Goal: Information Seeking & Learning: Find specific fact

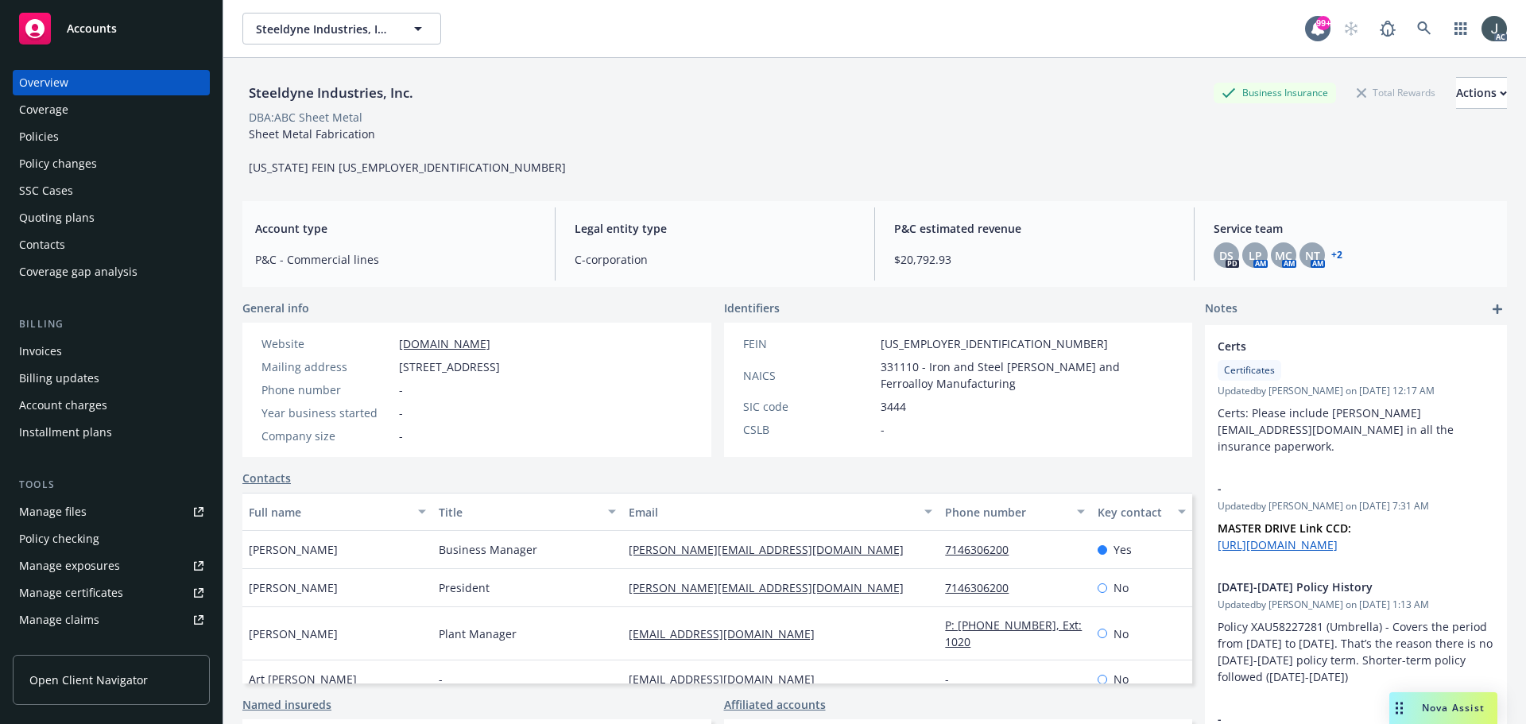
scroll to position [53, 0]
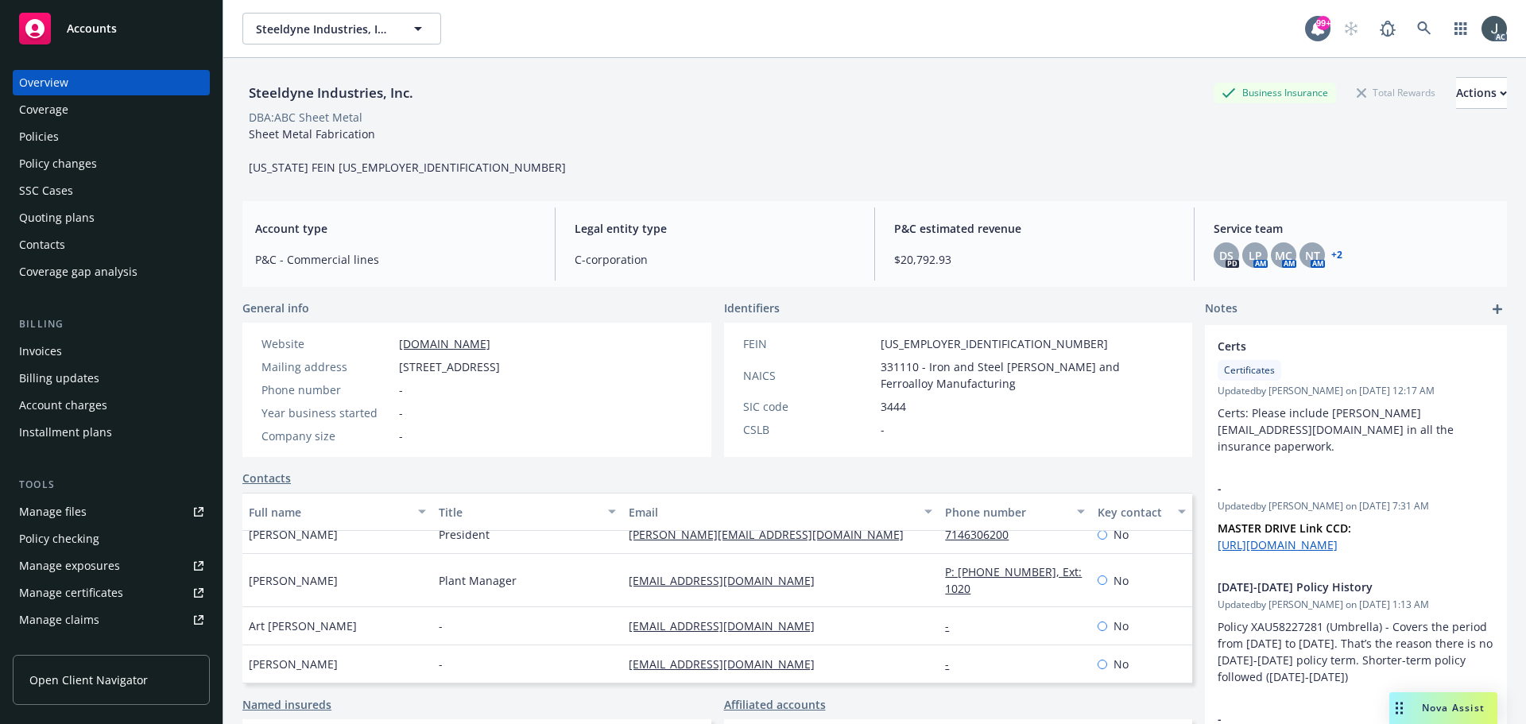
click at [462, 538] on span "President" at bounding box center [464, 534] width 51 height 17
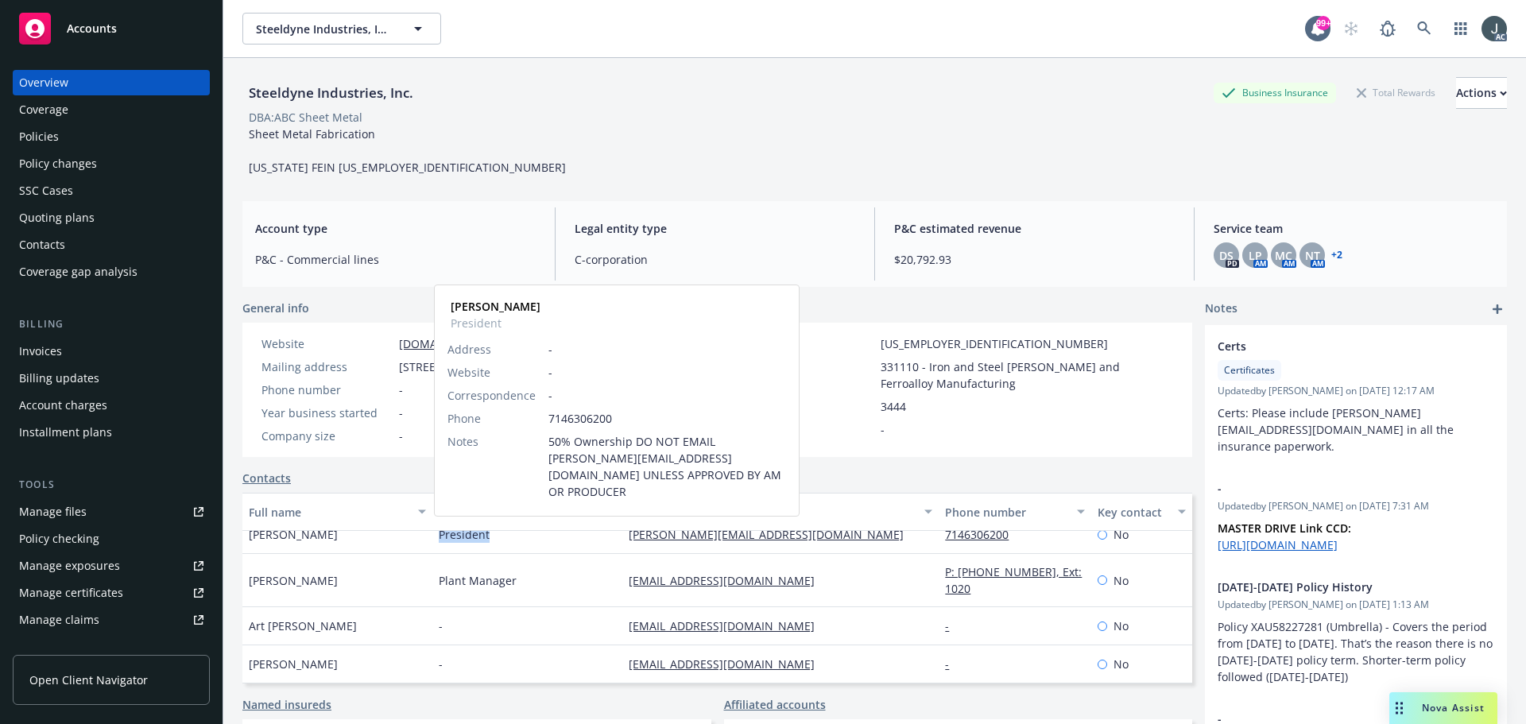
copy span "President"
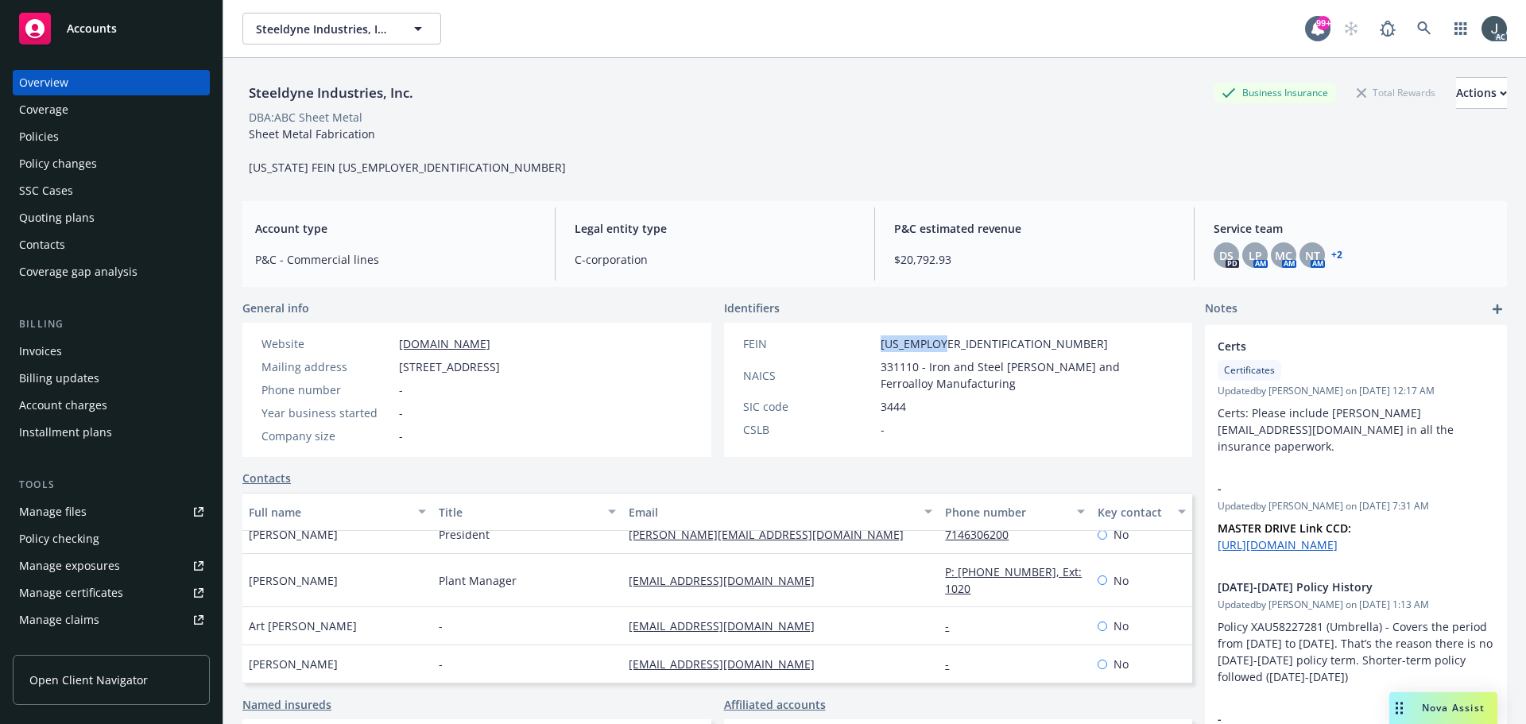
drag, startPoint x: 945, startPoint y: 341, endPoint x: 875, endPoint y: 340, distance: 70.8
click at [875, 340] on div "FEIN 33-0679531" at bounding box center [959, 344] width 444 height 17
copy span "33-0679531"
click at [64, 126] on div "Policies" at bounding box center [111, 136] width 184 height 25
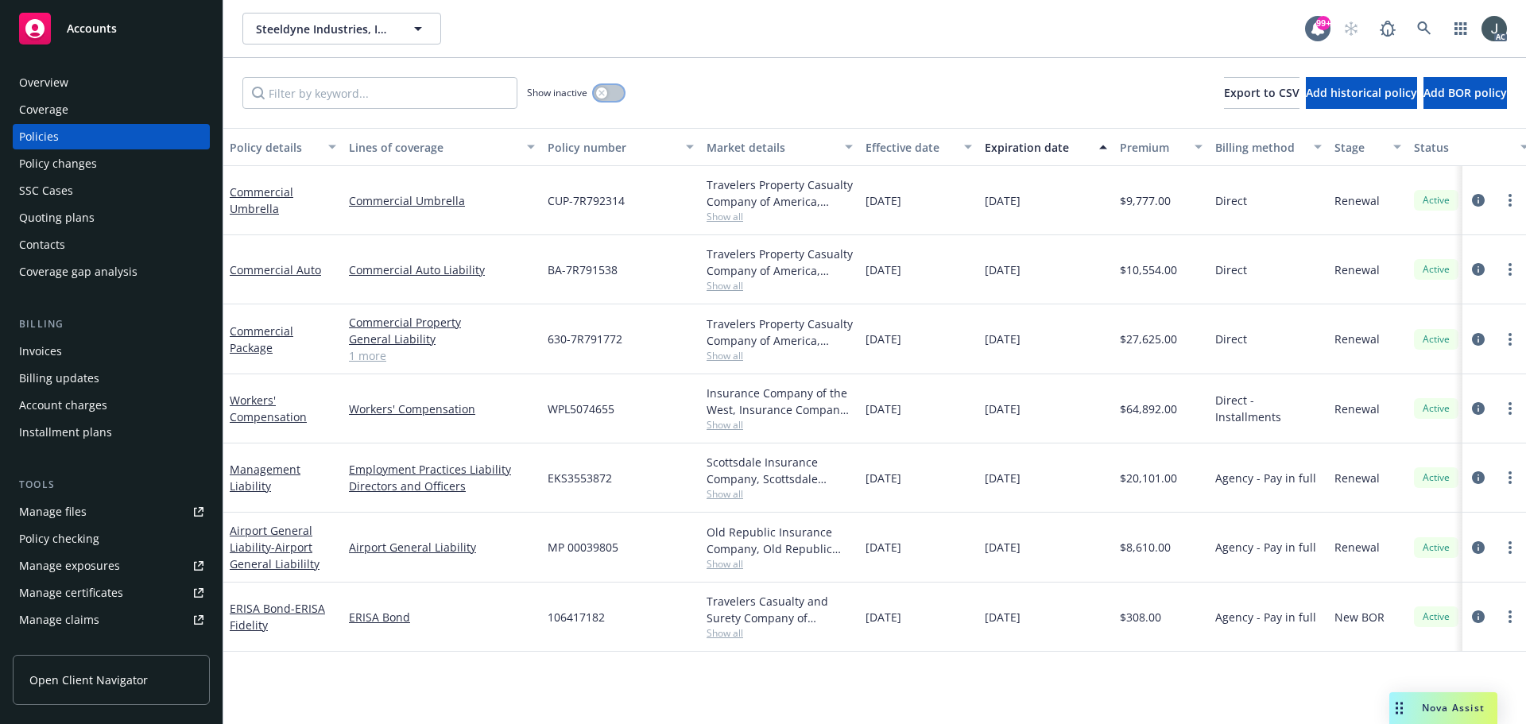
click at [611, 91] on button "button" at bounding box center [609, 93] width 30 height 16
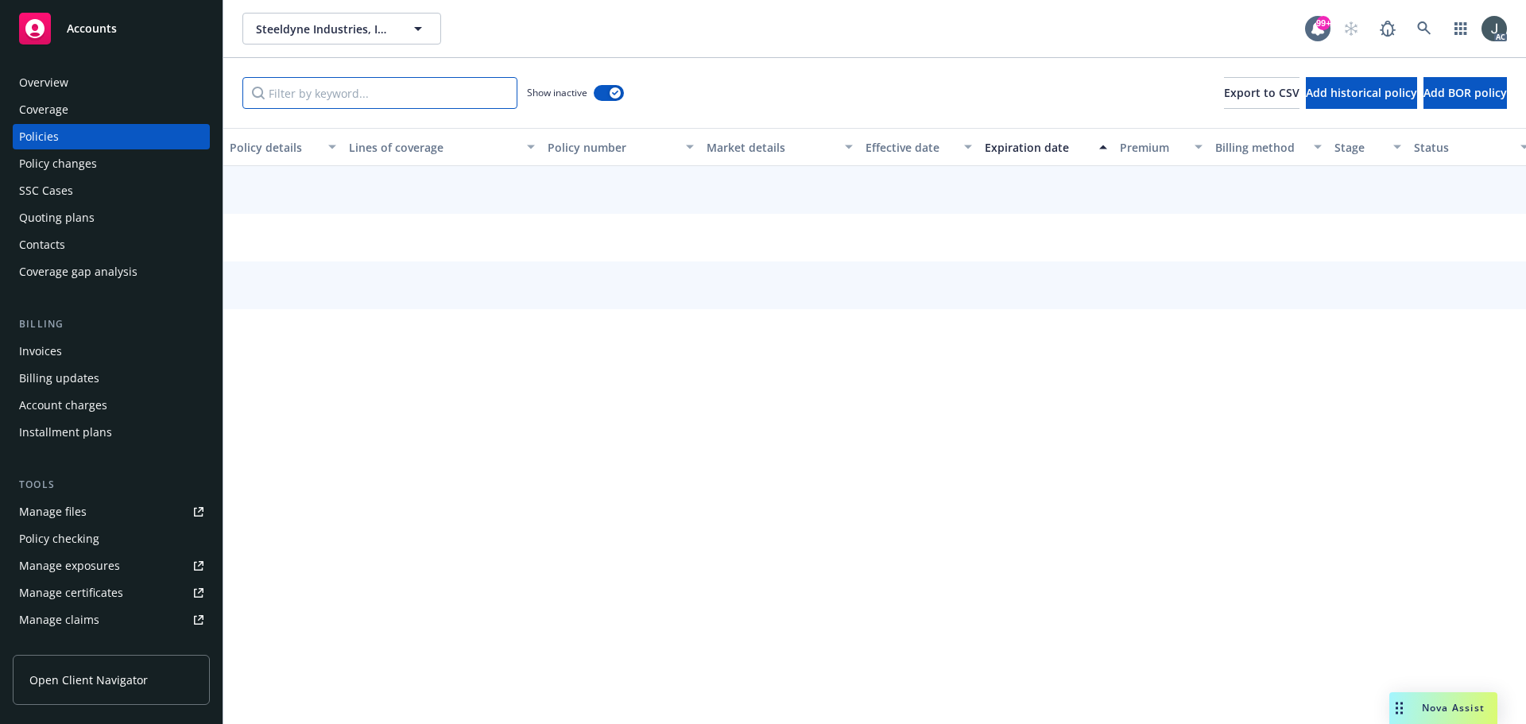
click at [328, 91] on input "Filter by keyword..." at bounding box center [379, 93] width 275 height 32
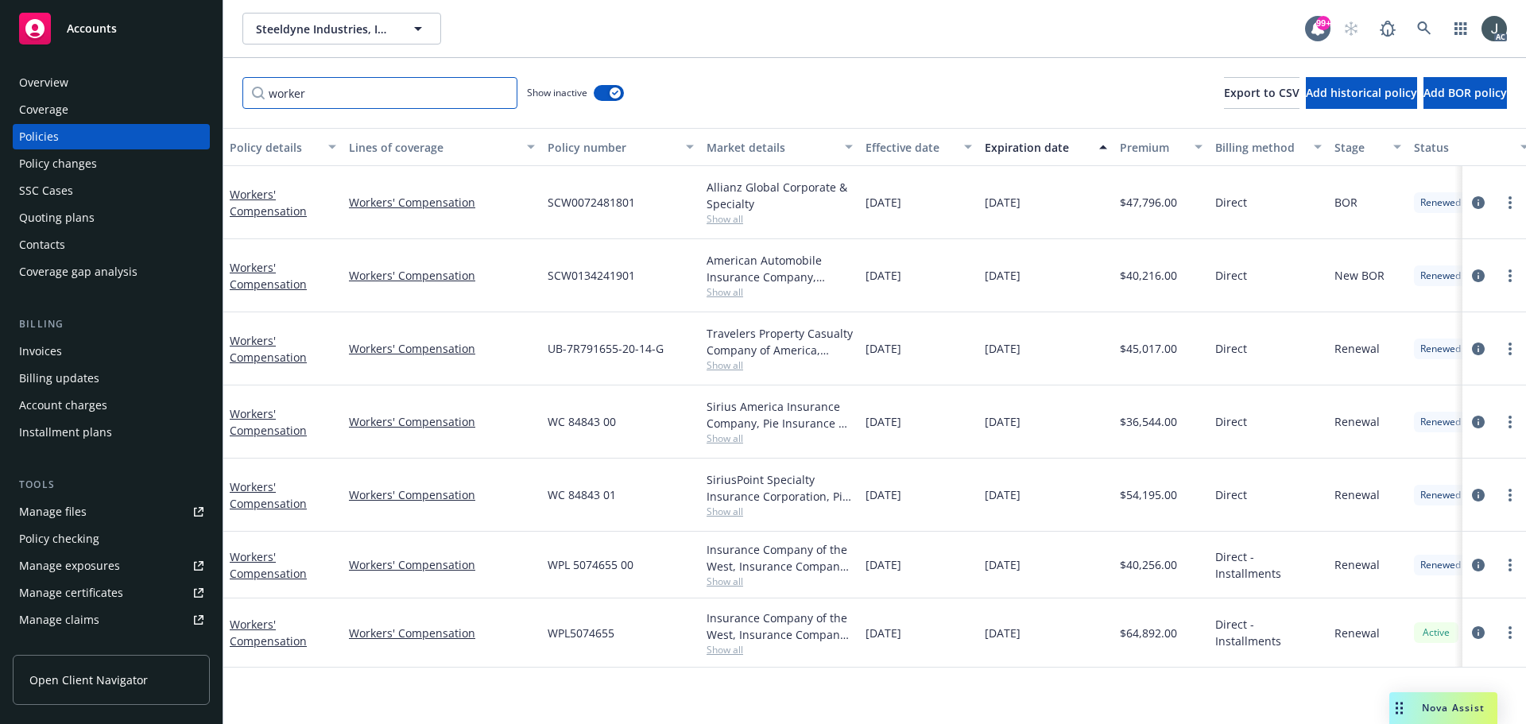
type input "worker"
click at [603, 628] on span "WPL5074655" at bounding box center [581, 633] width 67 height 17
copy span "WPL5074655"
click at [726, 646] on span "Show all" at bounding box center [780, 650] width 146 height 14
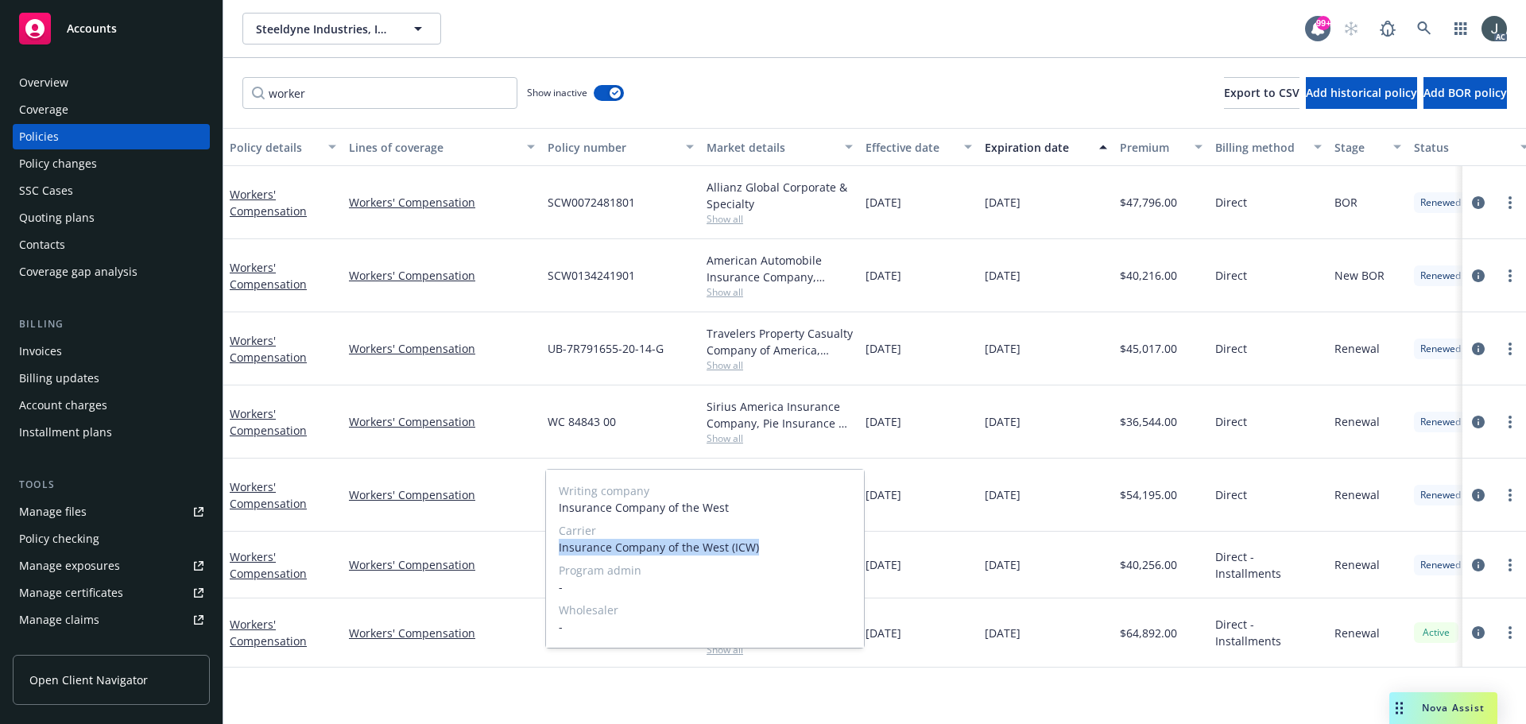
drag, startPoint x: 571, startPoint y: 548, endPoint x: 770, endPoint y: 545, distance: 198.8
click at [770, 545] on span "Insurance Company of the West (ICW)" at bounding box center [705, 547] width 293 height 17
copy span "Insurance Company of the West (ICW)"
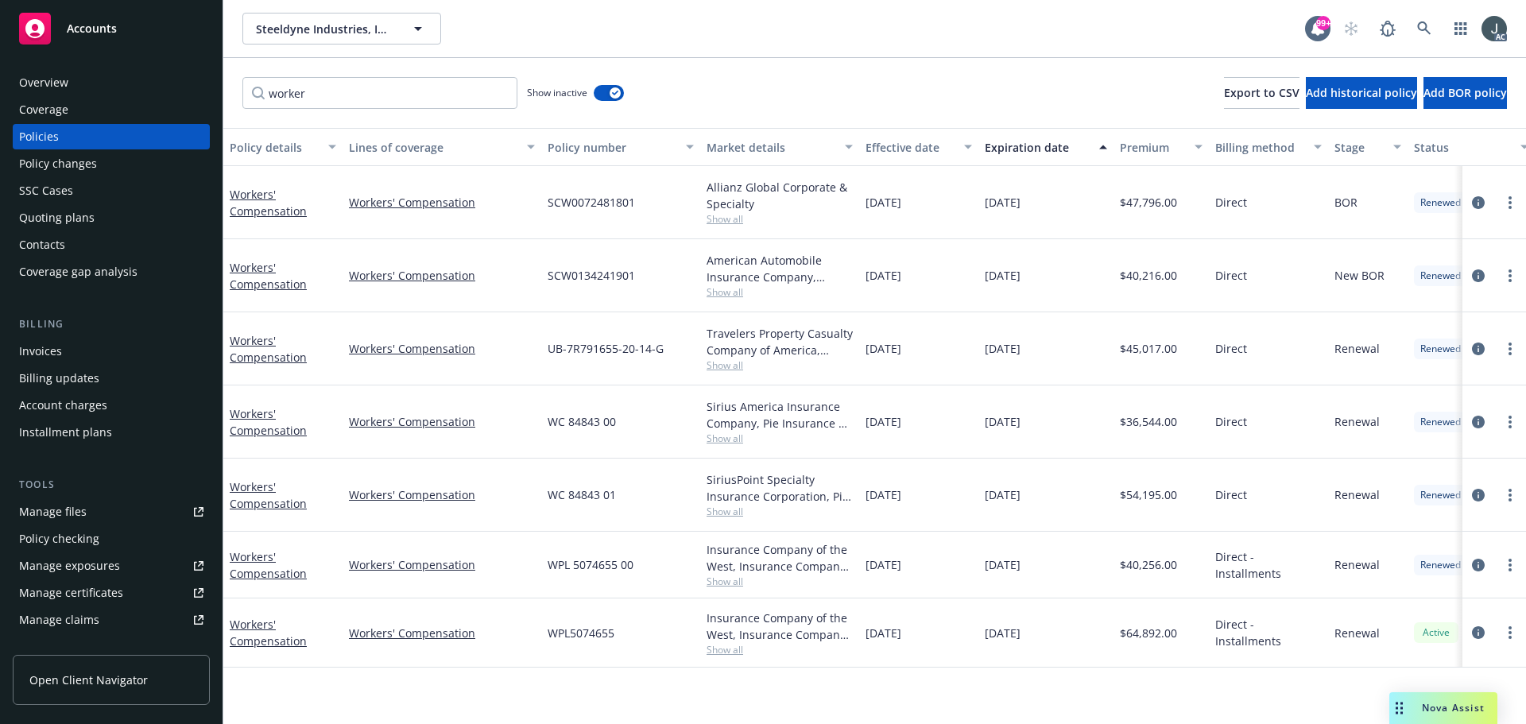
click at [1080, 694] on div "Policy details Lines of coverage Policy number Market details Effective date Ex…" at bounding box center [874, 426] width 1303 height 596
click at [1158, 638] on span "$64,892.00" at bounding box center [1148, 633] width 57 height 17
copy span "64,892.00"
drag, startPoint x: 548, startPoint y: 560, endPoint x: 638, endPoint y: 562, distance: 90.7
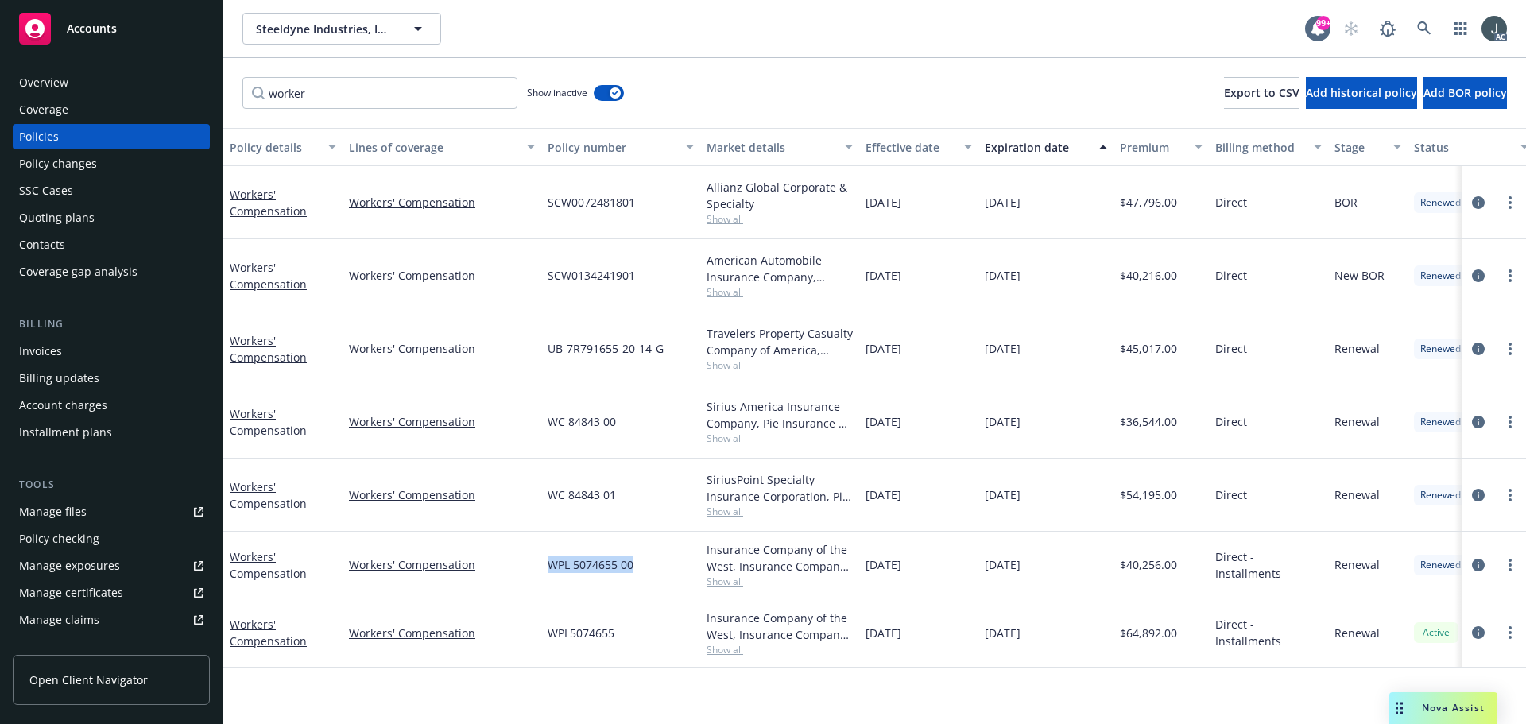
click at [638, 562] on div "WPL 5074655 00" at bounding box center [620, 565] width 159 height 67
drag, startPoint x: 545, startPoint y: 498, endPoint x: 618, endPoint y: 498, distance: 72.4
click at [618, 498] on div "WC 84843 01" at bounding box center [620, 495] width 159 height 73
drag, startPoint x: 549, startPoint y: 430, endPoint x: 619, endPoint y: 430, distance: 70.0
click at [619, 430] on div "WC 84843 00" at bounding box center [620, 422] width 159 height 73
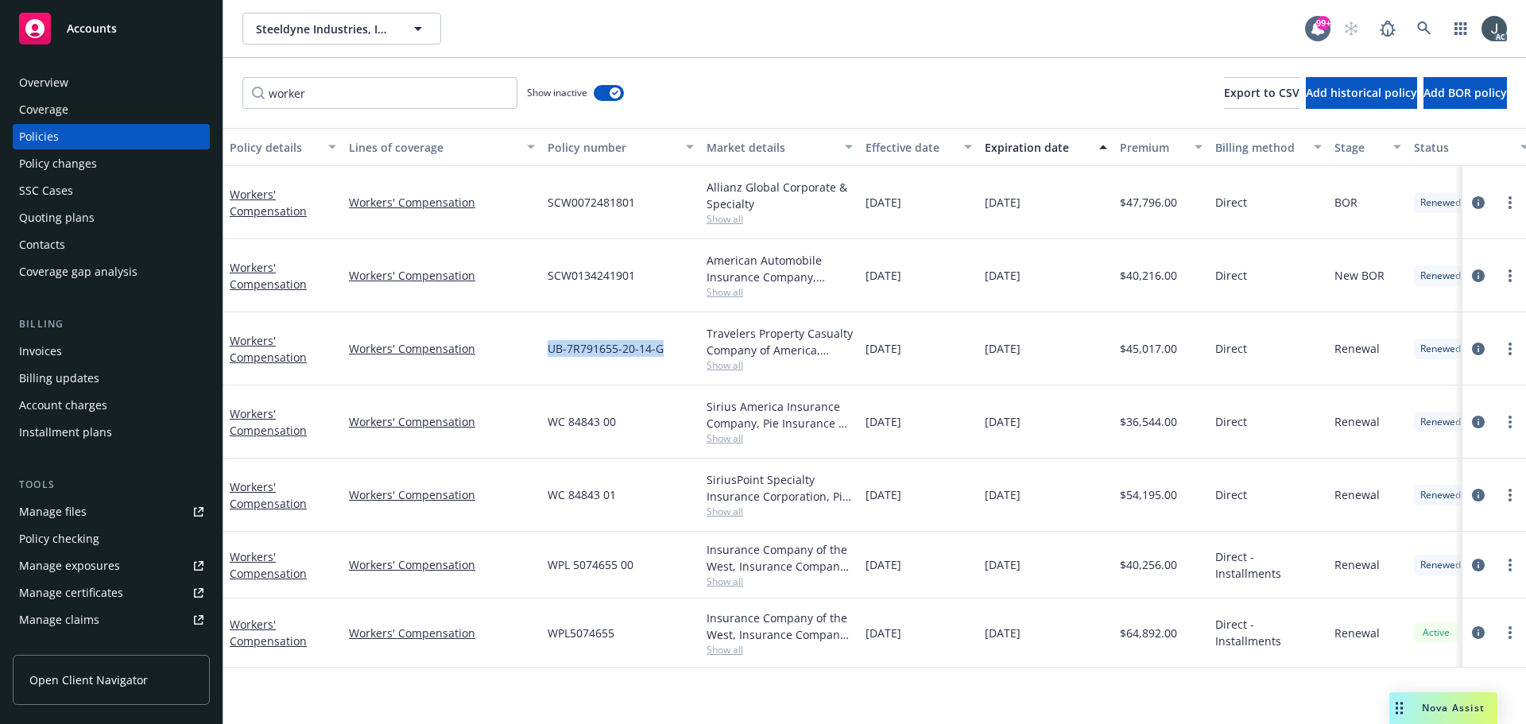
drag, startPoint x: 541, startPoint y: 349, endPoint x: 670, endPoint y: 353, distance: 129.7
click at [670, 353] on div "Workers' Compensation Workers' Compensation UB-7R791655-20-14-G Travelers Prope…" at bounding box center [990, 348] width 1534 height 73
click at [736, 366] on span "Show all" at bounding box center [780, 366] width 146 height 14
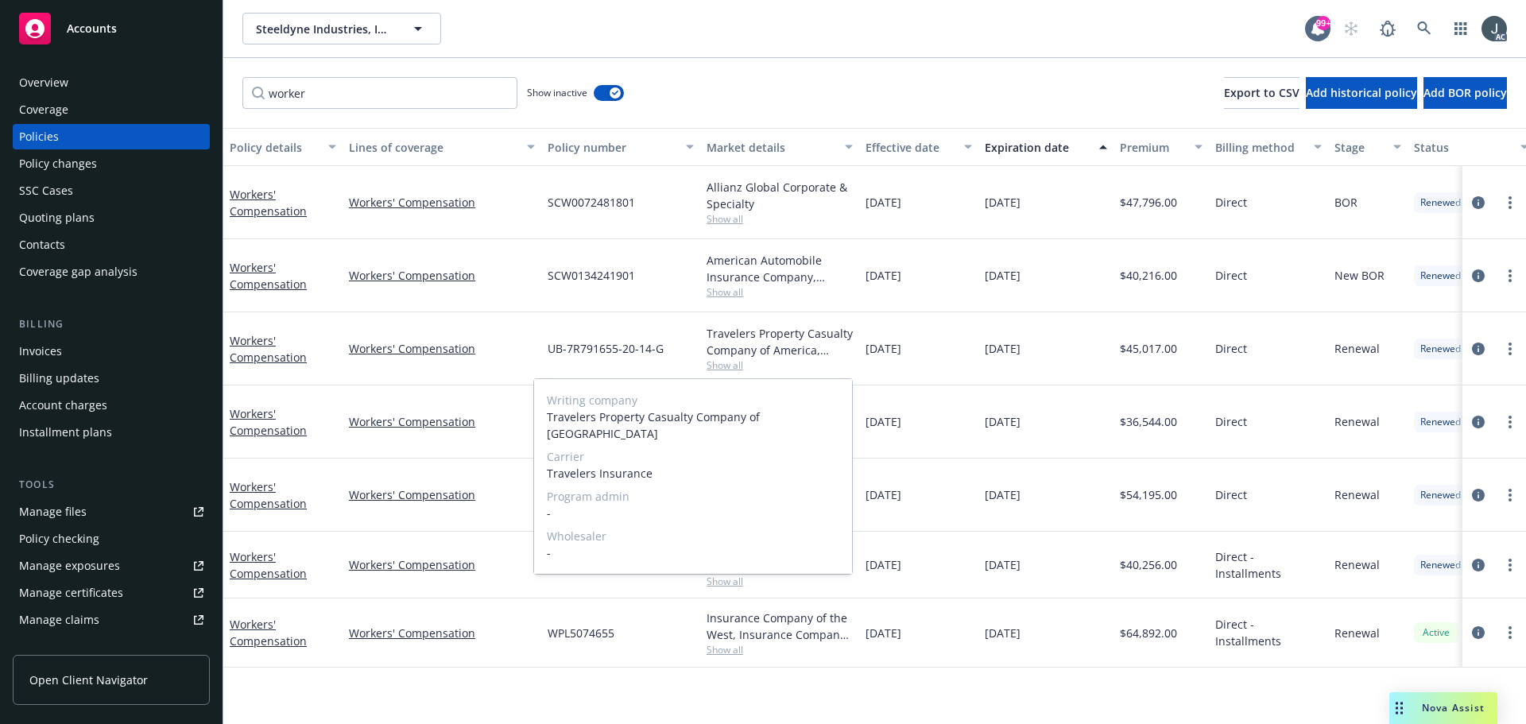
click at [736, 366] on span "Show all" at bounding box center [780, 366] width 146 height 14
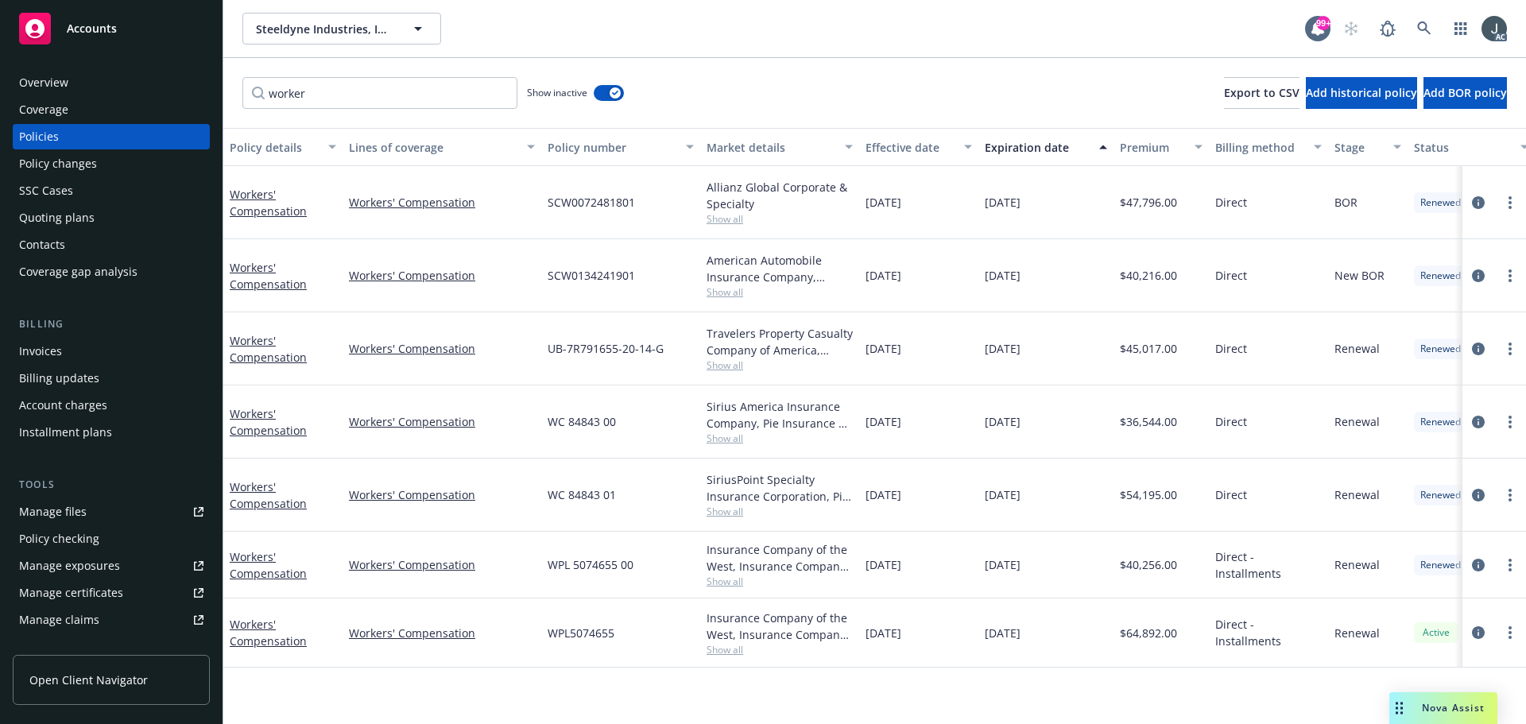
click at [730, 433] on span "Show all" at bounding box center [780, 439] width 146 height 14
click at [662, 414] on div "WC 84843 00" at bounding box center [620, 422] width 159 height 73
click at [737, 517] on span "Show all" at bounding box center [780, 512] width 146 height 14
click at [990, 558] on span "12/16/2024" at bounding box center [1003, 565] width 36 height 17
click at [720, 588] on span "Show all" at bounding box center [780, 582] width 146 height 14
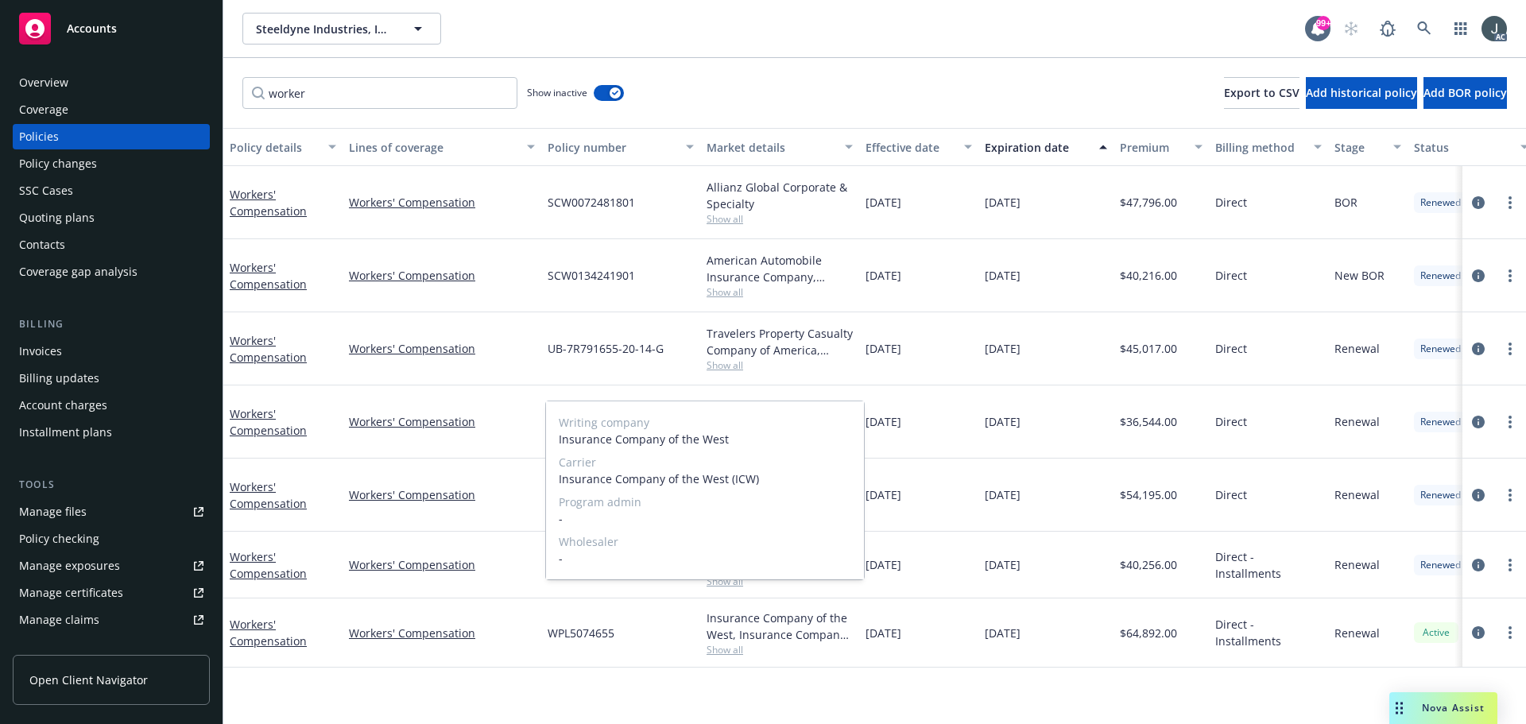
click at [720, 588] on span "Show all" at bounding box center [780, 582] width 146 height 14
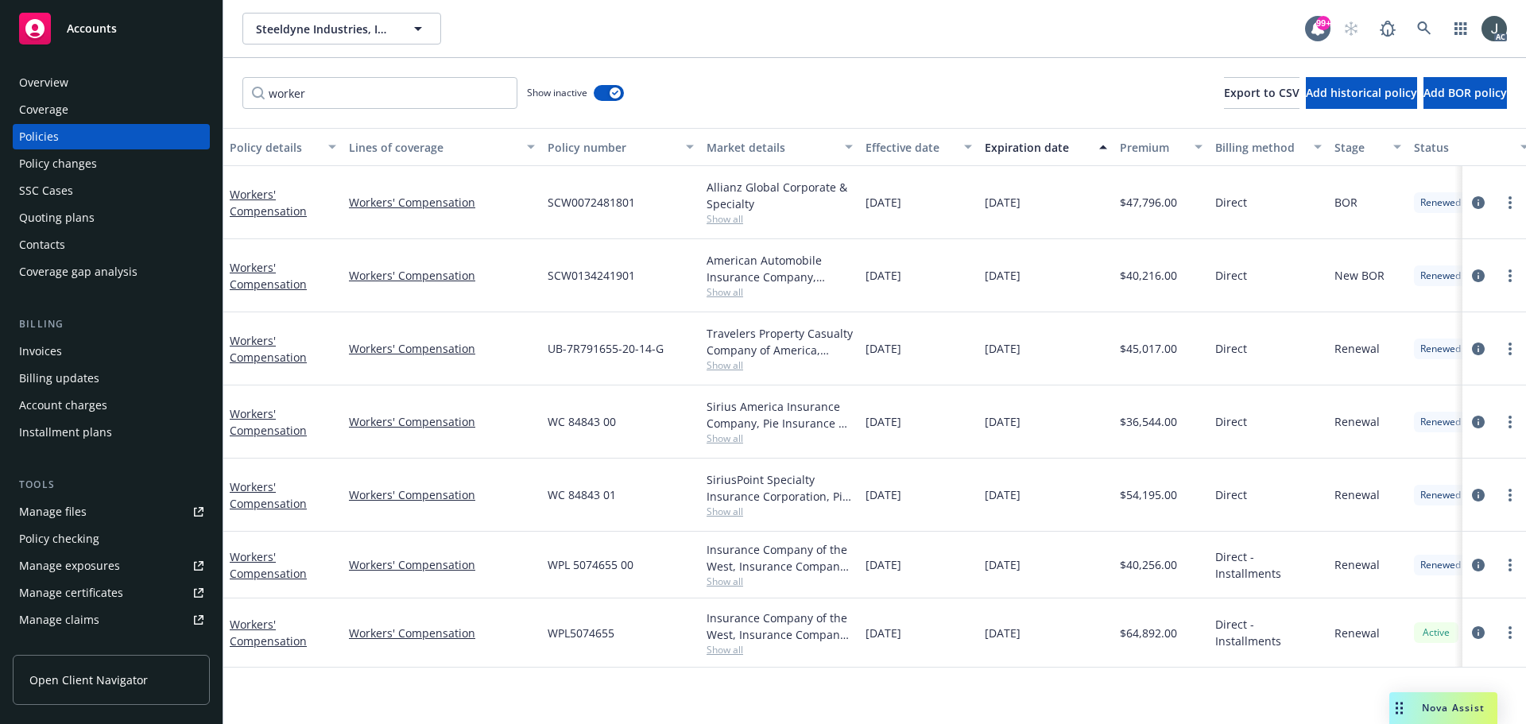
click at [724, 644] on span "Show all" at bounding box center [780, 650] width 146 height 14
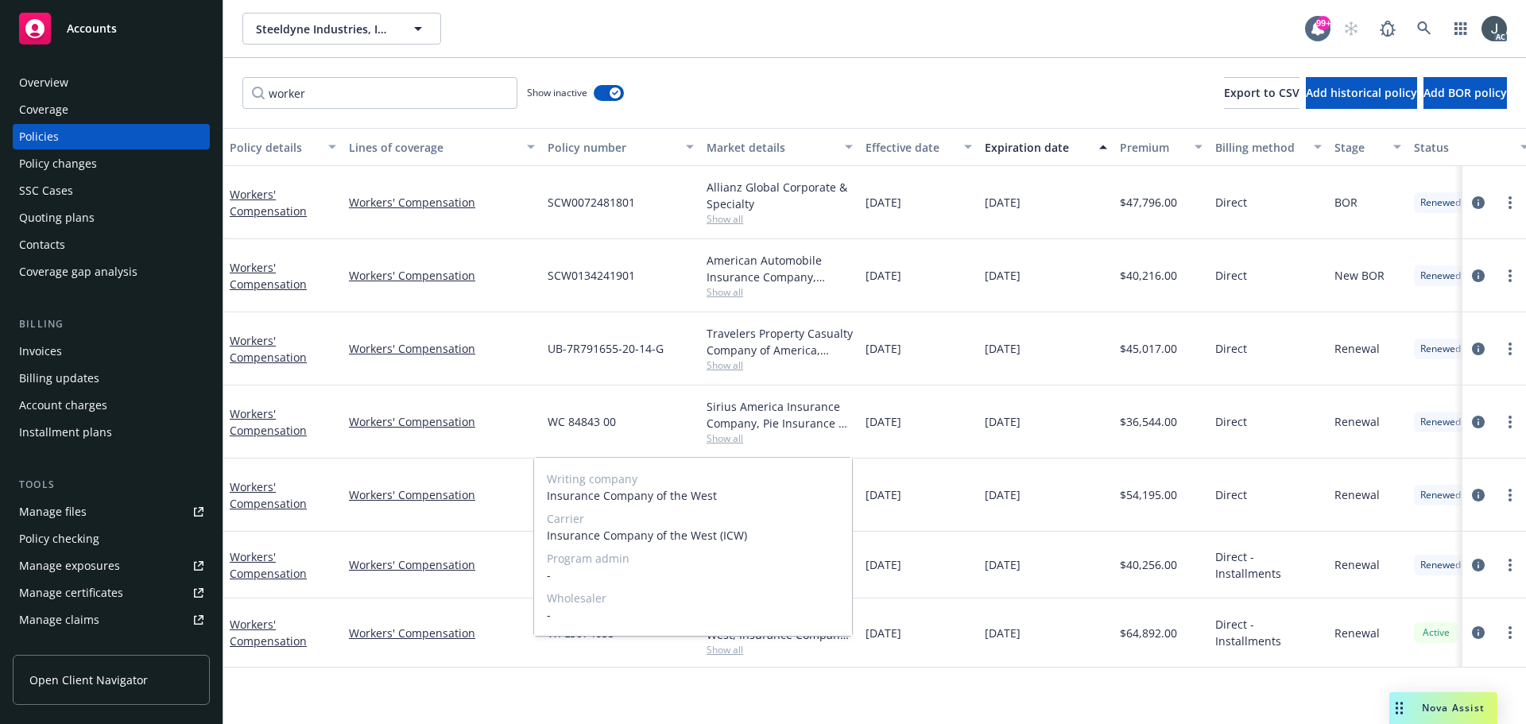
click at [724, 644] on span "Show all" at bounding box center [780, 650] width 146 height 14
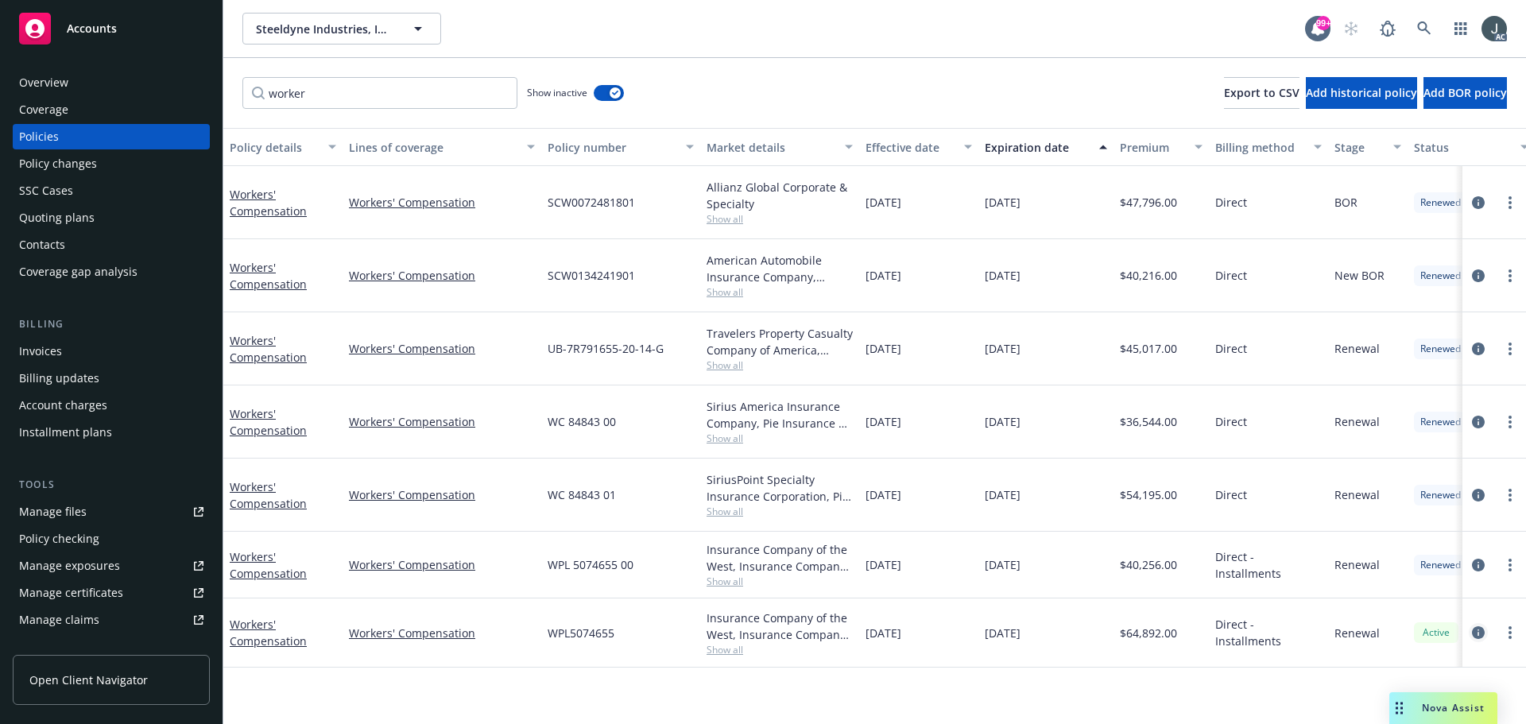
click at [1478, 631] on icon "circleInformation" at bounding box center [1478, 632] width 13 height 13
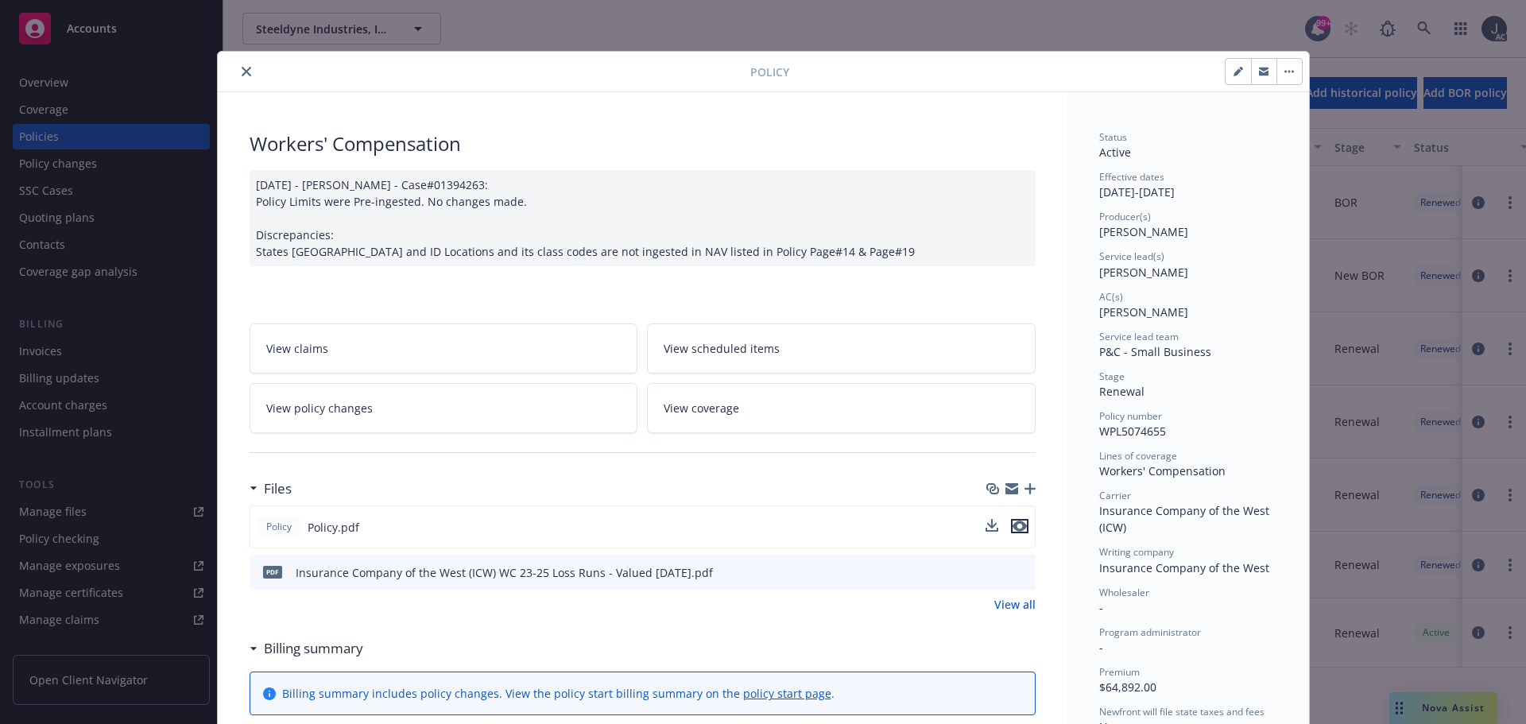
click at [1014, 525] on icon "preview file" at bounding box center [1020, 526] width 14 height 11
click at [243, 68] on icon "close" at bounding box center [247, 72] width 10 height 10
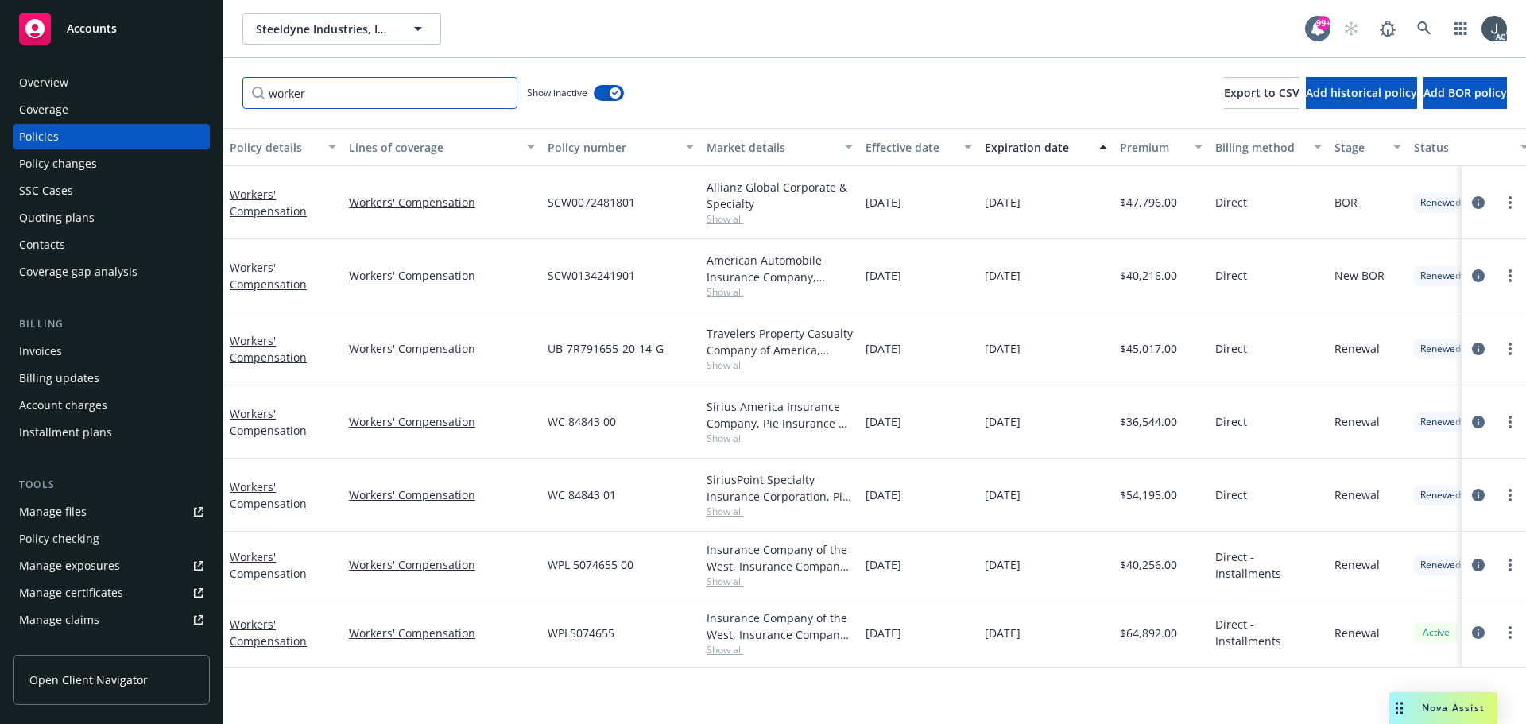
click at [502, 95] on input "worker" at bounding box center [379, 93] width 275 height 32
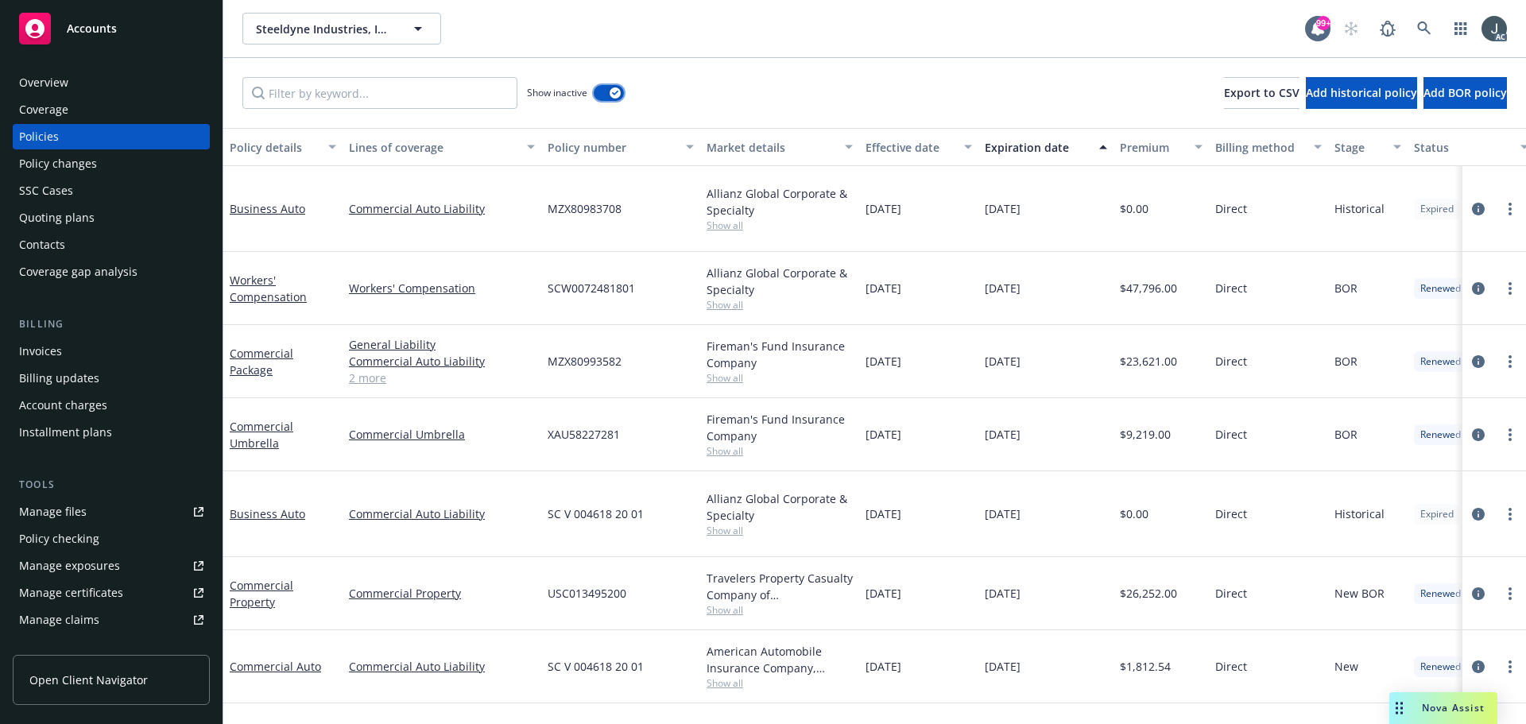
click at [615, 92] on icon "button" at bounding box center [615, 93] width 6 height 5
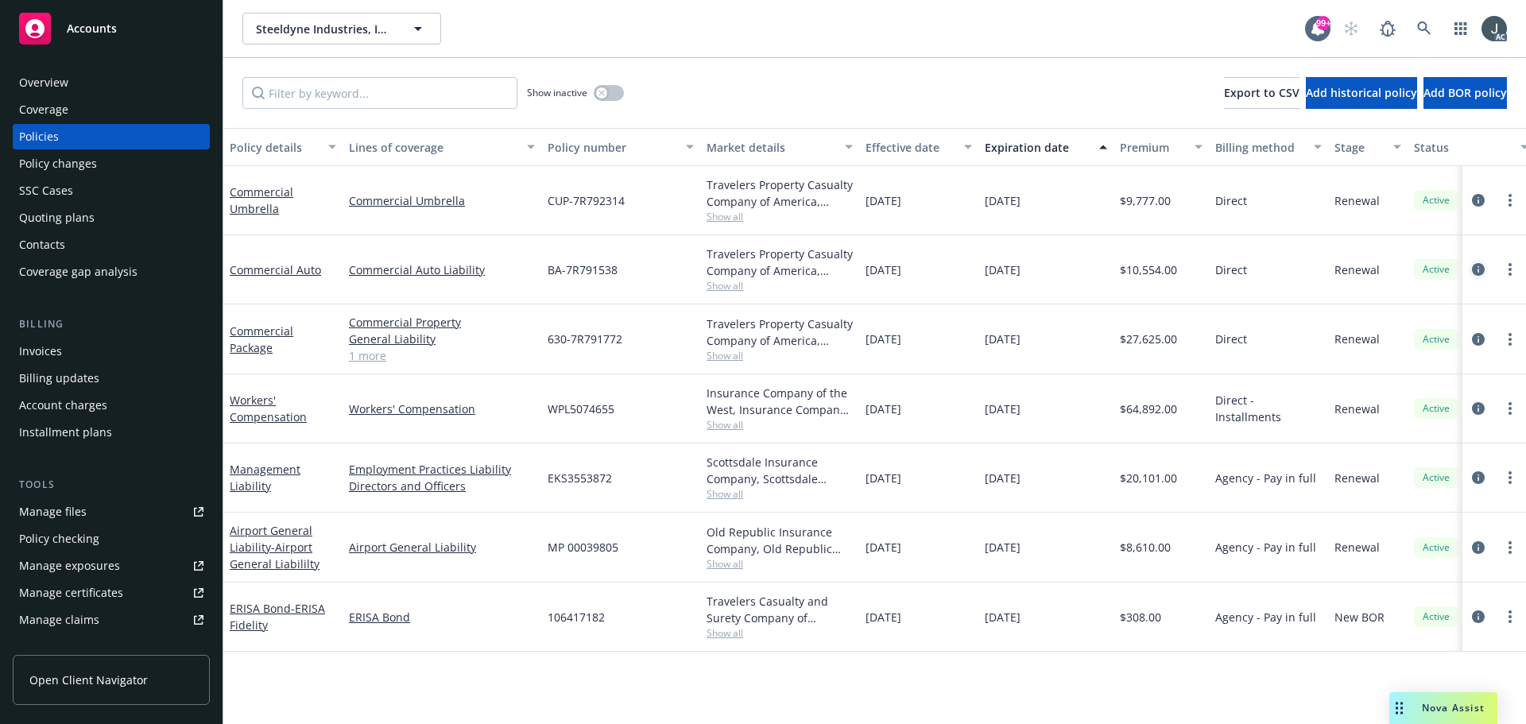
click at [1476, 270] on icon "circleInformation" at bounding box center [1478, 269] width 13 height 13
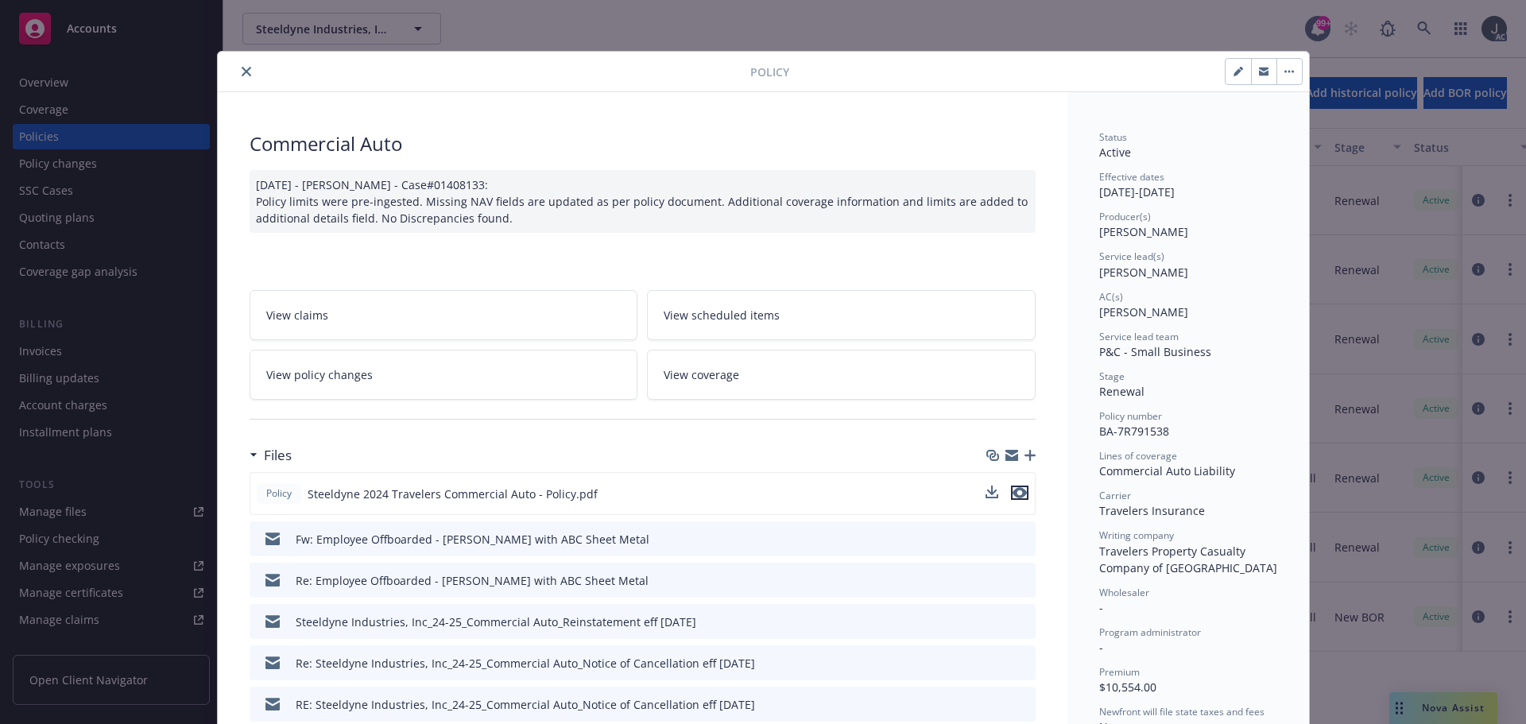
click at [1017, 489] on icon "preview file" at bounding box center [1020, 492] width 14 height 11
click at [242, 69] on icon "close" at bounding box center [247, 72] width 10 height 10
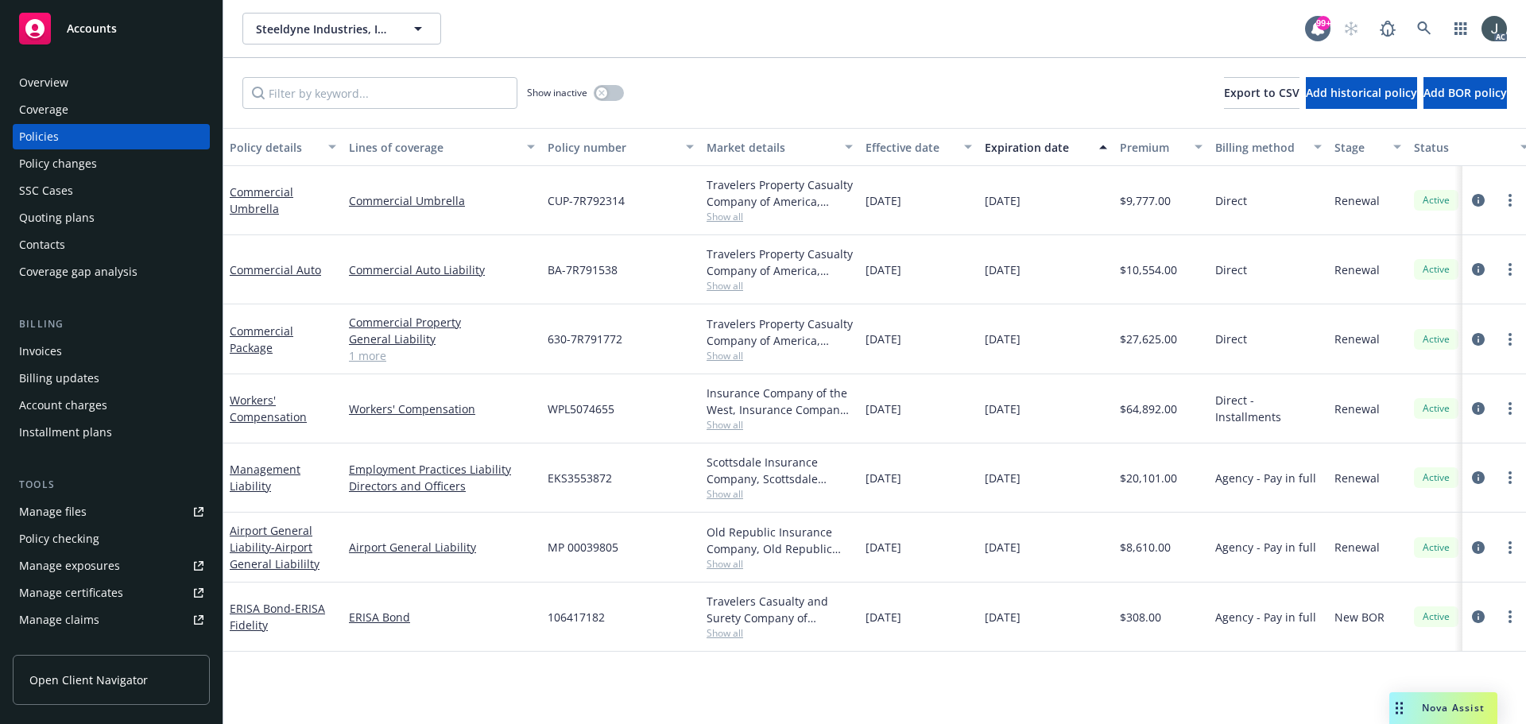
click at [596, 471] on span "EKS3553872" at bounding box center [580, 478] width 64 height 17
copy span "EKS3553872"
click at [56, 75] on div "Overview" at bounding box center [43, 82] width 49 height 25
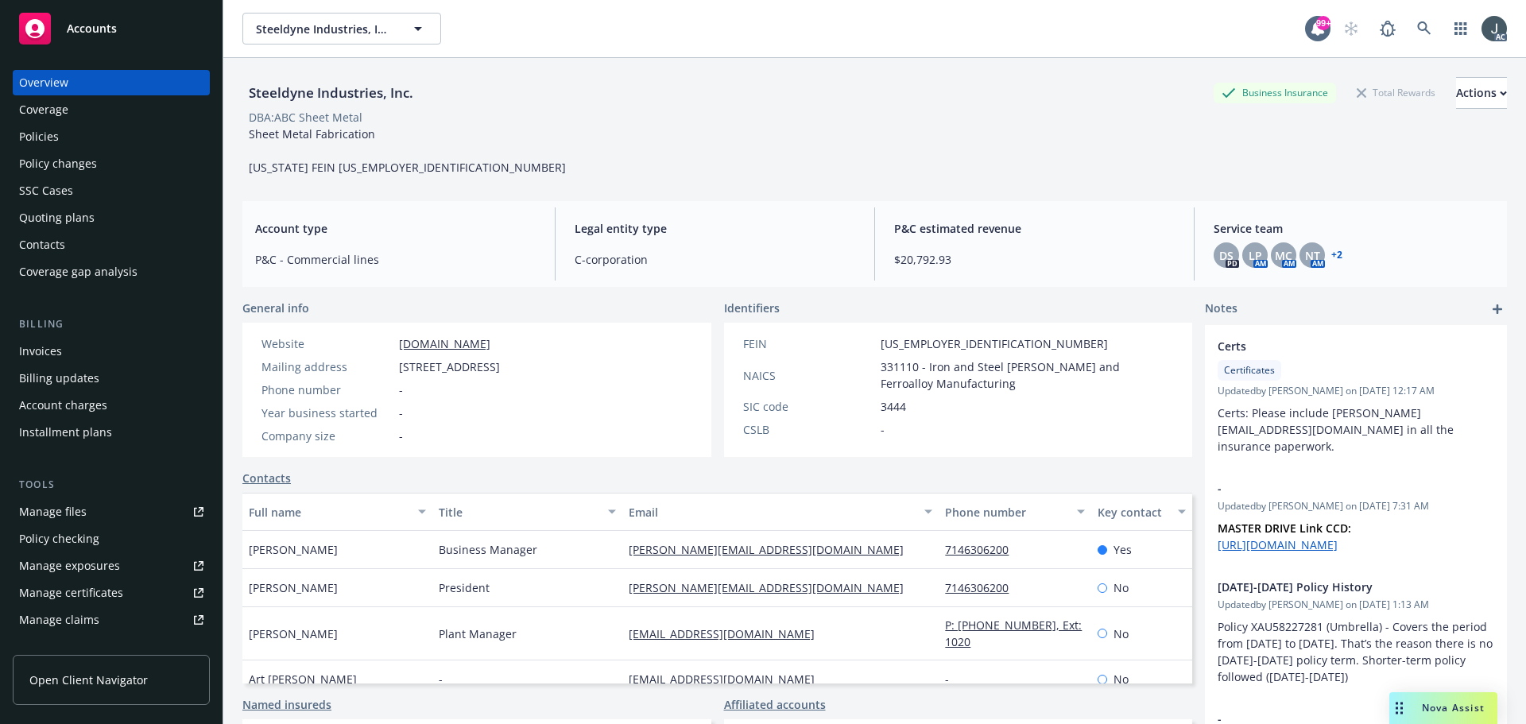
click at [31, 141] on div "Policies" at bounding box center [39, 136] width 40 height 25
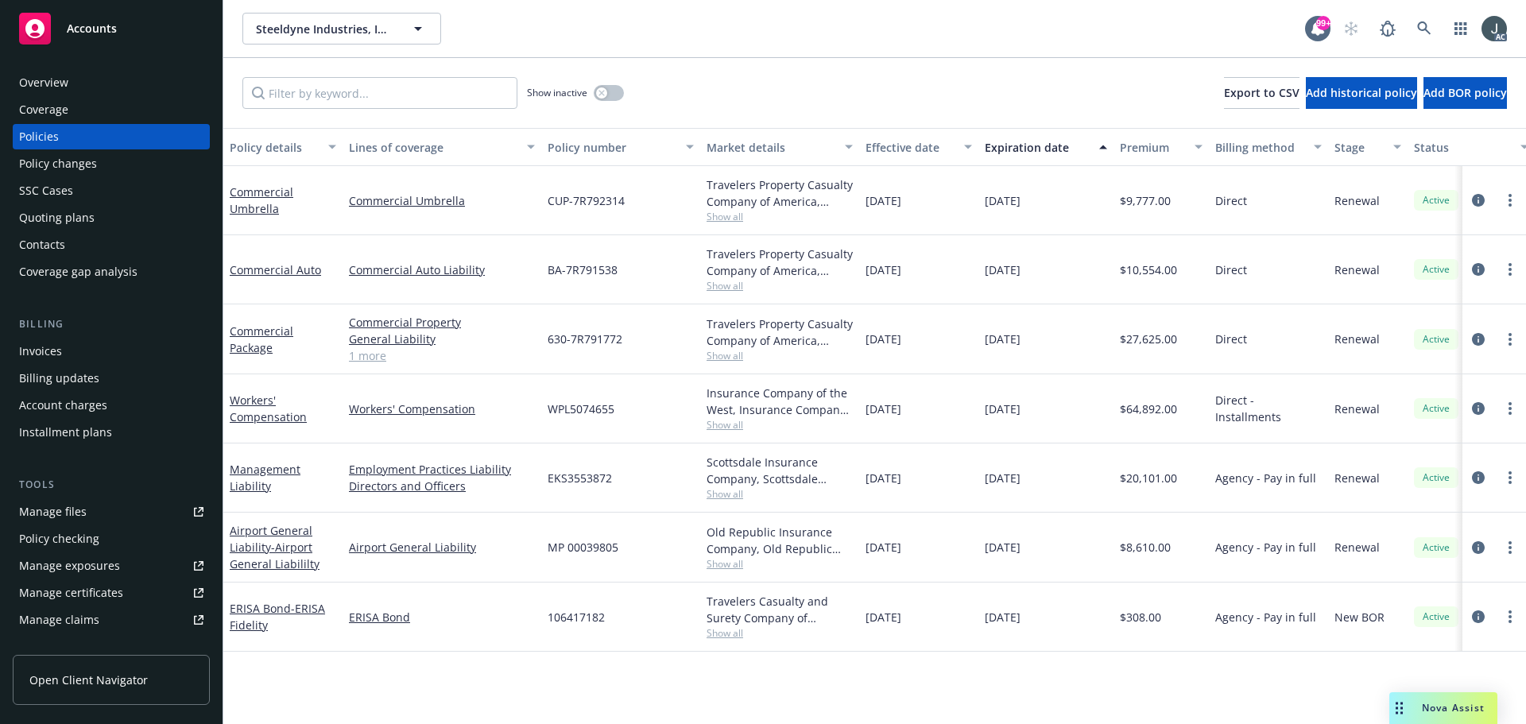
click at [53, 99] on div "Coverage" at bounding box center [43, 109] width 49 height 25
click at [49, 84] on div "Overview" at bounding box center [43, 82] width 49 height 25
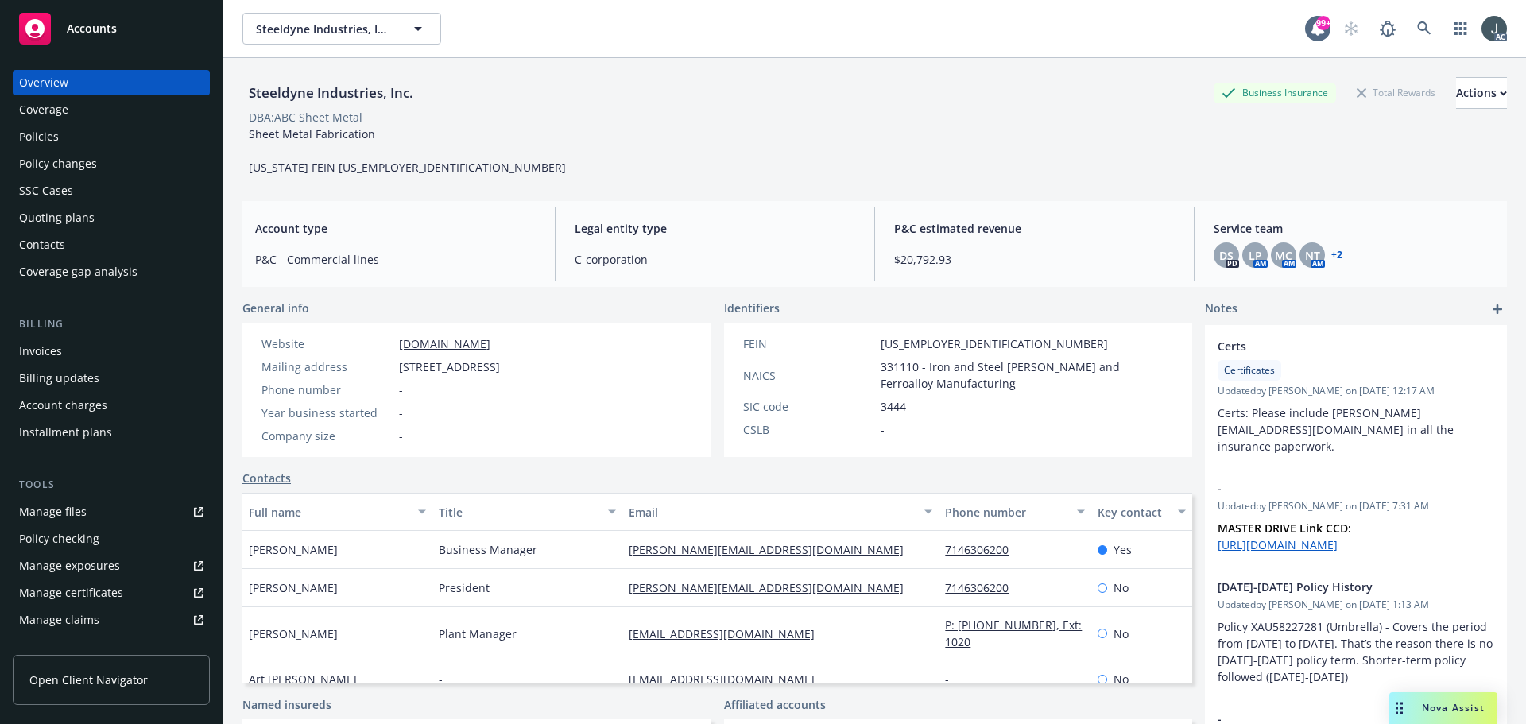
drag, startPoint x: 365, startPoint y: 549, endPoint x: 247, endPoint y: 552, distance: 117.7
click at [247, 552] on div "Ms. Donna Basham" at bounding box center [337, 550] width 190 height 38
copy span "Ms. Donna Basham"
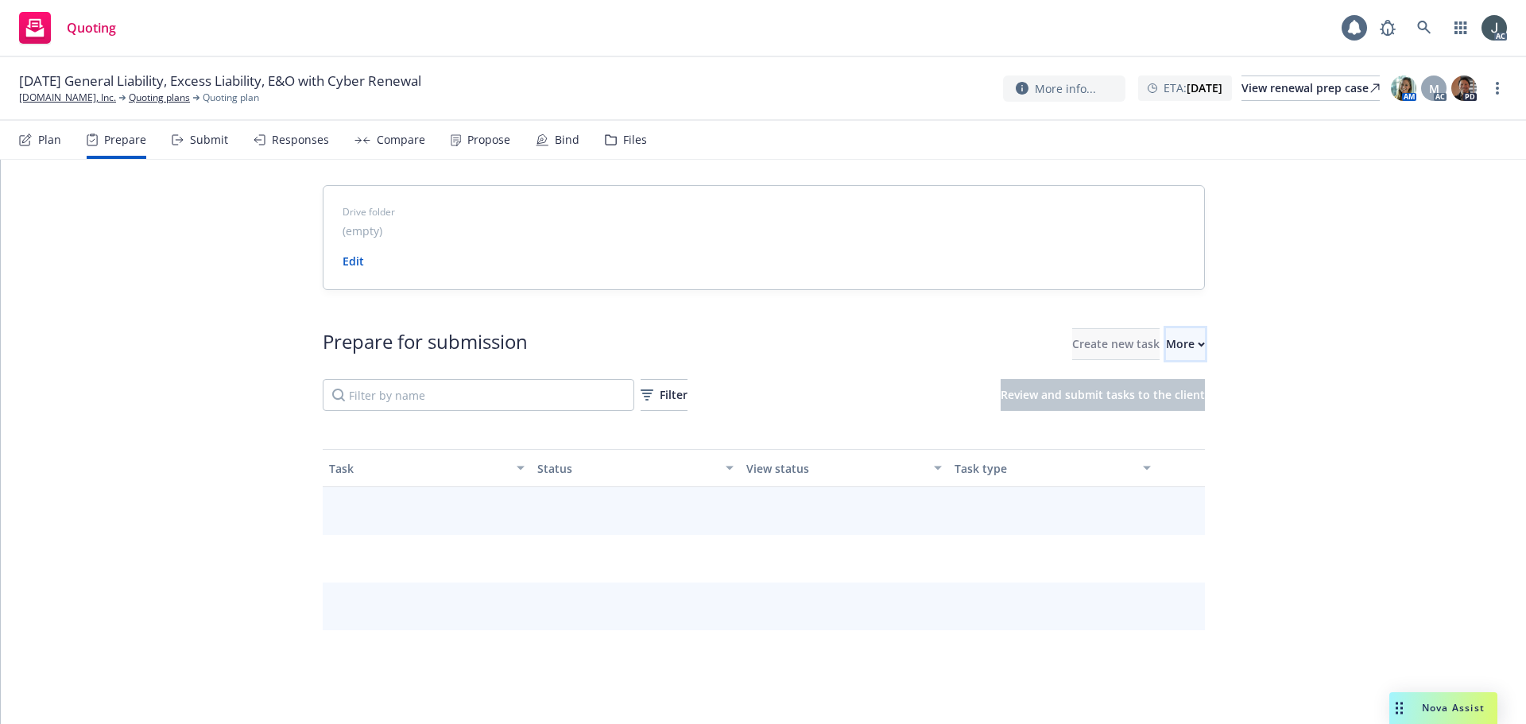
click at [1166, 352] on div "More" at bounding box center [1185, 344] width 39 height 30
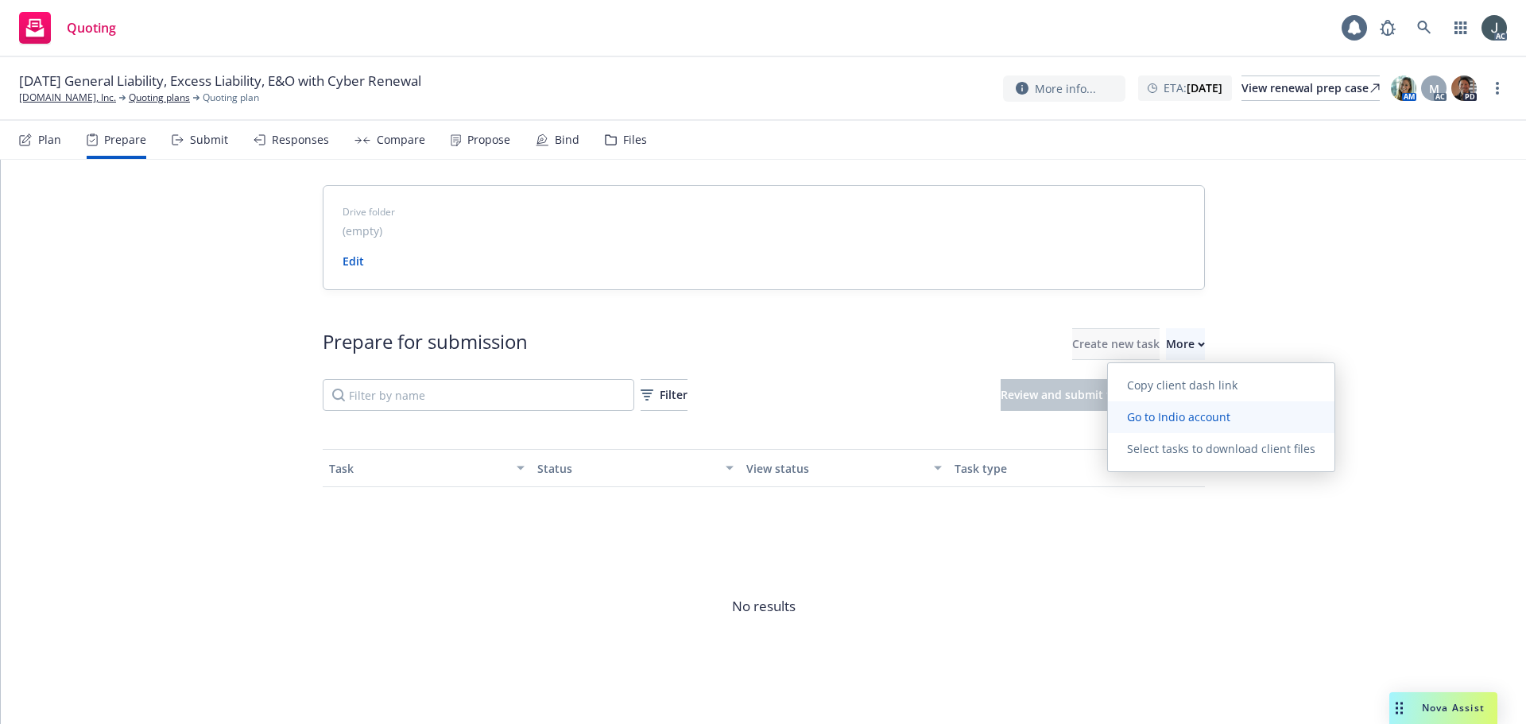
click at [1172, 410] on span "Go to Indio account" at bounding box center [1179, 416] width 142 height 15
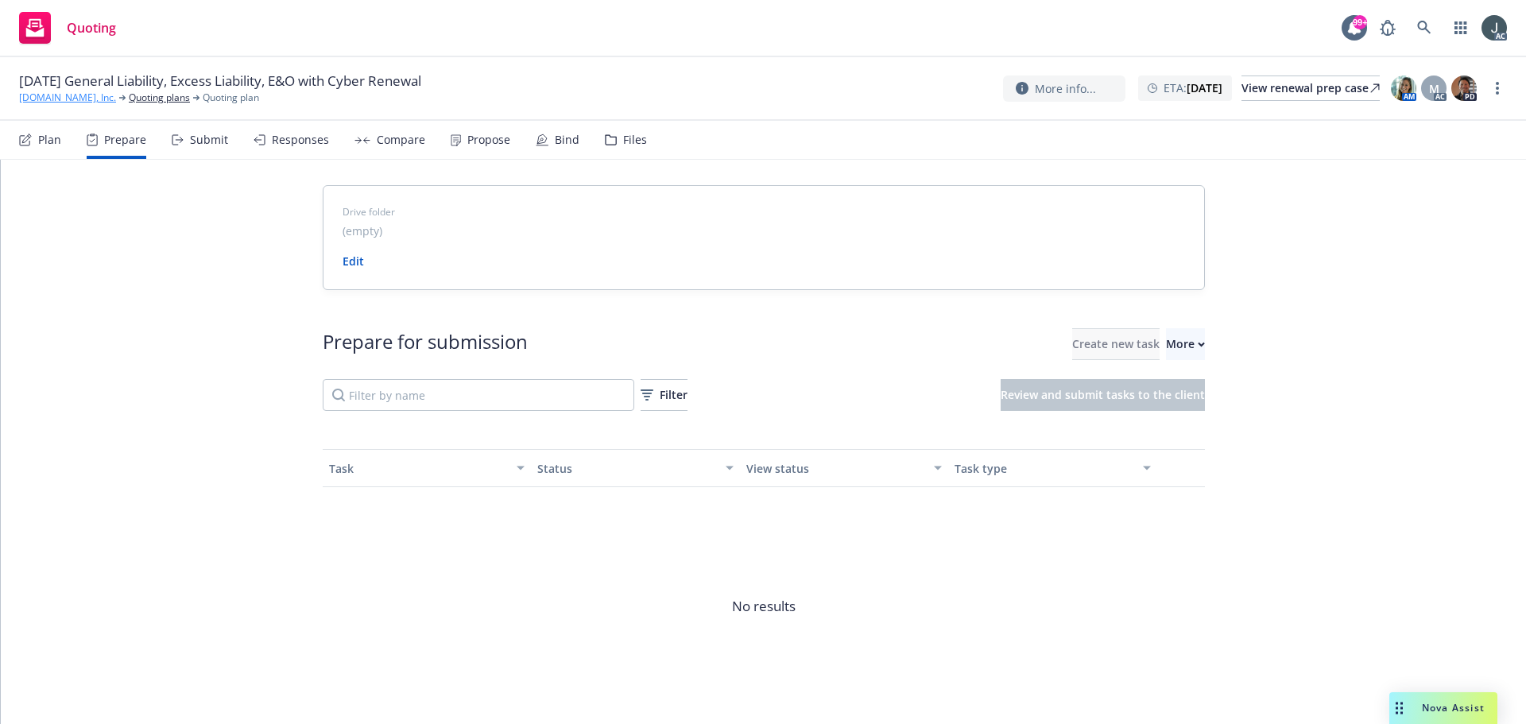
click at [69, 98] on link "[DOMAIN_NAME], Inc." at bounding box center [67, 98] width 97 height 14
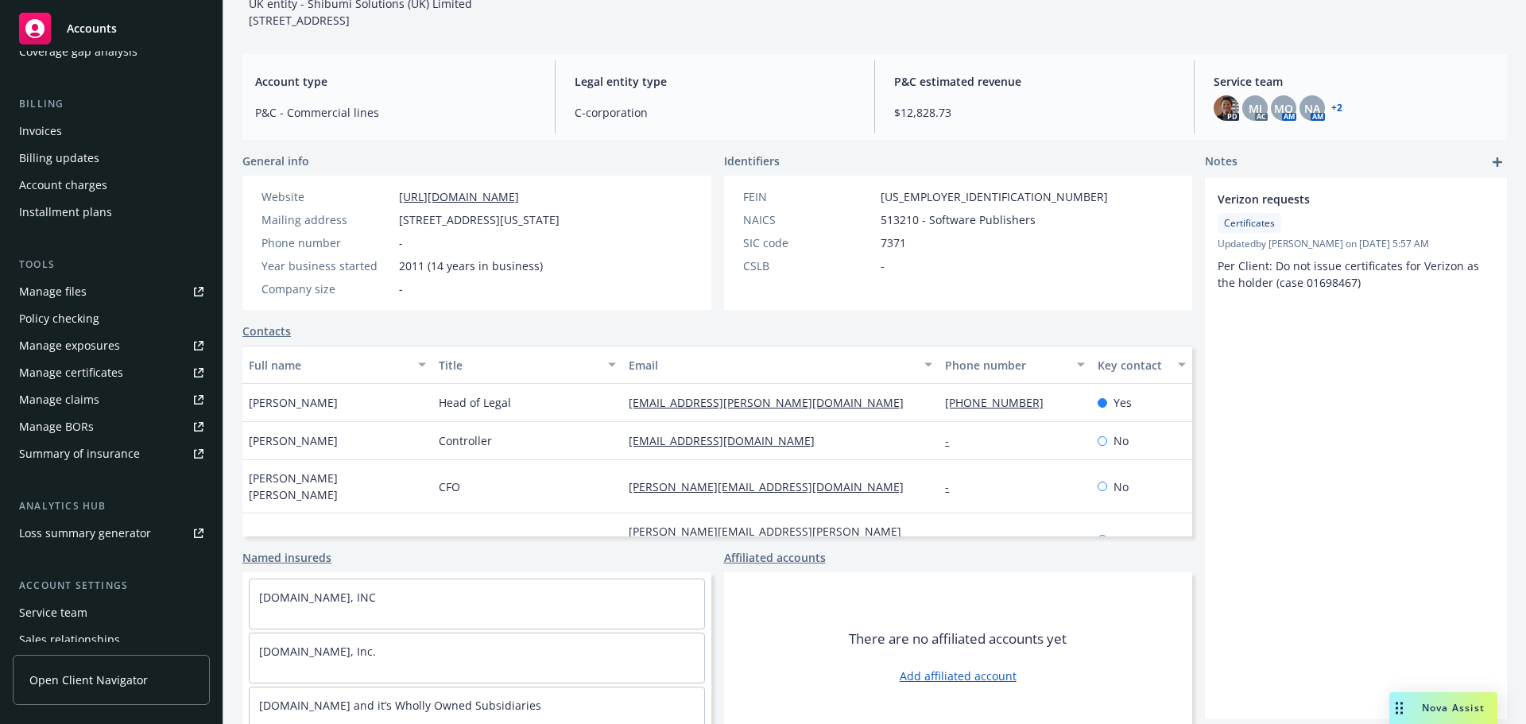
scroll to position [312, 0]
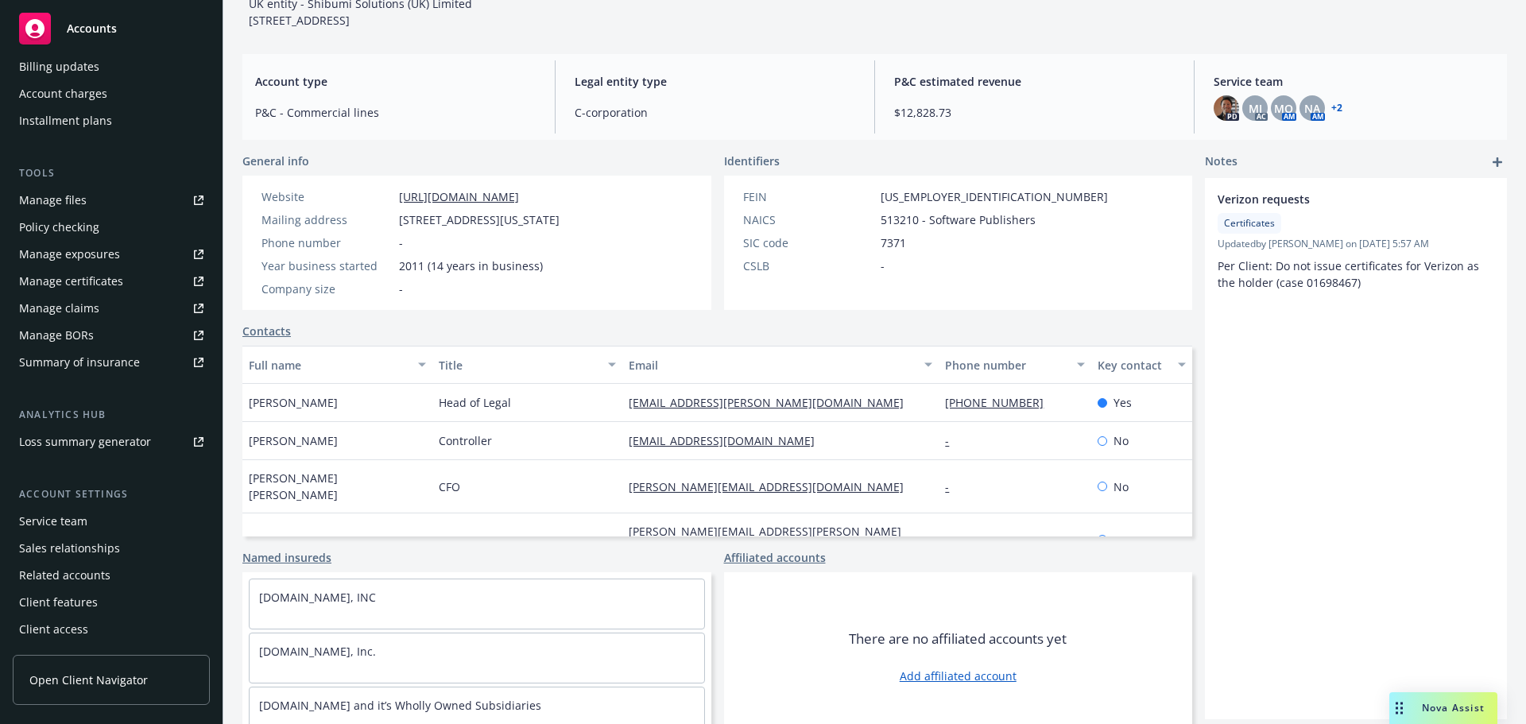
click at [56, 516] on div "Service team" at bounding box center [53, 521] width 68 height 25
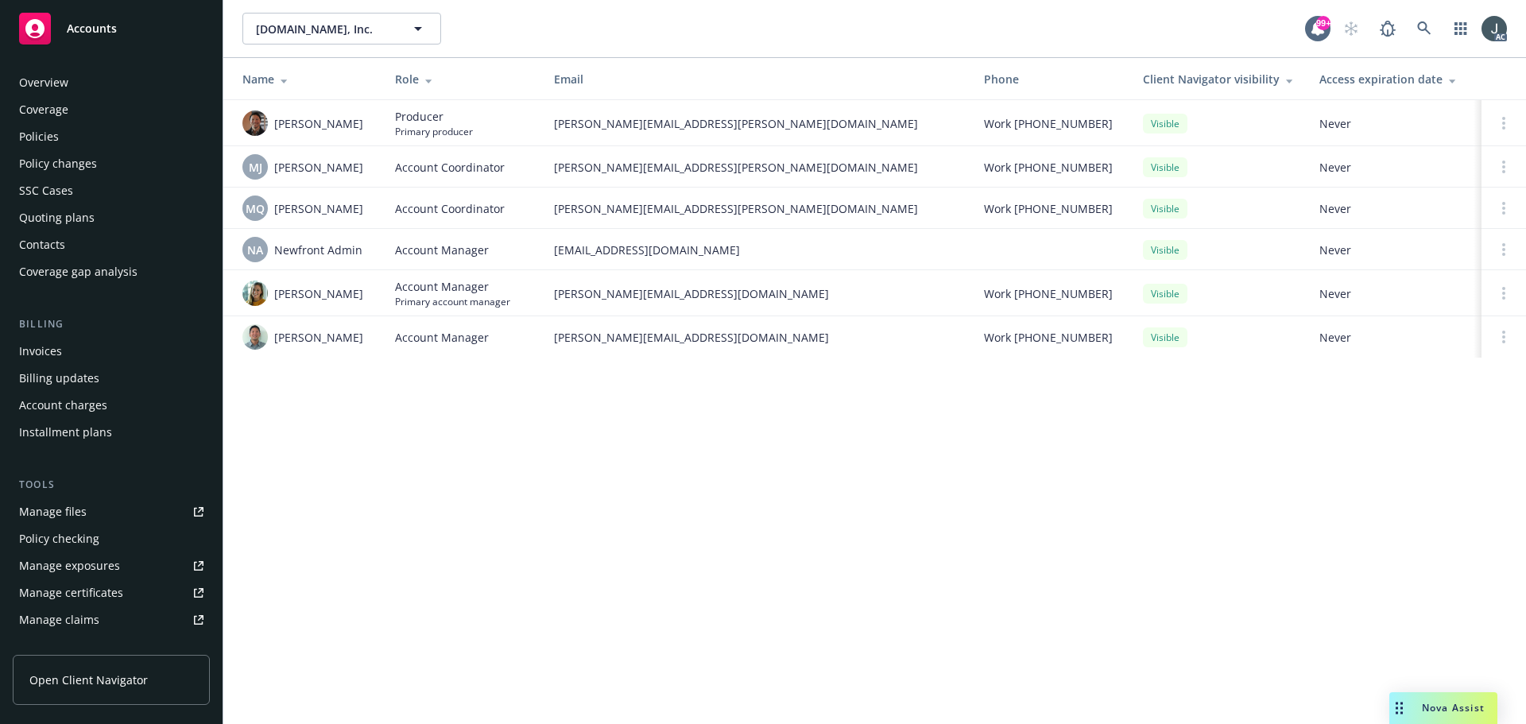
click at [52, 135] on div "Policies" at bounding box center [39, 136] width 40 height 25
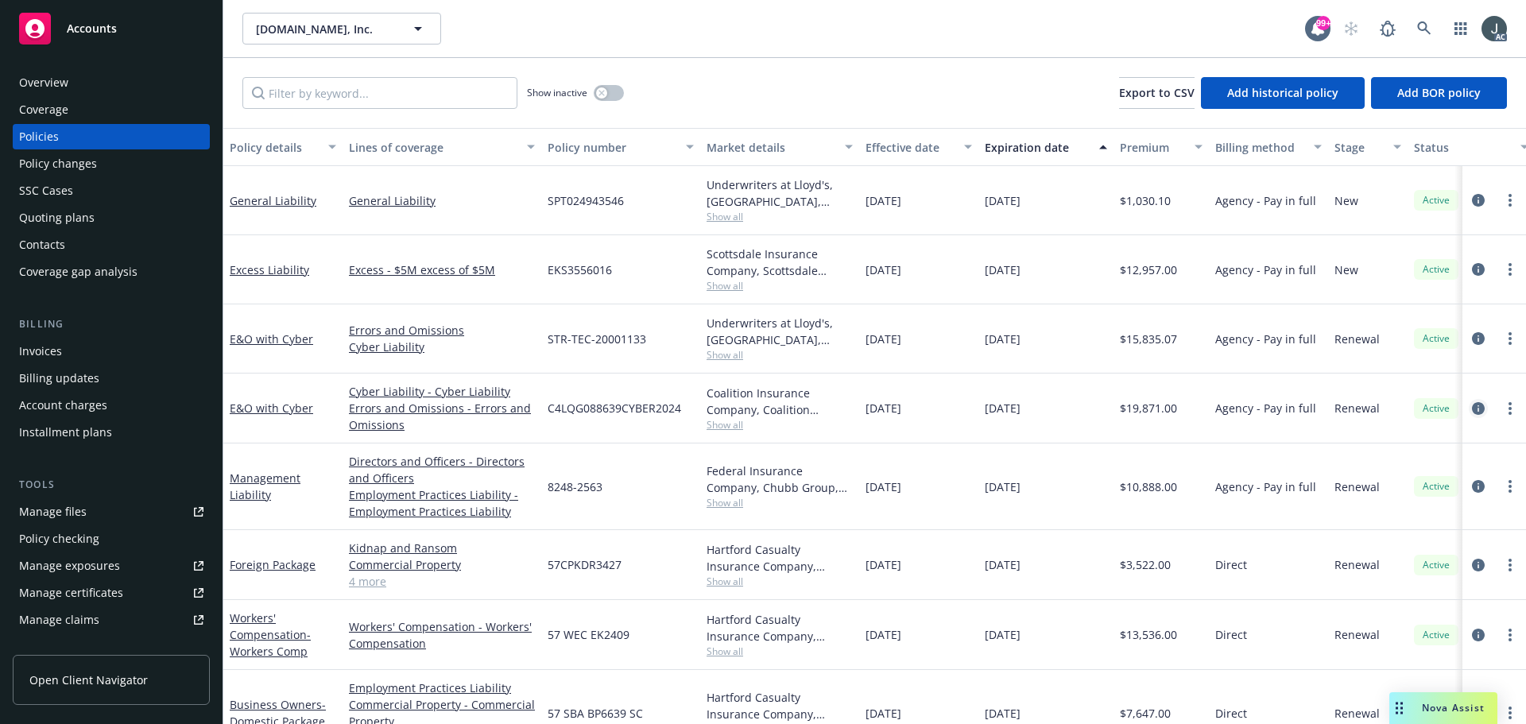
click at [1472, 410] on icon "circleInformation" at bounding box center [1478, 408] width 13 height 13
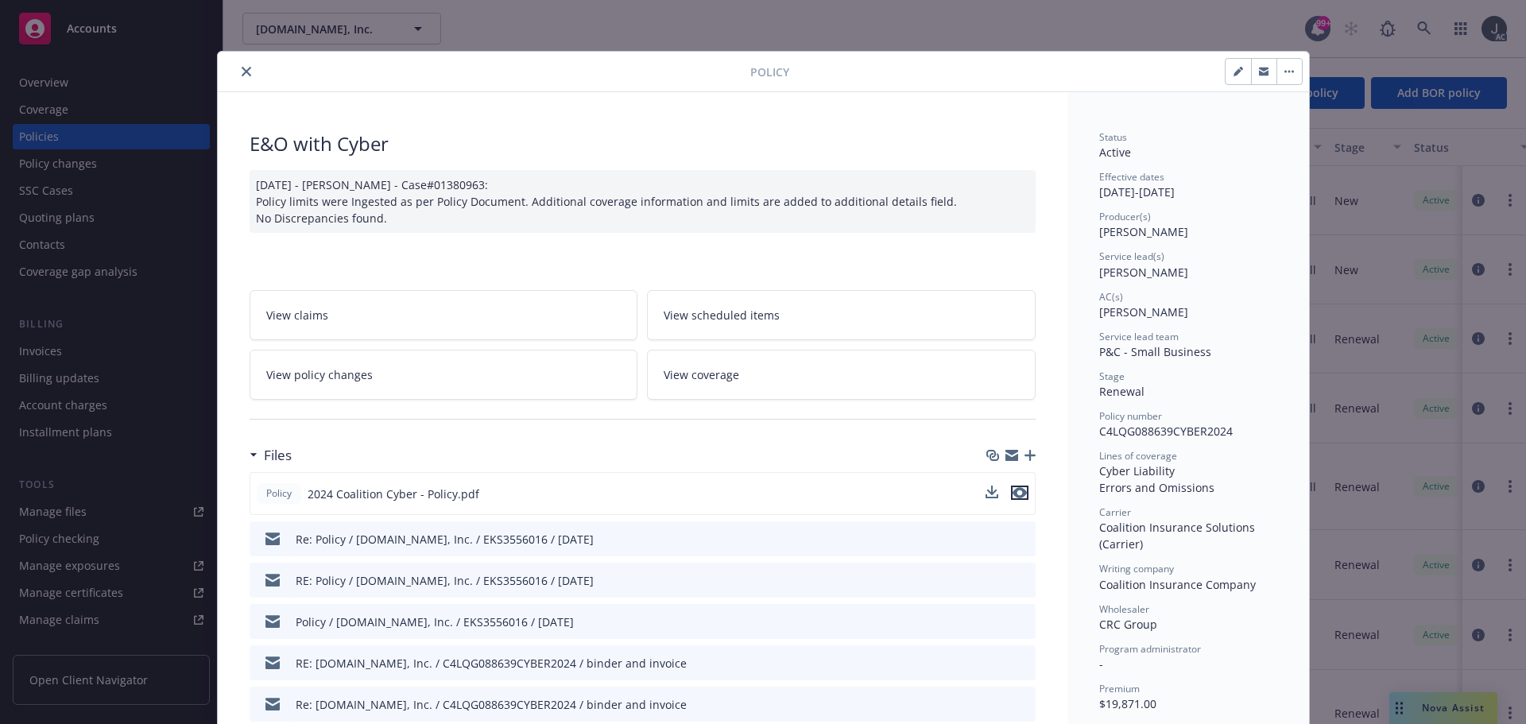
click at [1013, 493] on icon "preview file" at bounding box center [1020, 492] width 14 height 11
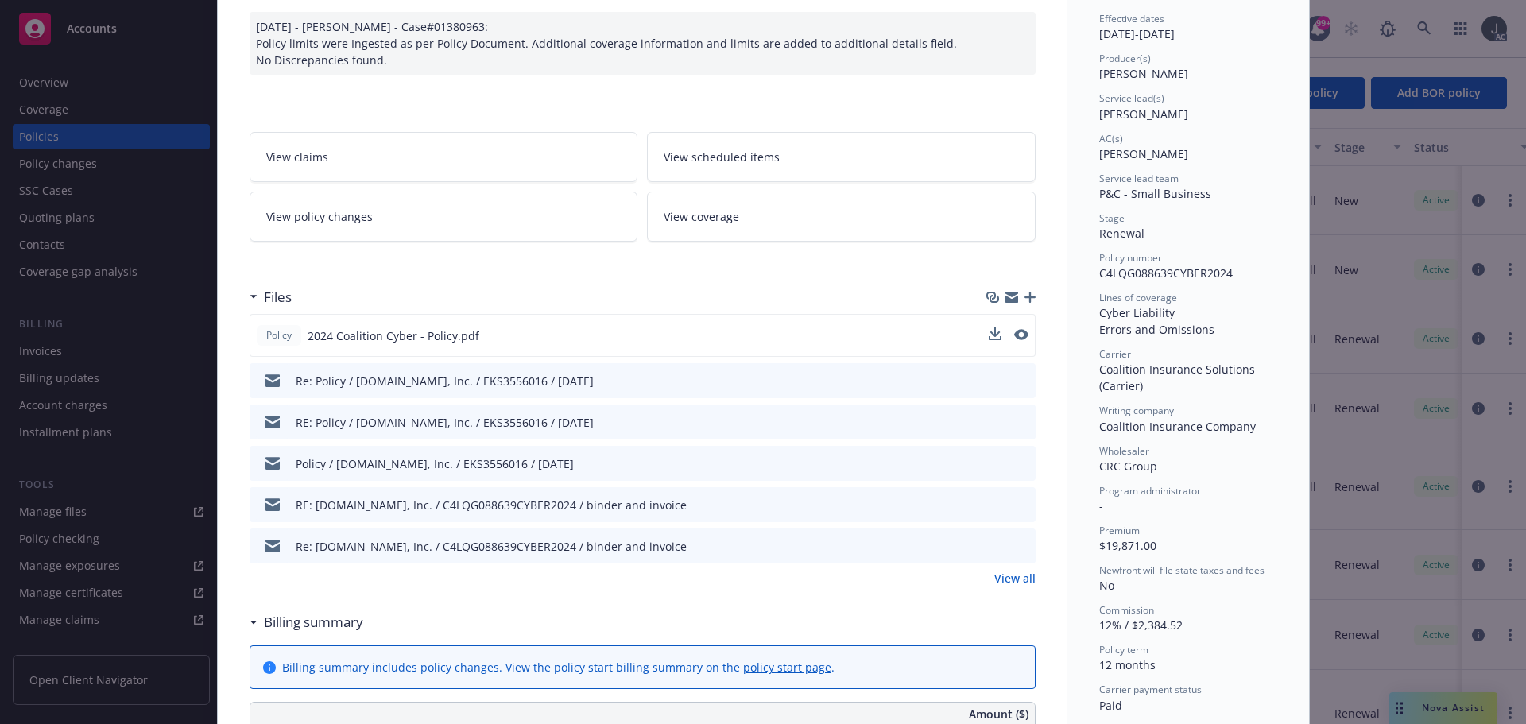
scroll to position [159, 0]
click at [1003, 576] on link "View all" at bounding box center [1015, 577] width 41 height 17
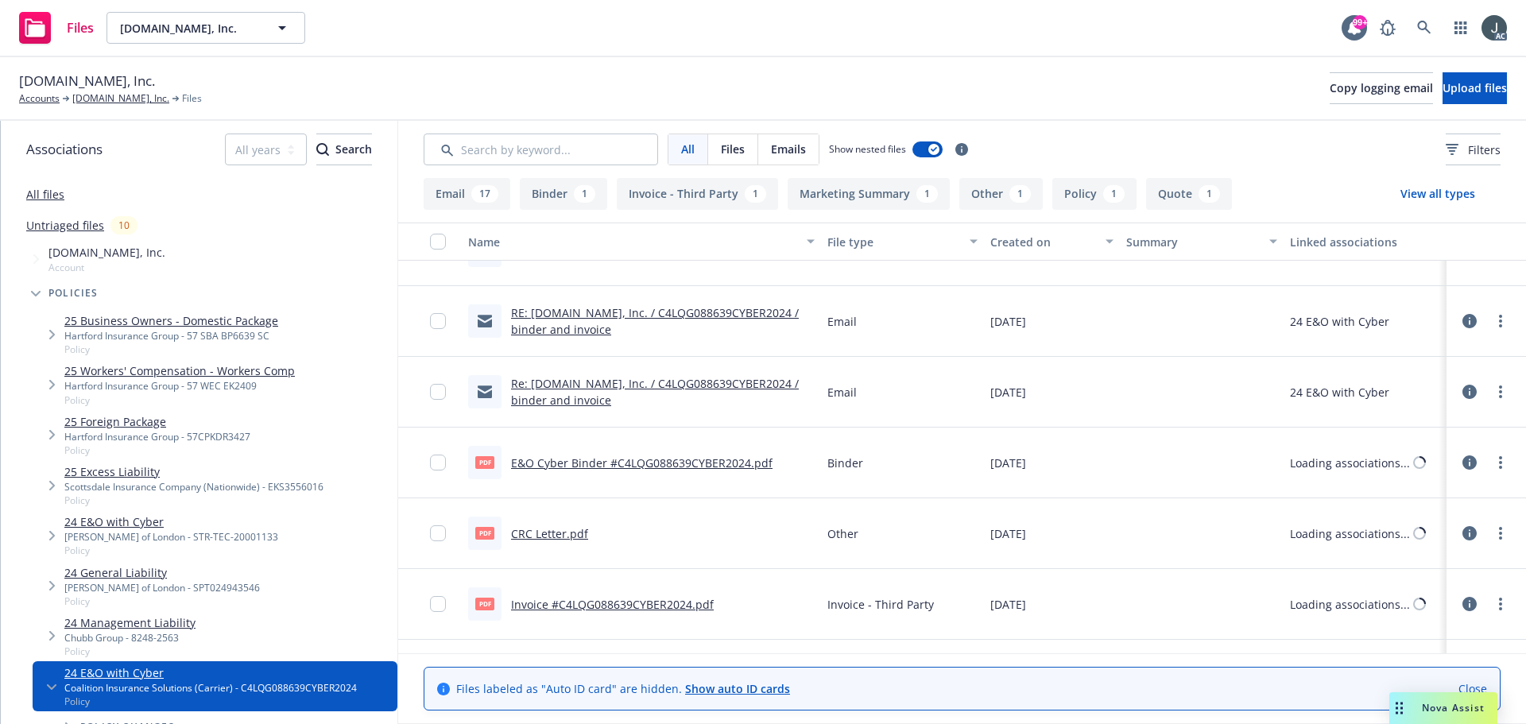
scroll to position [1222, 0]
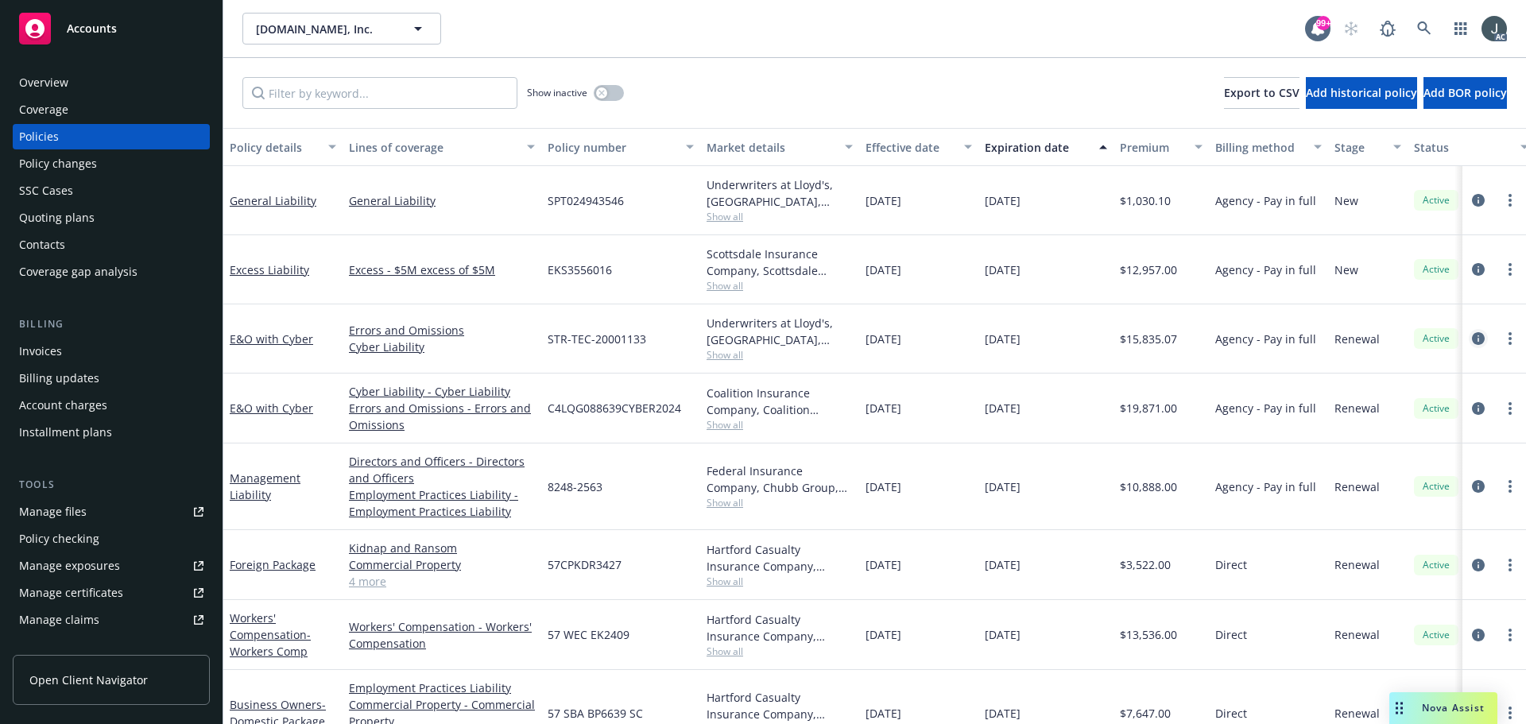
click at [1472, 340] on icon "circleInformation" at bounding box center [1478, 338] width 13 height 13
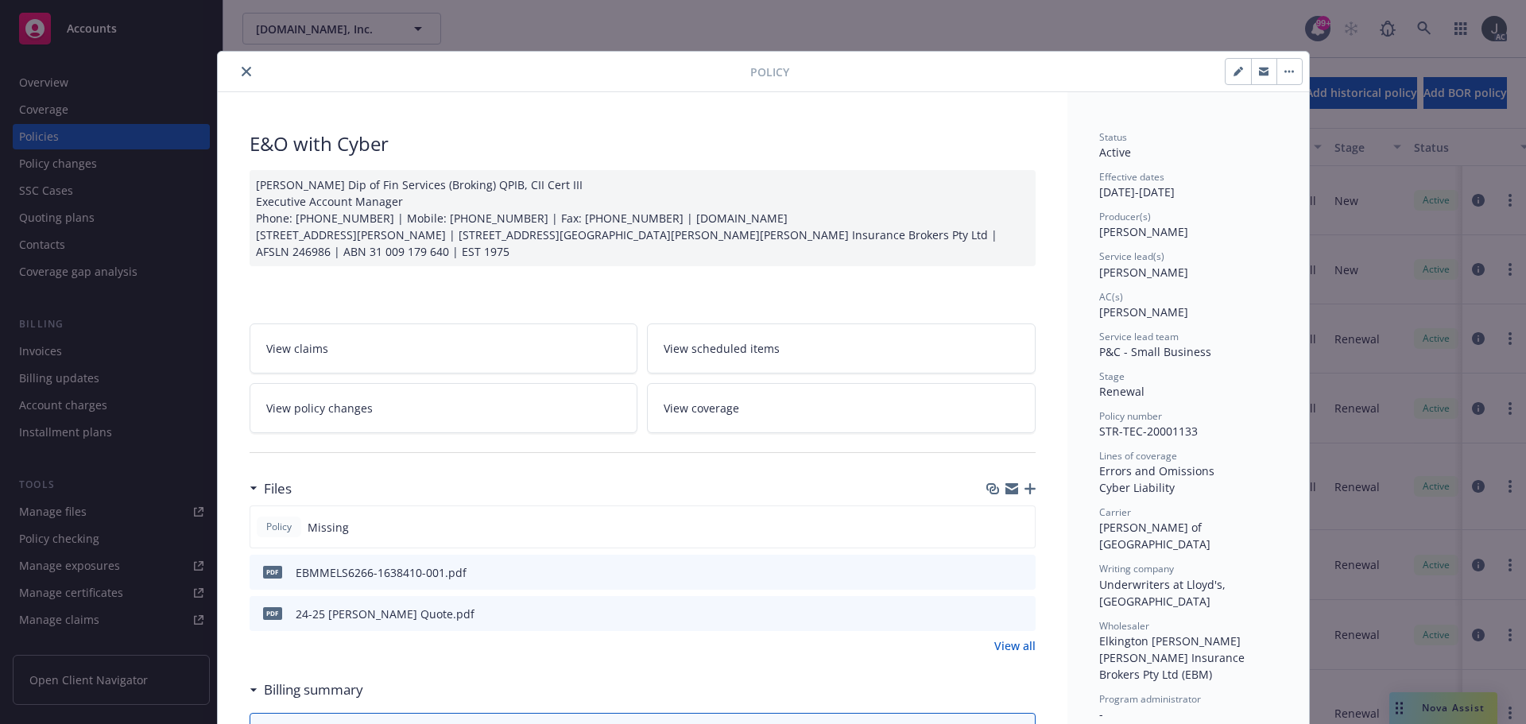
click at [242, 73] on icon "close" at bounding box center [247, 72] width 10 height 10
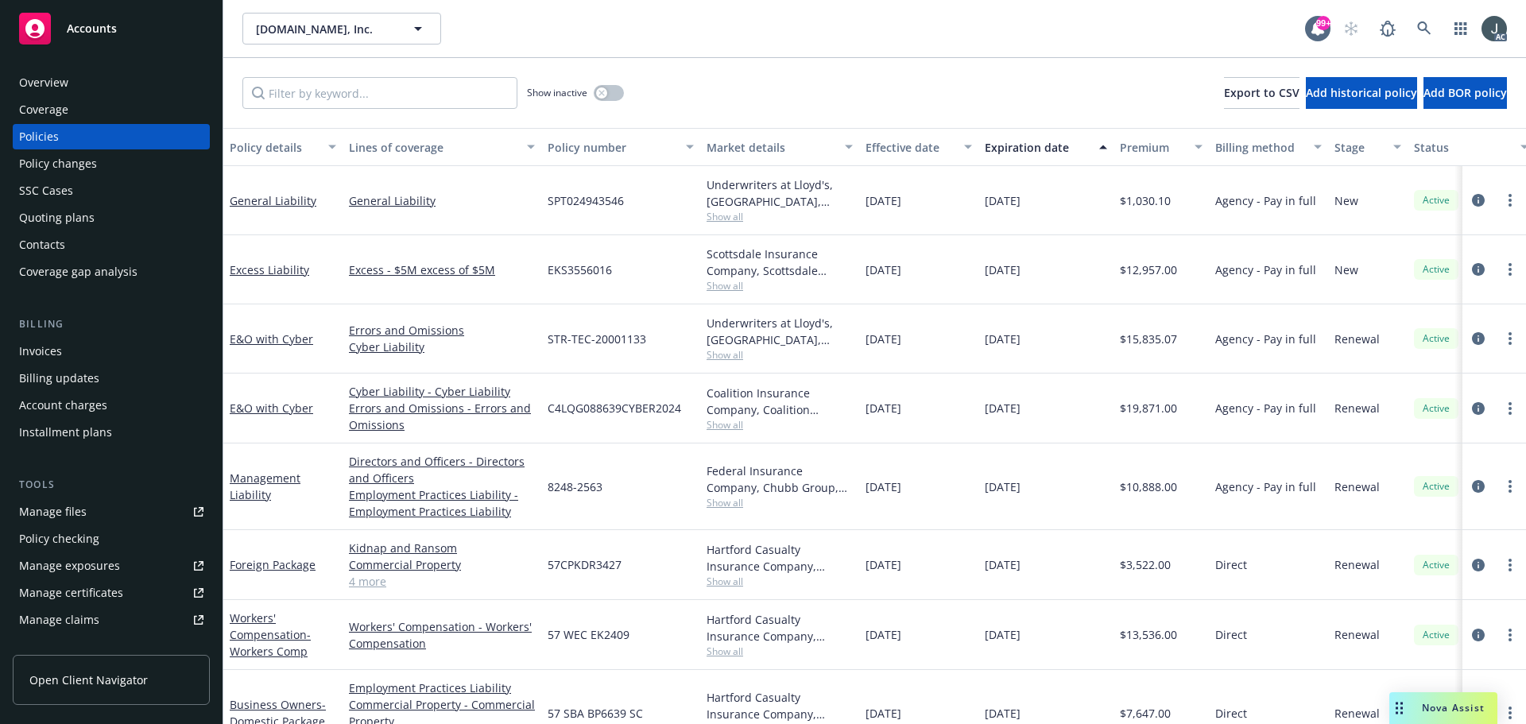
click at [731, 350] on span "Show all" at bounding box center [780, 355] width 146 height 14
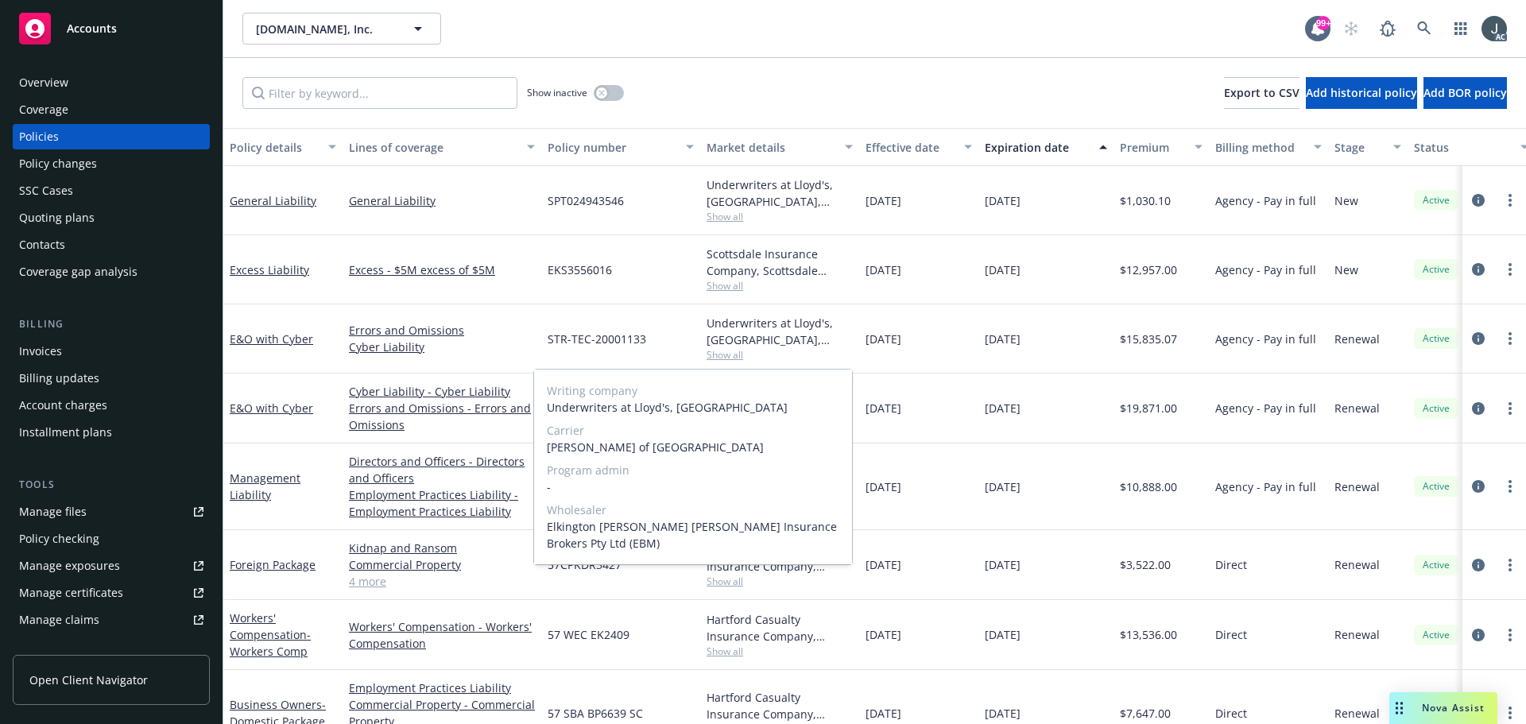
click at [731, 350] on span "Show all" at bounding box center [780, 355] width 146 height 14
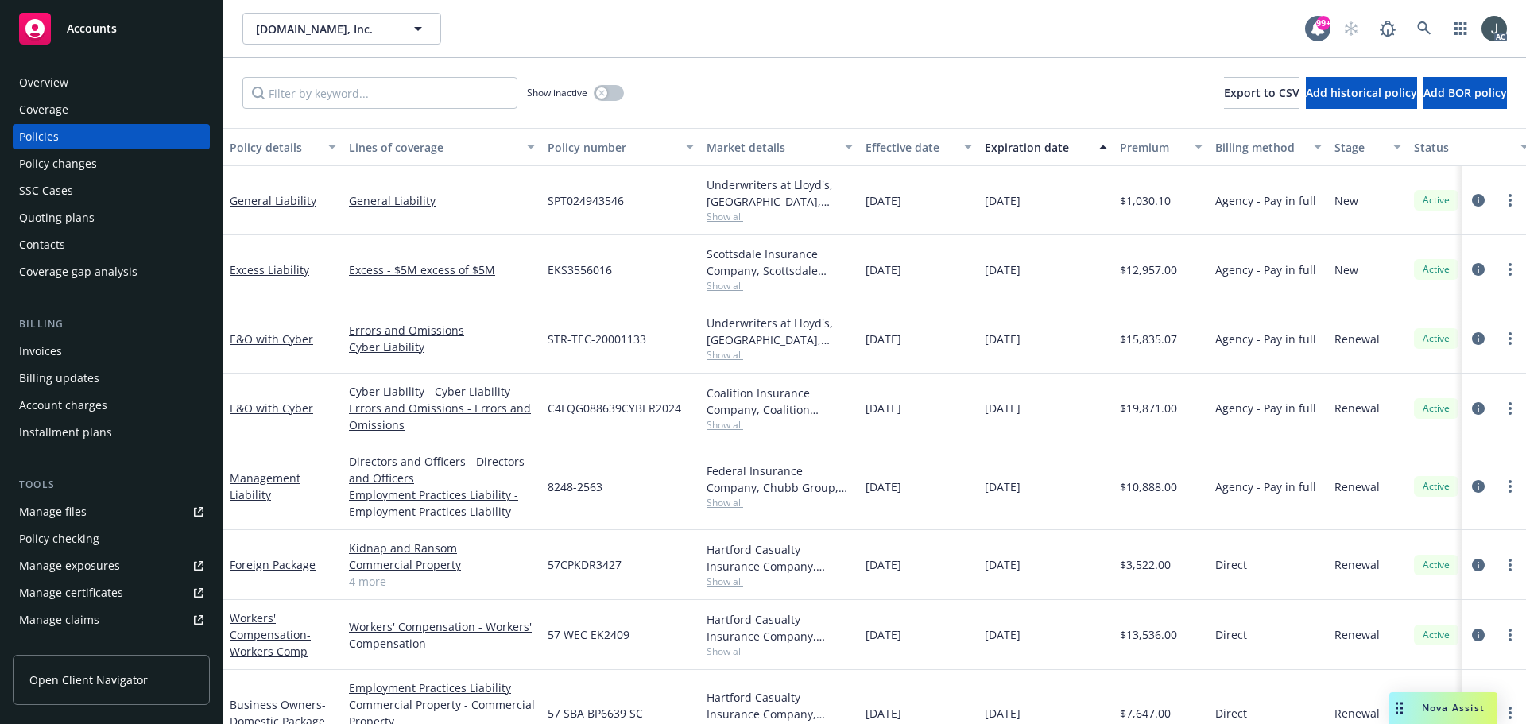
click at [730, 424] on span "Show all" at bounding box center [780, 425] width 146 height 14
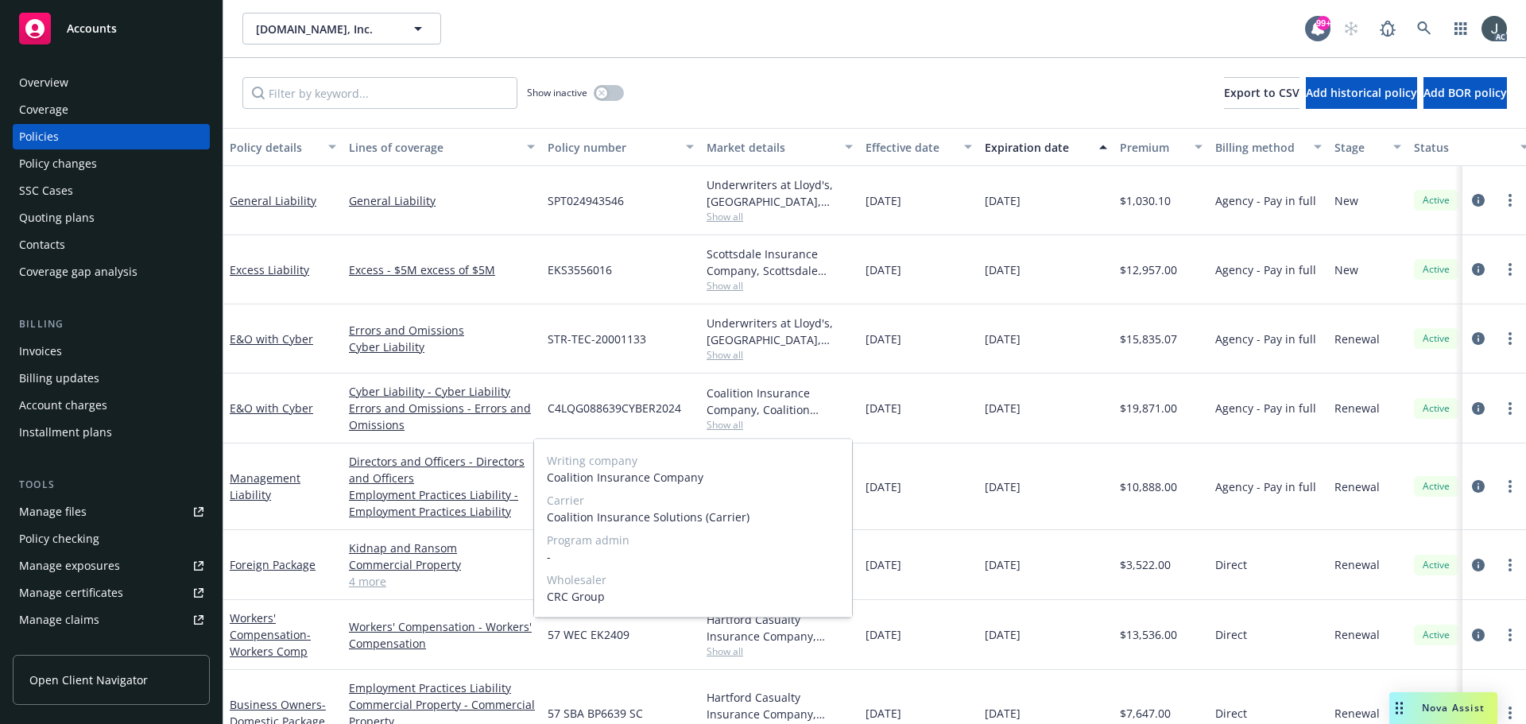
click at [730, 424] on span "Show all" at bounding box center [780, 425] width 146 height 14
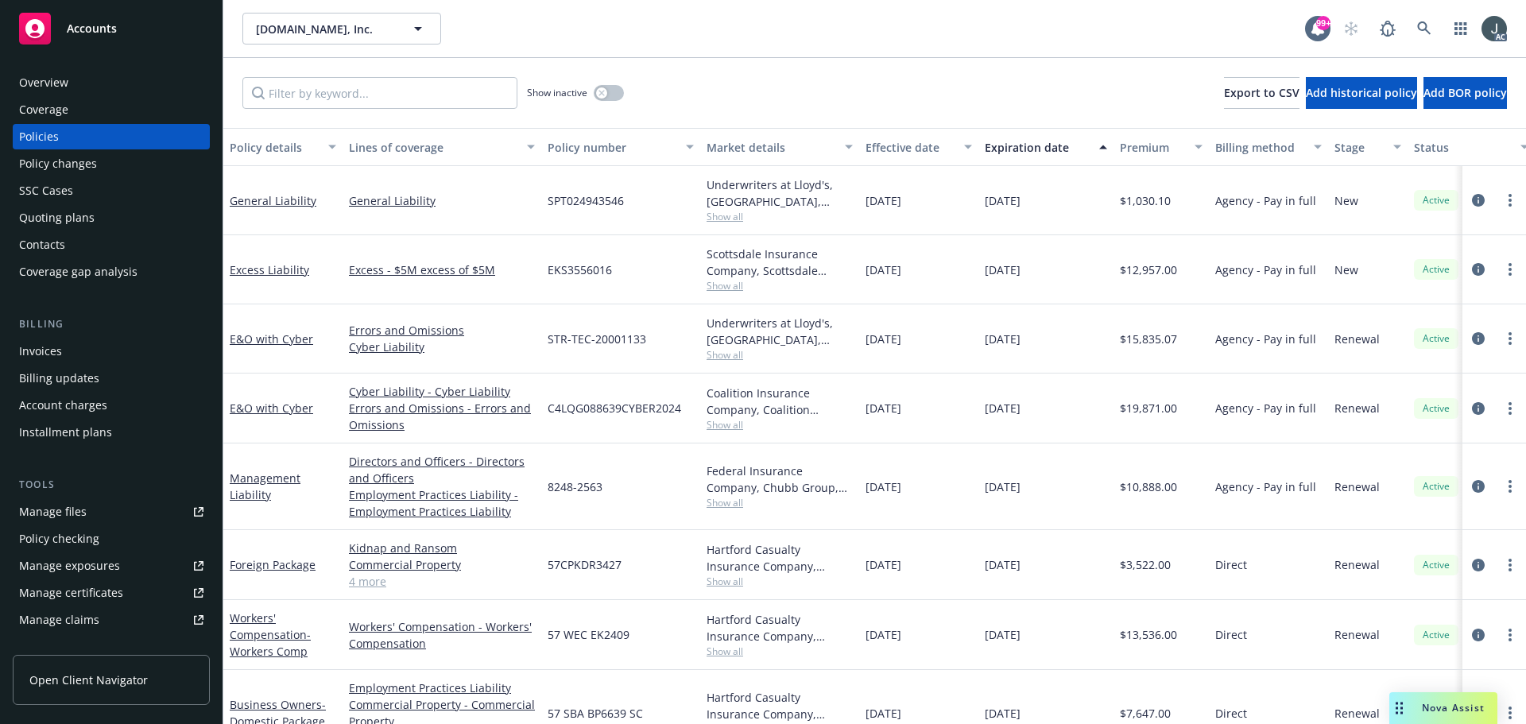
click at [71, 81] on div "Overview" at bounding box center [111, 82] width 184 height 25
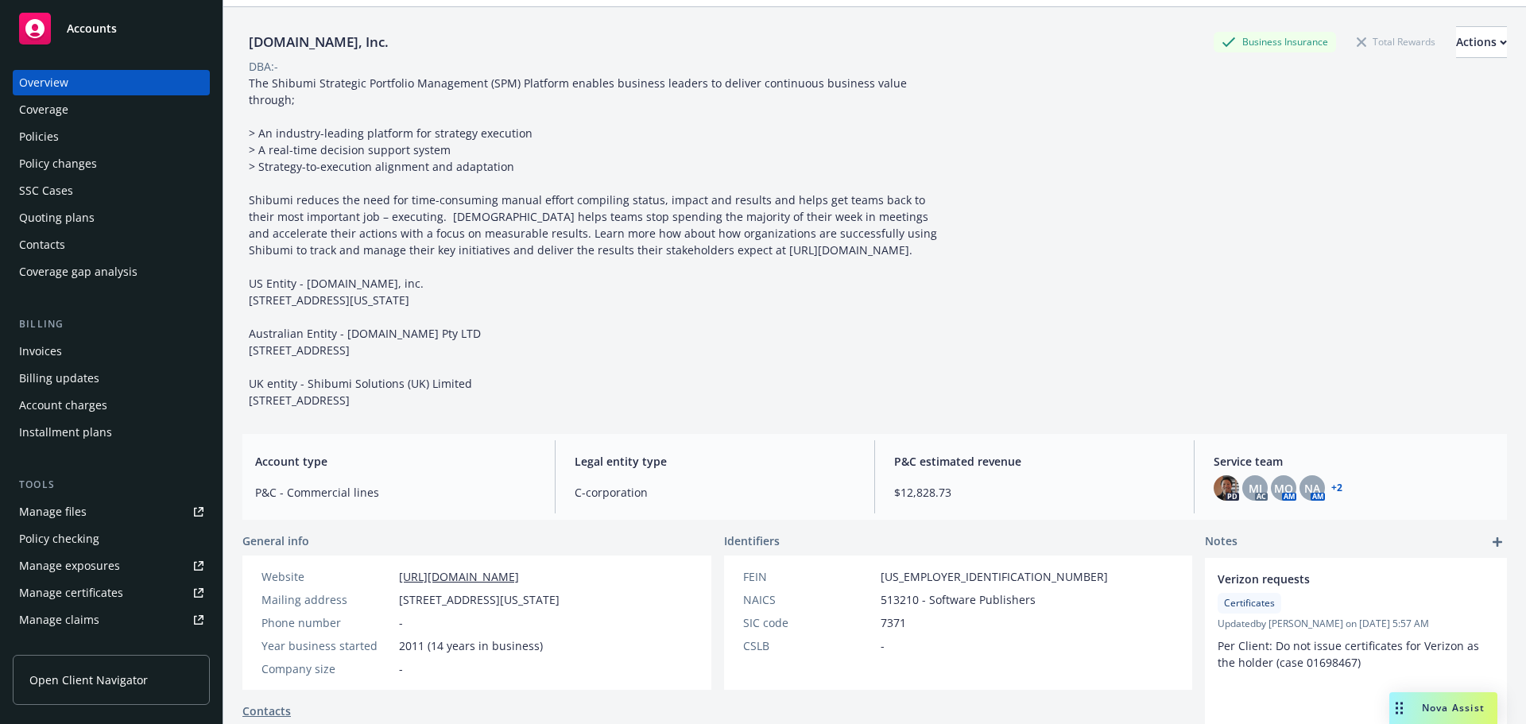
scroll to position [239, 0]
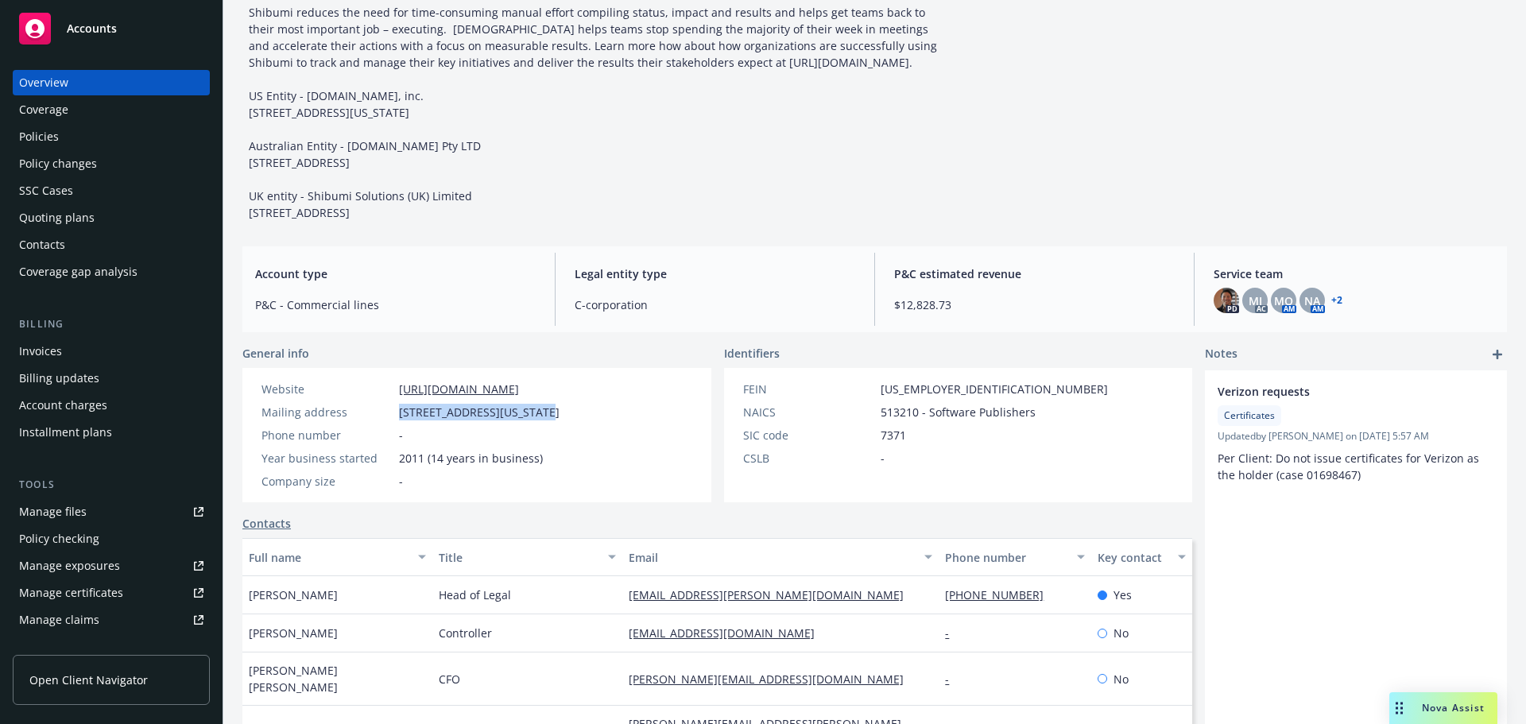
drag, startPoint x: 410, startPoint y: 395, endPoint x: 551, endPoint y: 400, distance: 140.8
click at [551, 404] on div "Mailing address 50 WASHINGTON ST STE 302E, Norwalk, CT, 06854" at bounding box center [410, 412] width 311 height 17
copy span "50 WASHINGTON ST STE 302E"
drag, startPoint x: 1290, startPoint y: 603, endPoint x: 1305, endPoint y: 588, distance: 21.9
click at [1290, 603] on div "Verizon requests Certificates Updated by Nancy Pardo on 07/22/2025, 5:57 AM Per…" at bounding box center [1356, 640] width 302 height 541
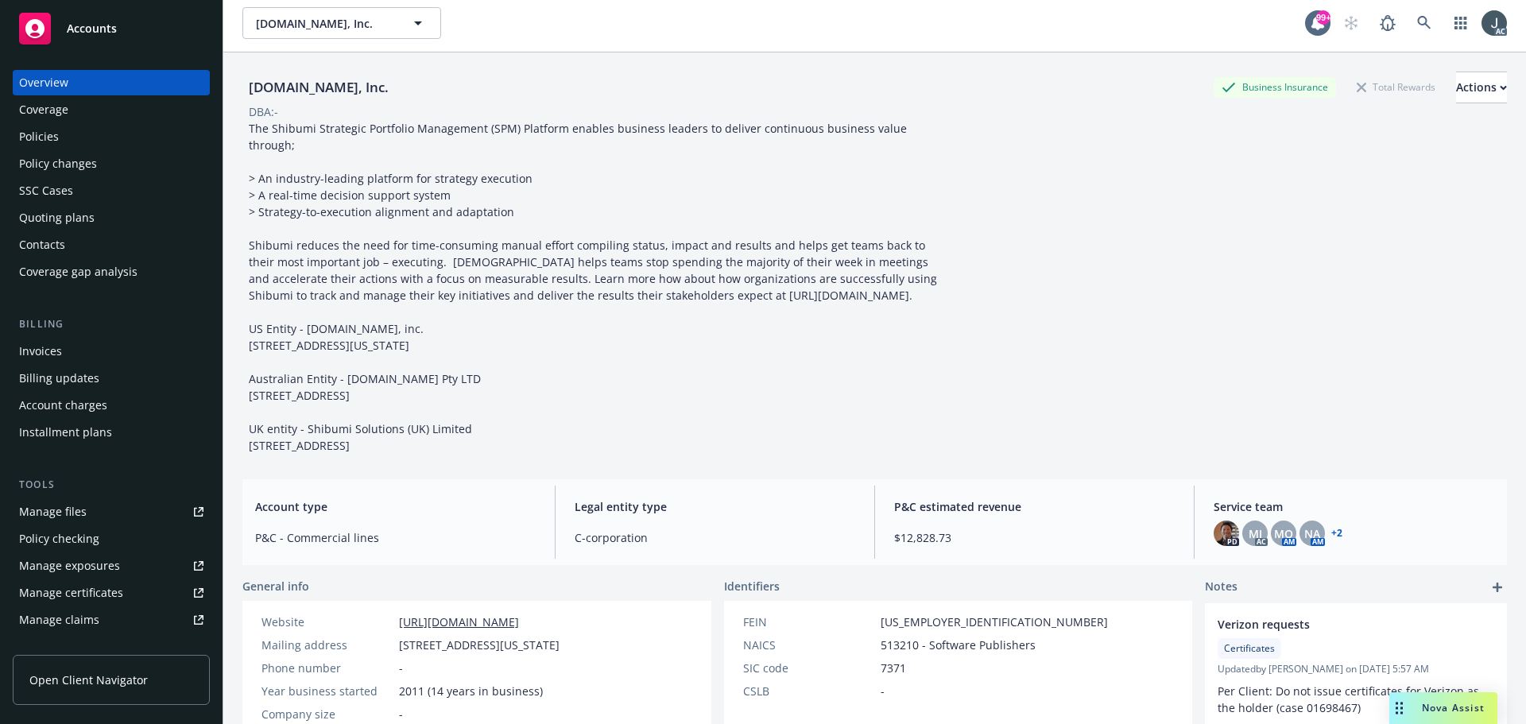
scroll to position [0, 0]
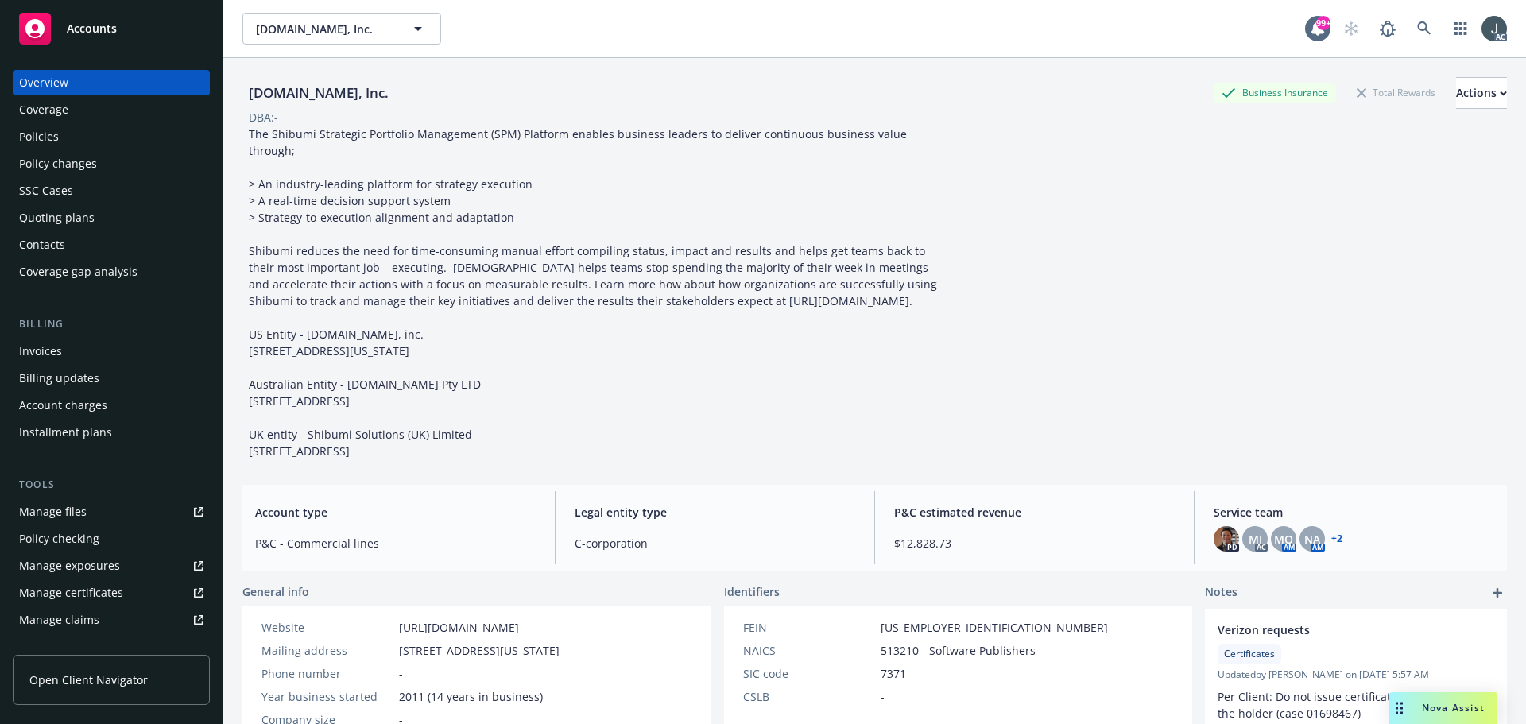
drag, startPoint x: 250, startPoint y: 133, endPoint x: 508, endPoint y: 431, distance: 394.5
click at [508, 431] on div "The Shibumi Strategic Portfolio Management (SPM) Platform enables business lead…" at bounding box center [600, 293] width 716 height 334
copy span "The Shibumi Strategic Portfolio Management (SPM) Platform enables business lead…"
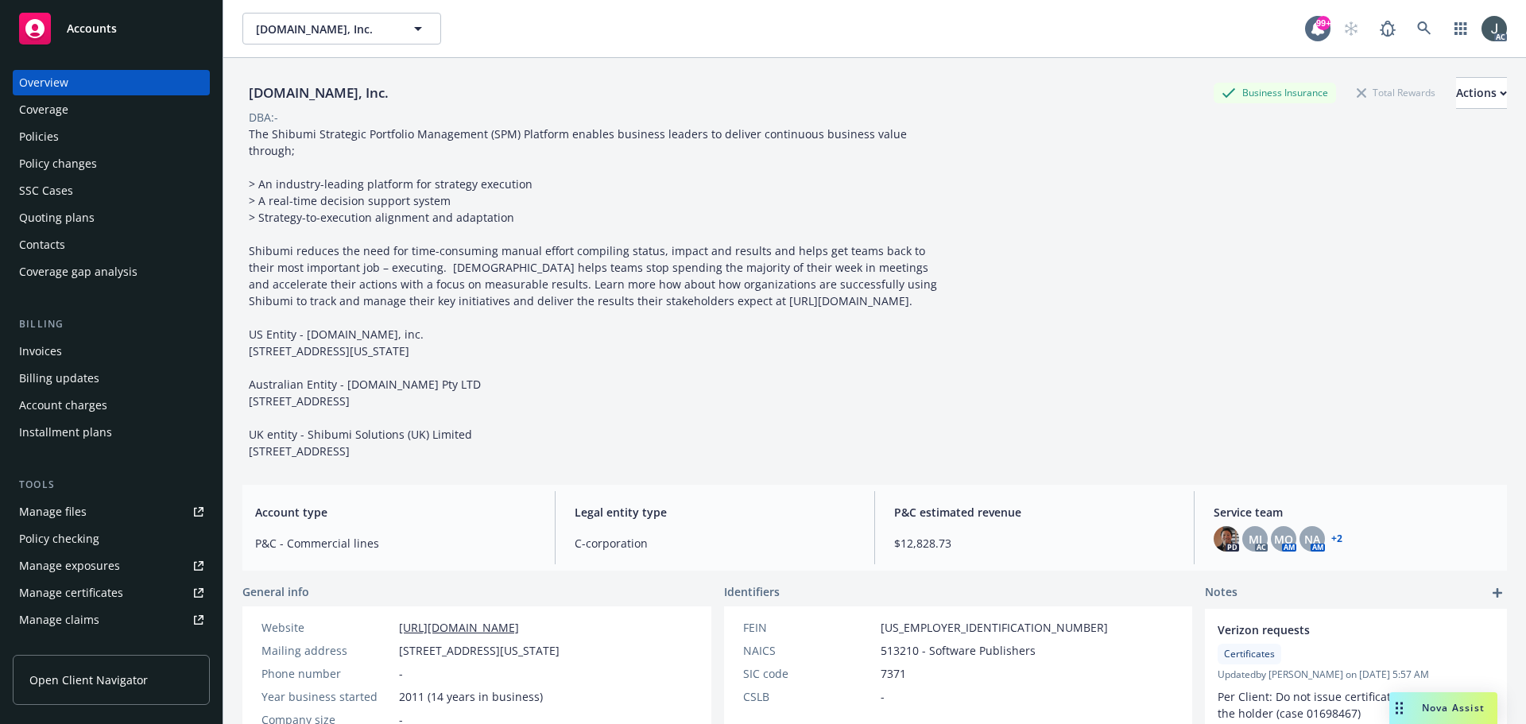
click at [37, 143] on div "Policies" at bounding box center [39, 136] width 40 height 25
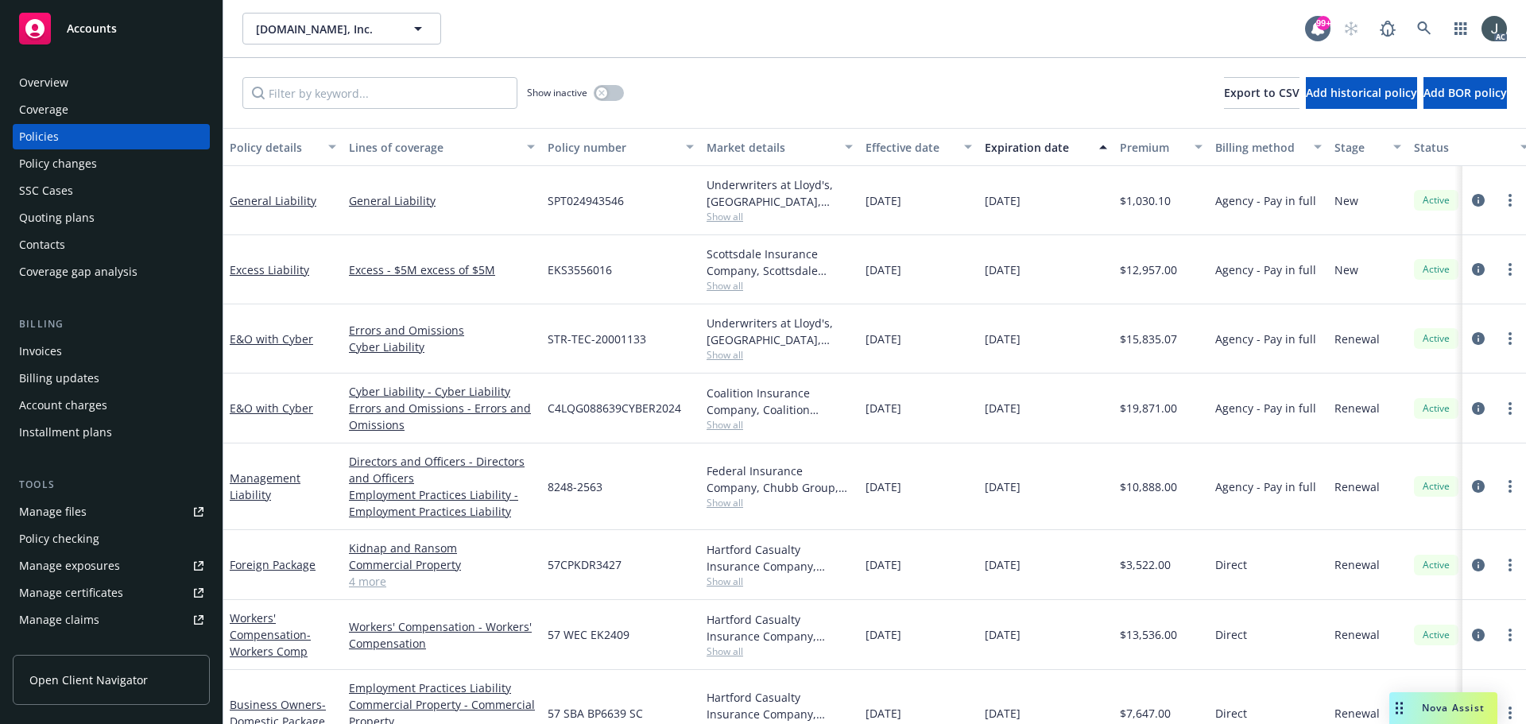
drag, startPoint x: 990, startPoint y: 203, endPoint x: 1056, endPoint y: 203, distance: 66.0
click at [1056, 203] on div "12/08/2025" at bounding box center [1046, 200] width 135 height 69
click at [1472, 266] on icon "circleInformation" at bounding box center [1478, 269] width 13 height 13
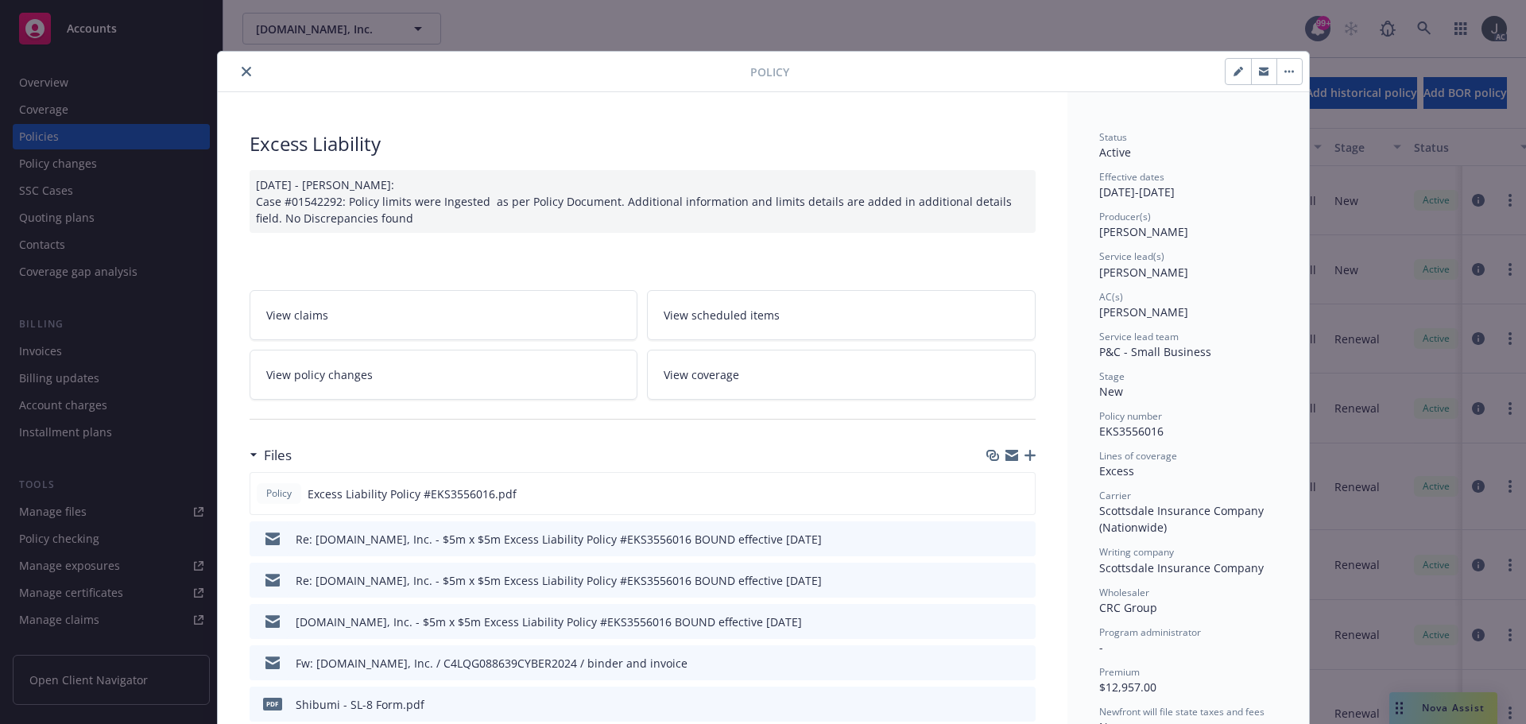
click at [242, 73] on icon "close" at bounding box center [247, 72] width 10 height 10
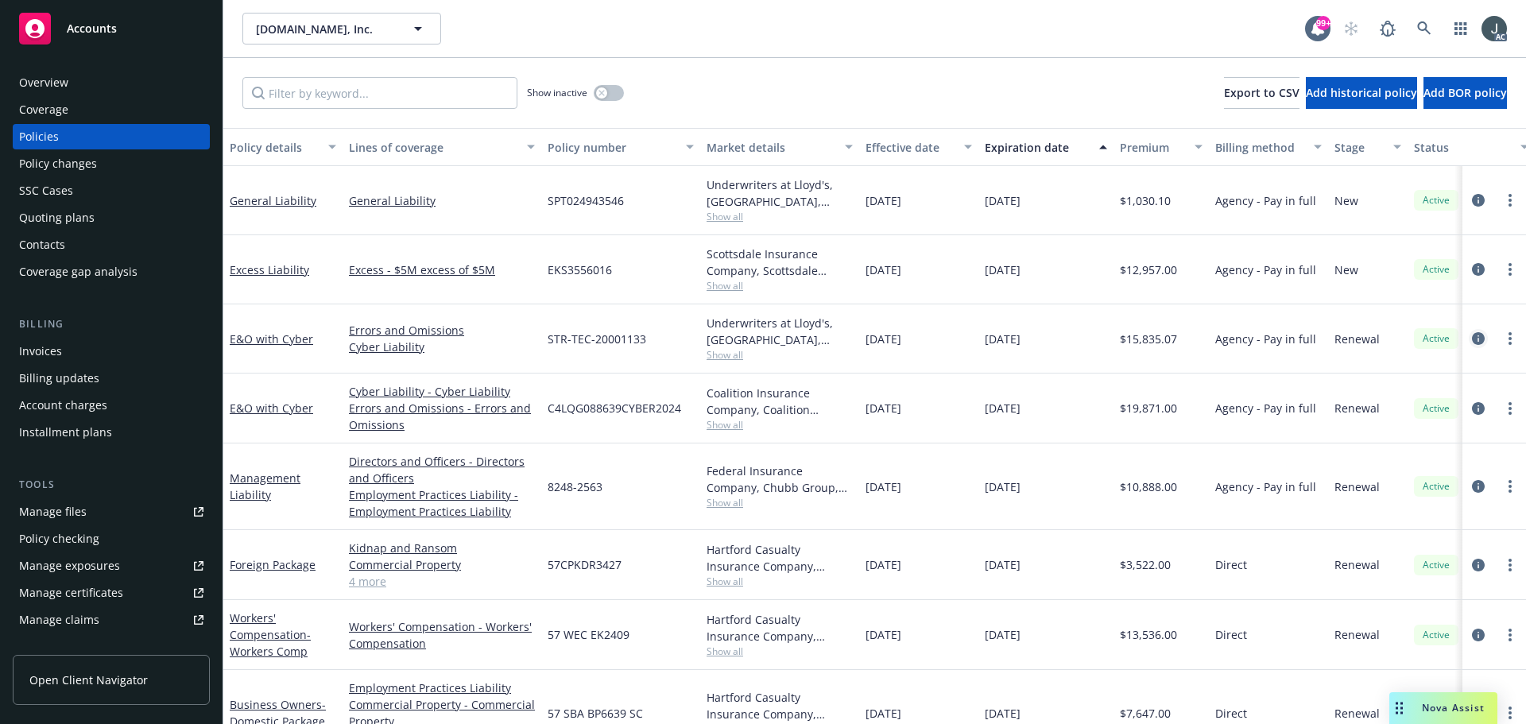
click at [1472, 339] on icon "circleInformation" at bounding box center [1478, 338] width 13 height 13
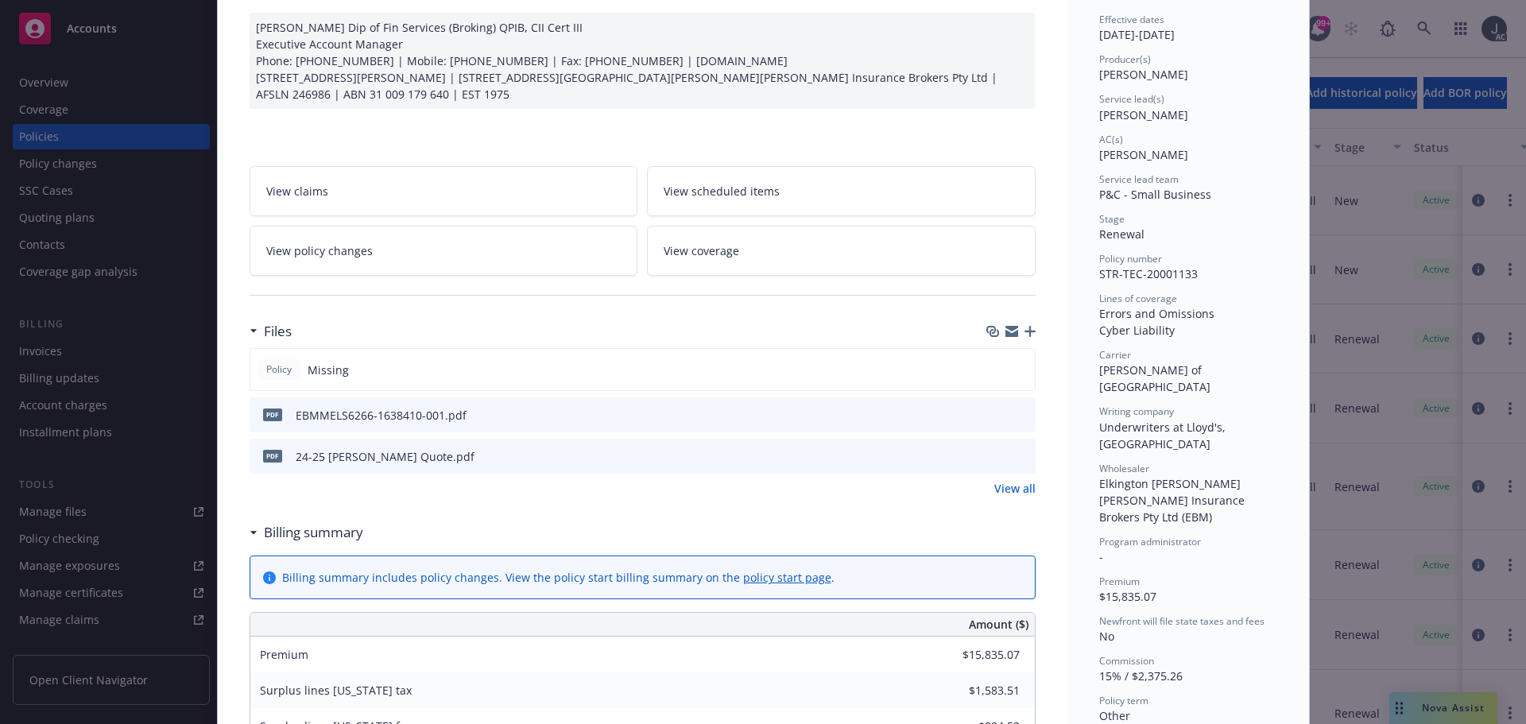
scroll to position [159, 0]
click at [1012, 483] on link "View all" at bounding box center [1015, 487] width 41 height 17
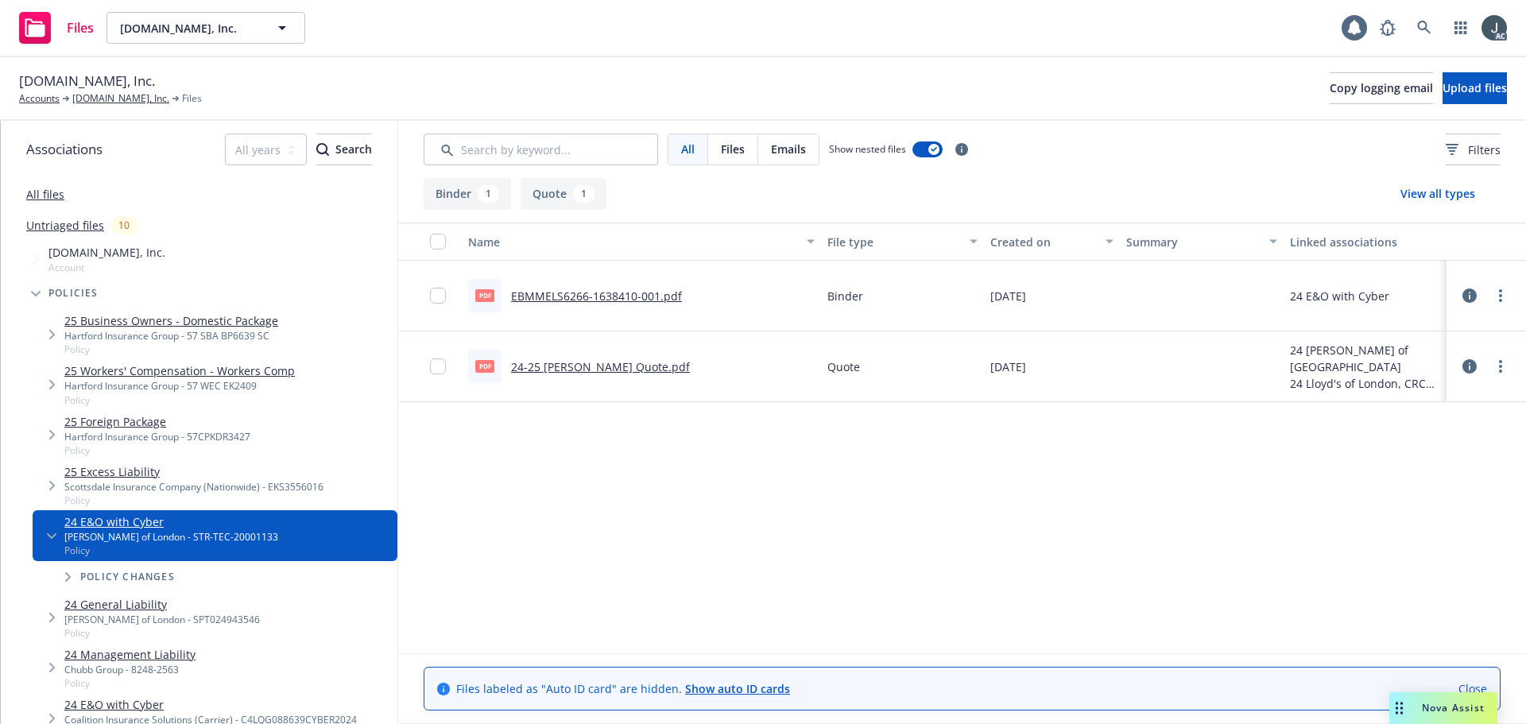
click at [613, 291] on link "EBMMELS6266-1638410-001.pdf" at bounding box center [596, 296] width 171 height 15
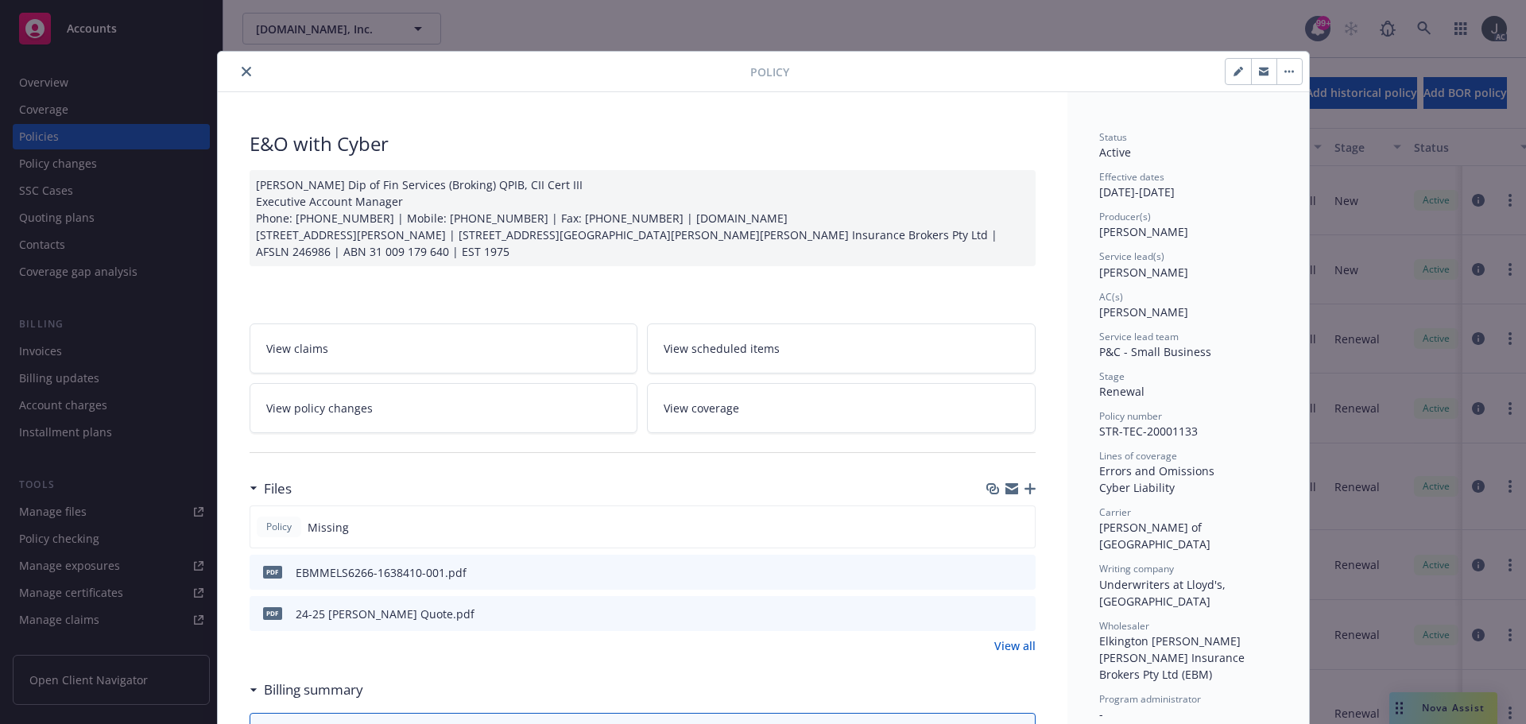
click at [237, 68] on button "close" at bounding box center [246, 71] width 19 height 19
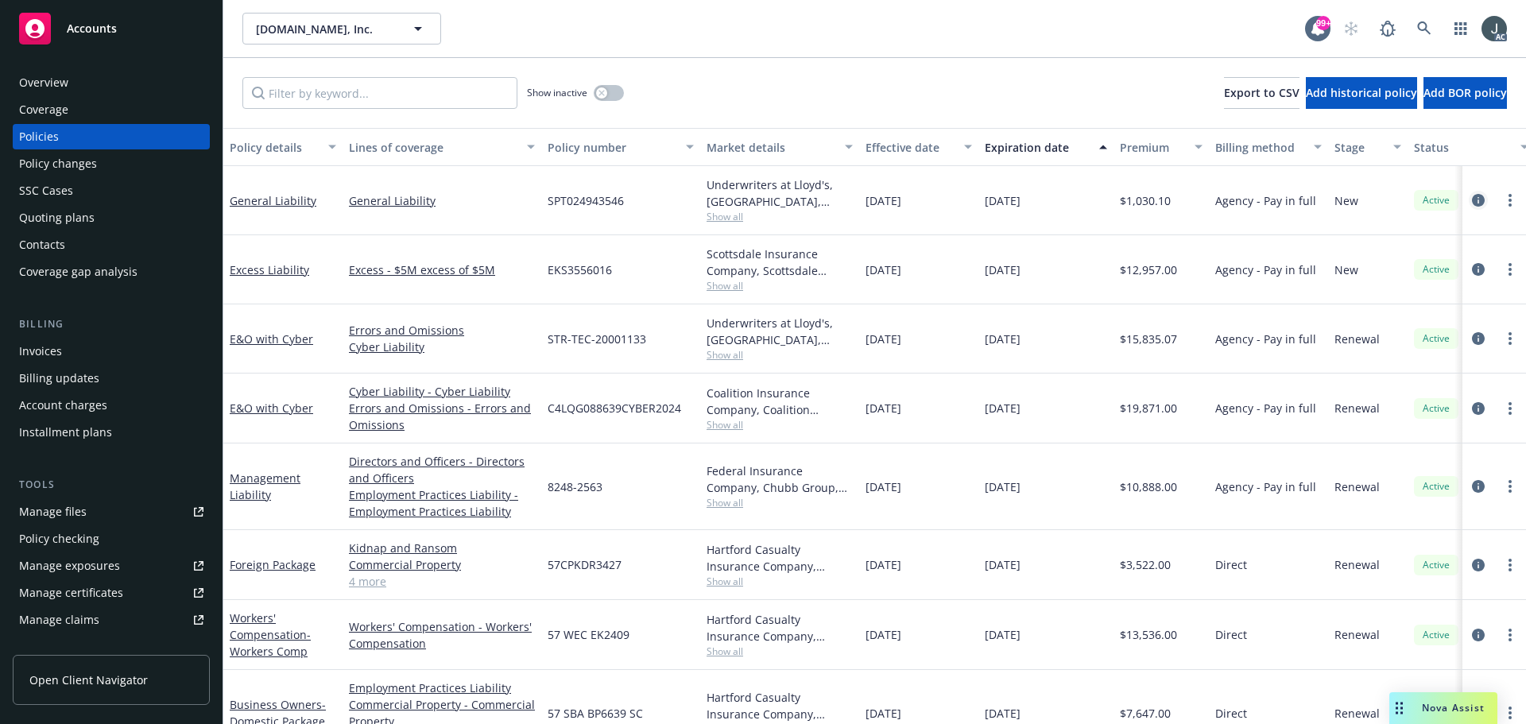
click at [1472, 200] on icon "circleInformation" at bounding box center [1478, 200] width 13 height 13
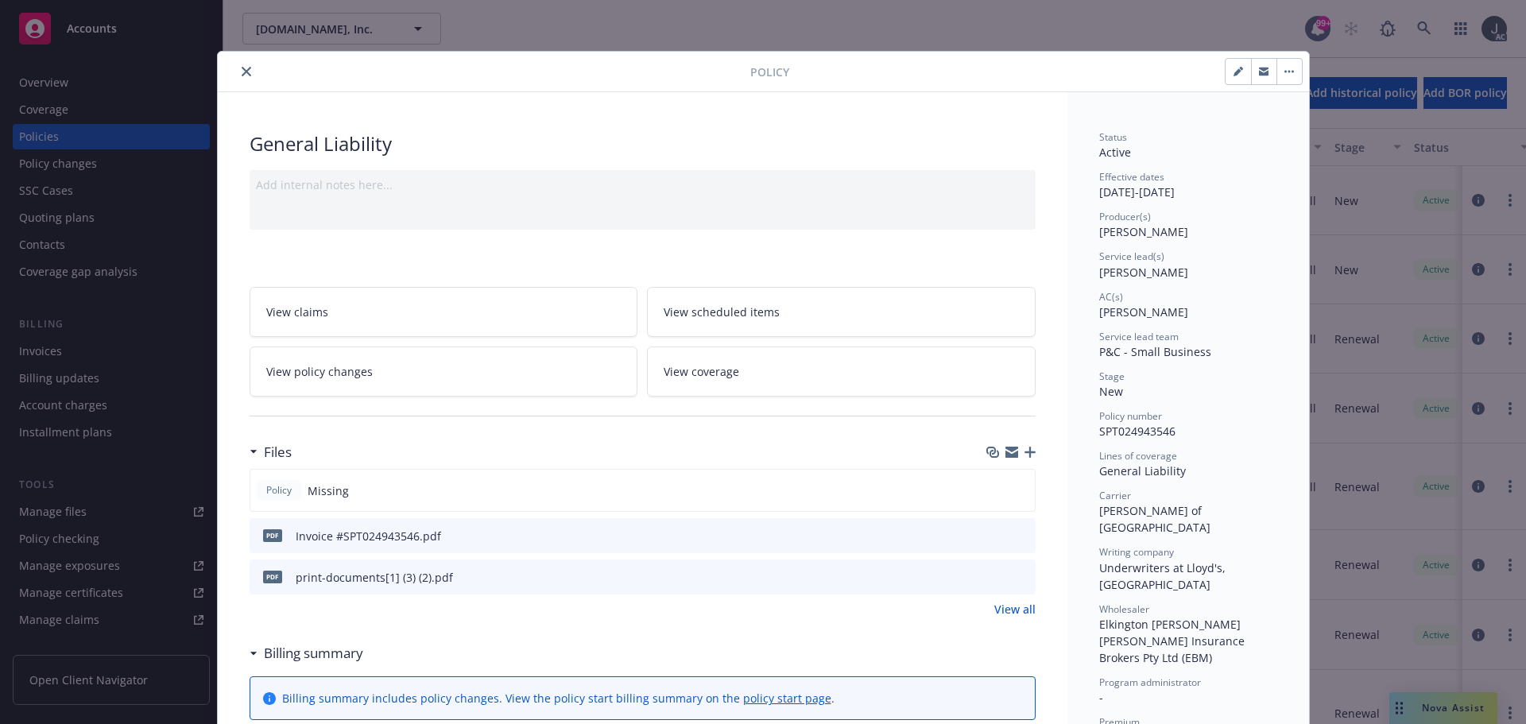
click at [1013, 609] on link "View all" at bounding box center [1015, 609] width 41 height 17
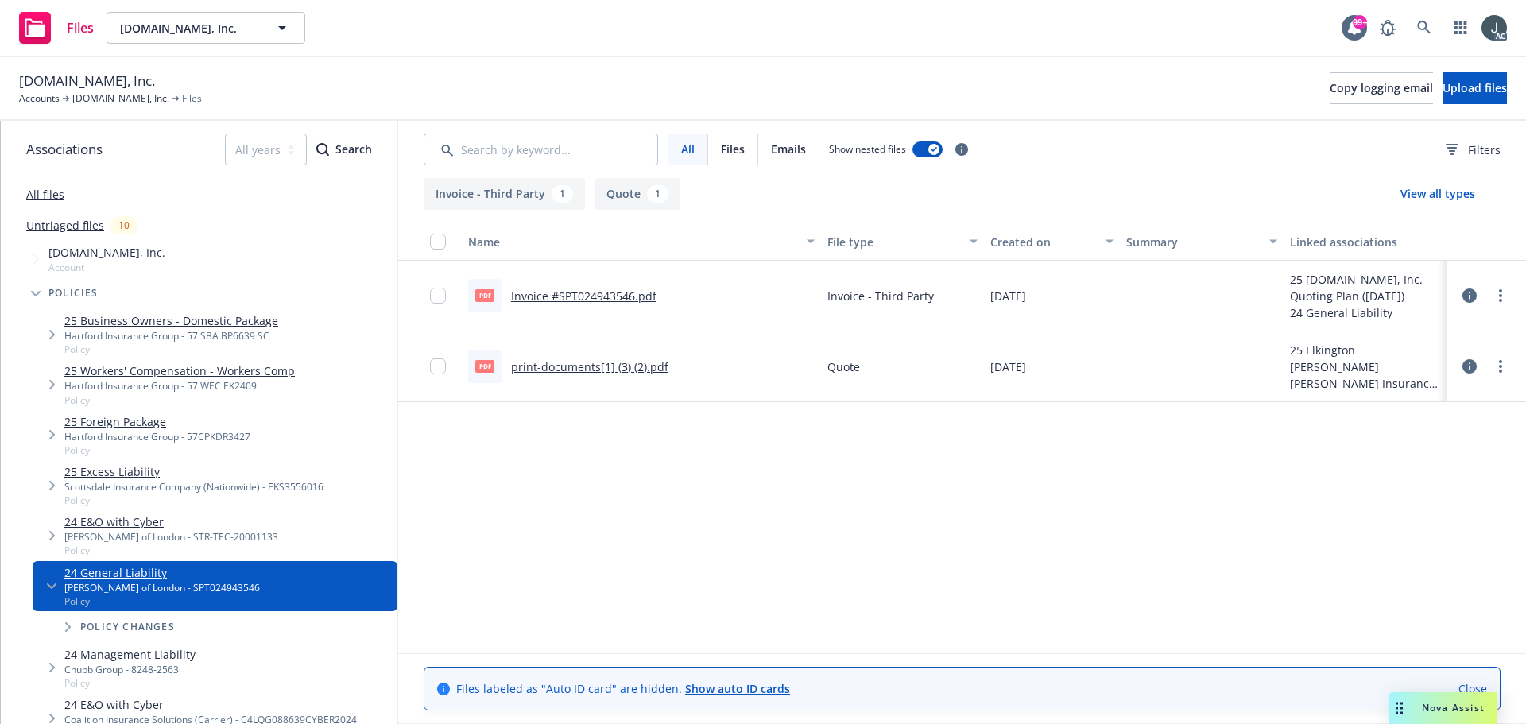
click at [568, 365] on link "print-documents[1] (3) (2).pdf" at bounding box center [589, 366] width 157 height 15
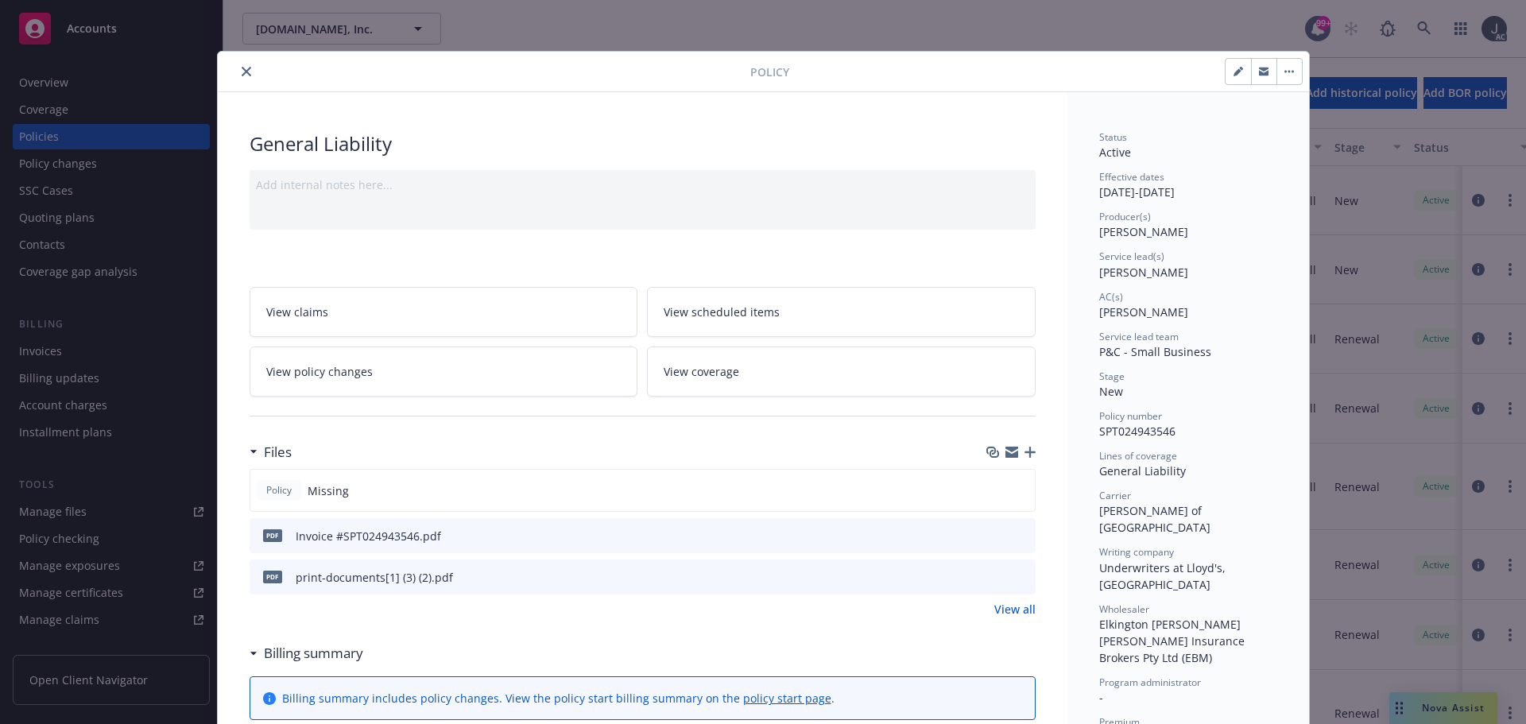
drag, startPoint x: 242, startPoint y: 75, endPoint x: 266, endPoint y: 67, distance: 25.1
click at [242, 75] on icon "close" at bounding box center [247, 72] width 10 height 10
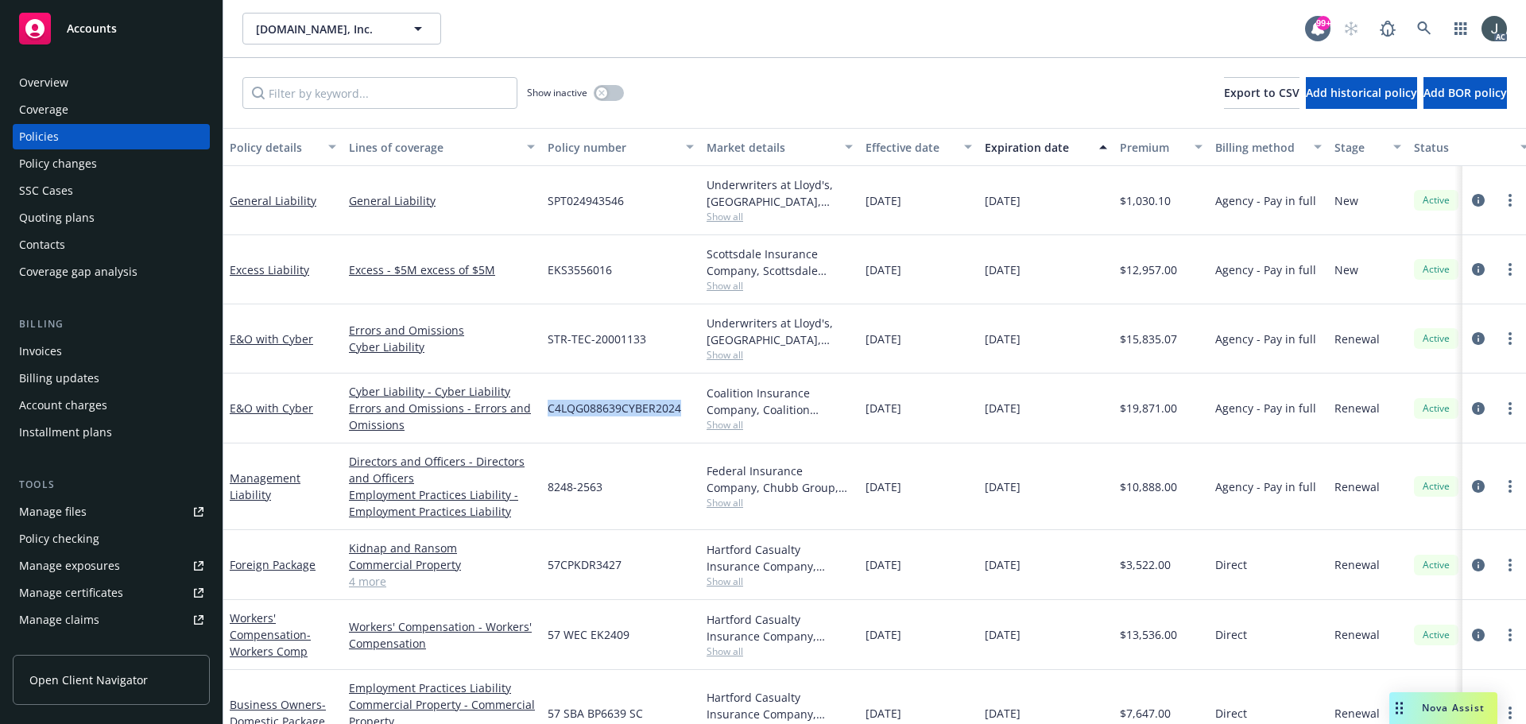
drag, startPoint x: 549, startPoint y: 409, endPoint x: 682, endPoint y: 409, distance: 132.8
click at [682, 409] on div "C4LQG088639CYBER2024" at bounding box center [620, 409] width 159 height 70
copy span "C4LQG088639CYBER2024"
click at [725, 433] on div "Coalition Insurance Company, Coalition Insurance Solutions (Carrier), CRC Group…" at bounding box center [779, 409] width 159 height 70
click at [725, 427] on span "Show all" at bounding box center [780, 425] width 146 height 14
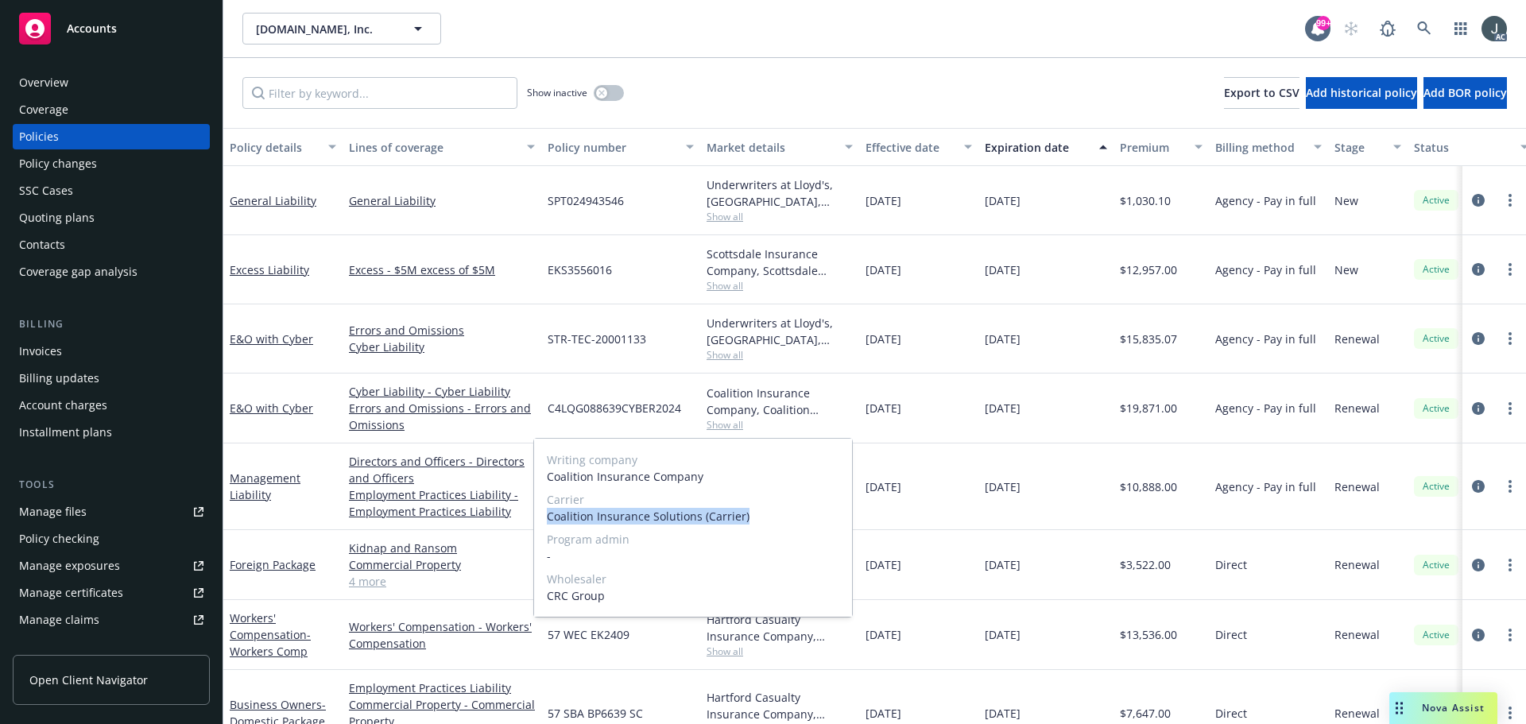
drag, startPoint x: 547, startPoint y: 519, endPoint x: 762, endPoint y: 518, distance: 215.5
click at [762, 518] on div "Writing company Coalition Insurance Company Carrier Coalition Insurance Solutio…" at bounding box center [693, 528] width 318 height 178
copy span "Coalition Insurance Solutions (Carrier)"
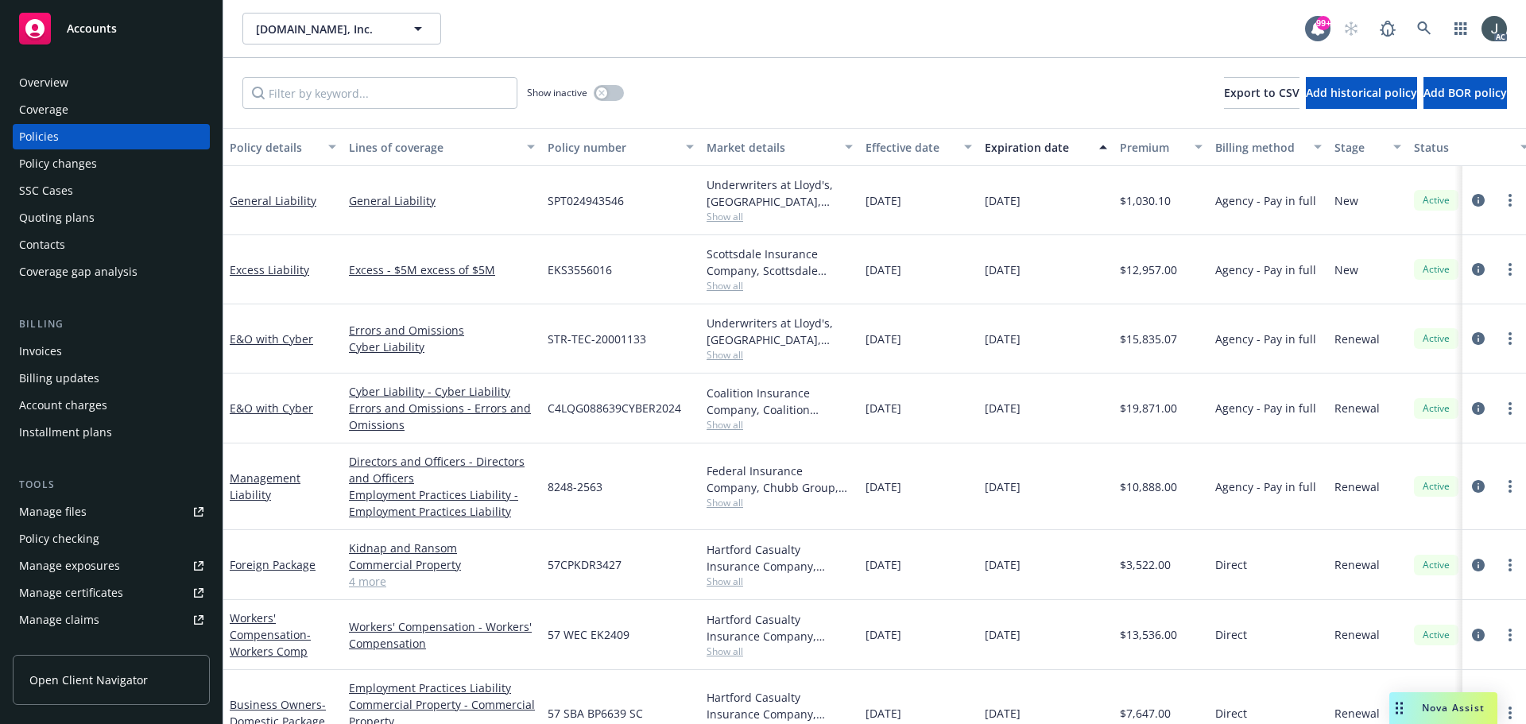
click at [1088, 489] on div "12/08/2025" at bounding box center [1046, 487] width 135 height 87
drag, startPoint x: 982, startPoint y: 413, endPoint x: 1066, endPoint y: 413, distance: 84.3
click at [1066, 413] on div "12/08/2025" at bounding box center [1046, 409] width 135 height 70
copy span "12/08/2025"
click at [1153, 406] on span "$19,871.00" at bounding box center [1148, 408] width 57 height 17
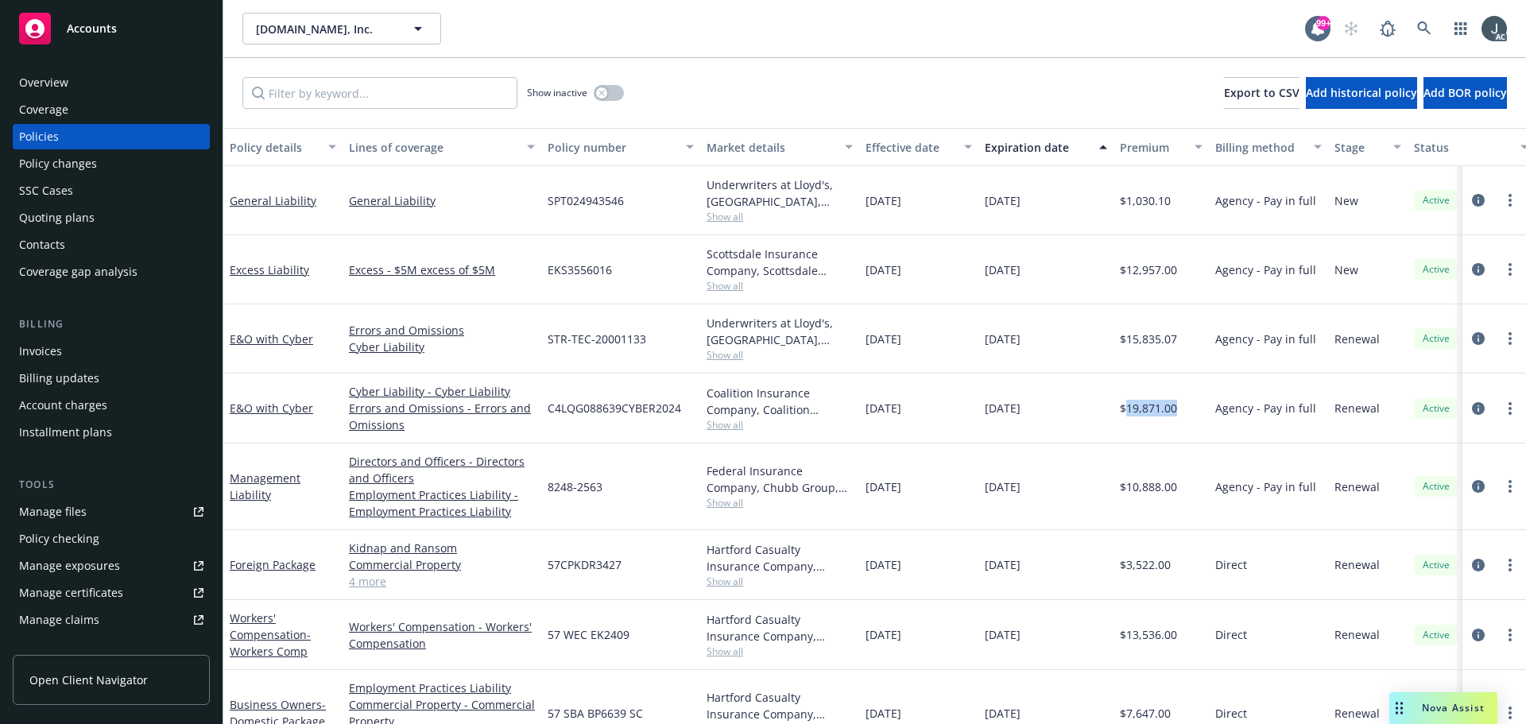
click at [1153, 406] on span "$19,871.00" at bounding box center [1148, 408] width 57 height 17
copy span "19,871.00"
click at [68, 73] on div "Overview" at bounding box center [111, 82] width 184 height 25
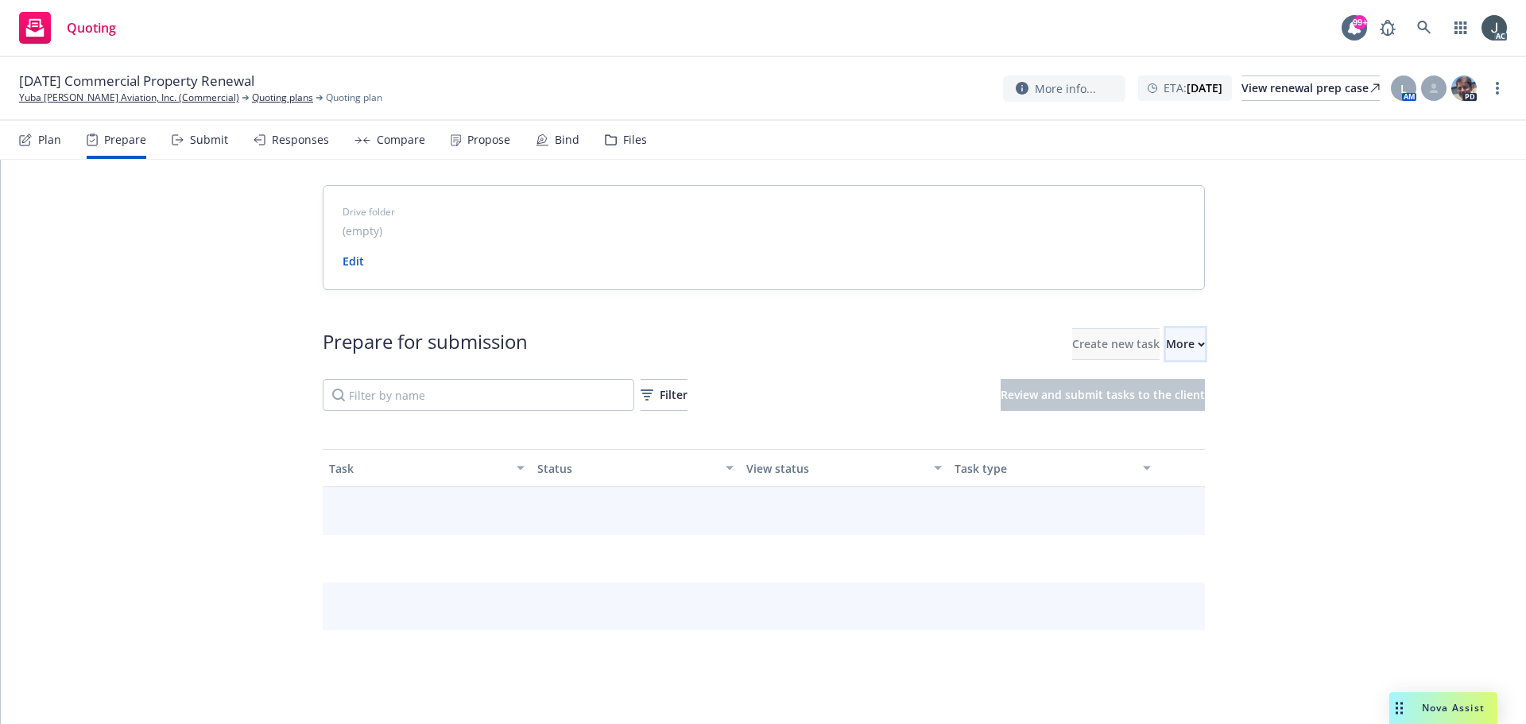
click at [1166, 350] on div "More" at bounding box center [1185, 344] width 39 height 30
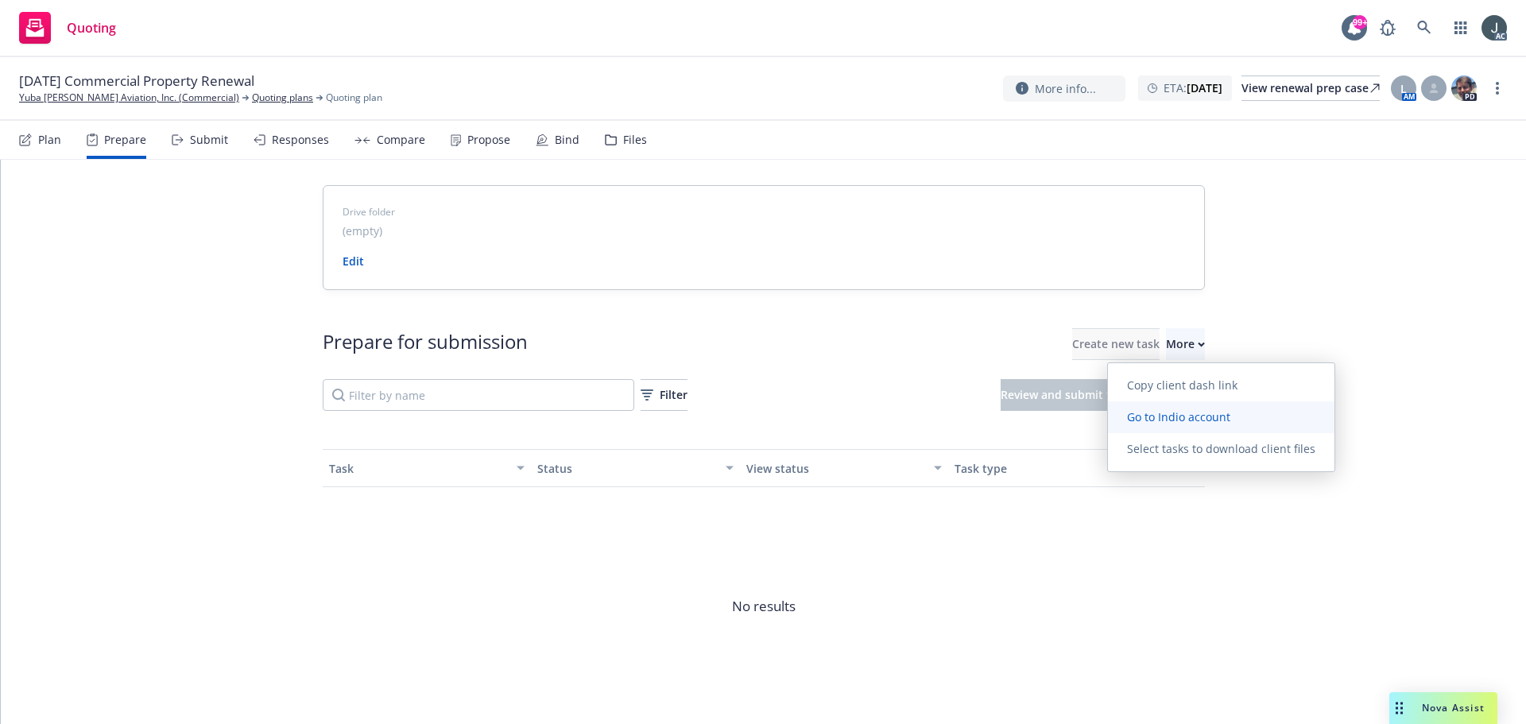
click at [1145, 417] on span "Go to Indio account" at bounding box center [1179, 416] width 142 height 15
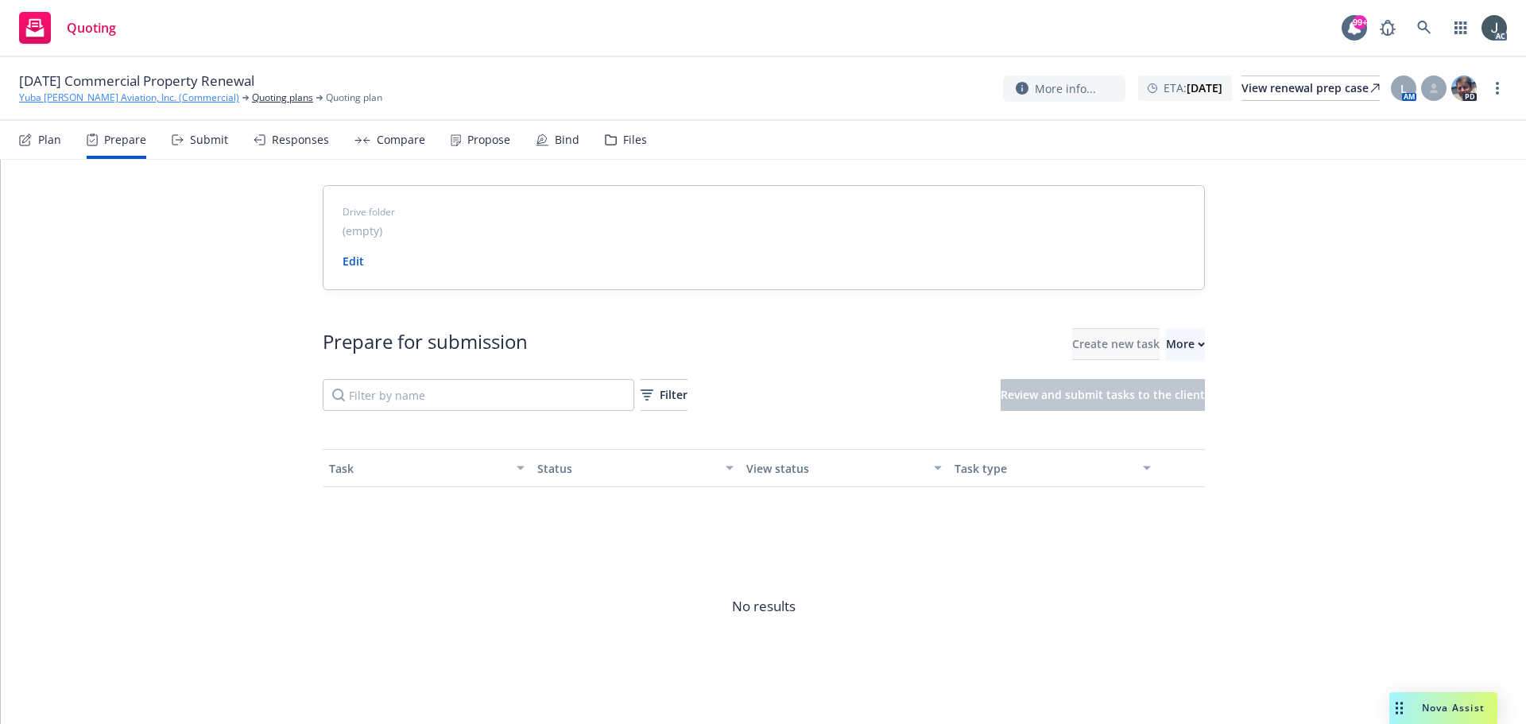
click at [60, 100] on link "Yuba Sutter Aviation, Inc. (Commercial)" at bounding box center [129, 98] width 220 height 14
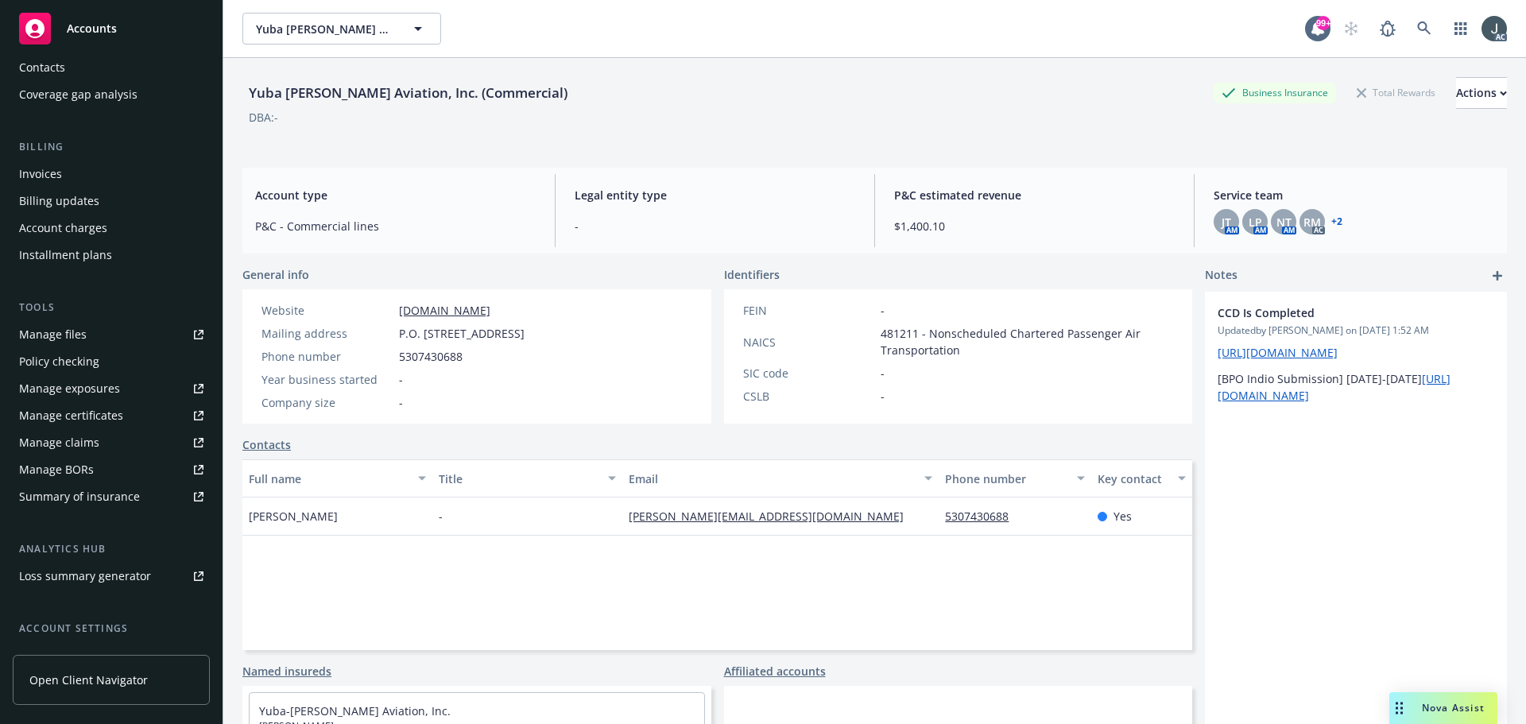
scroll to position [312, 0]
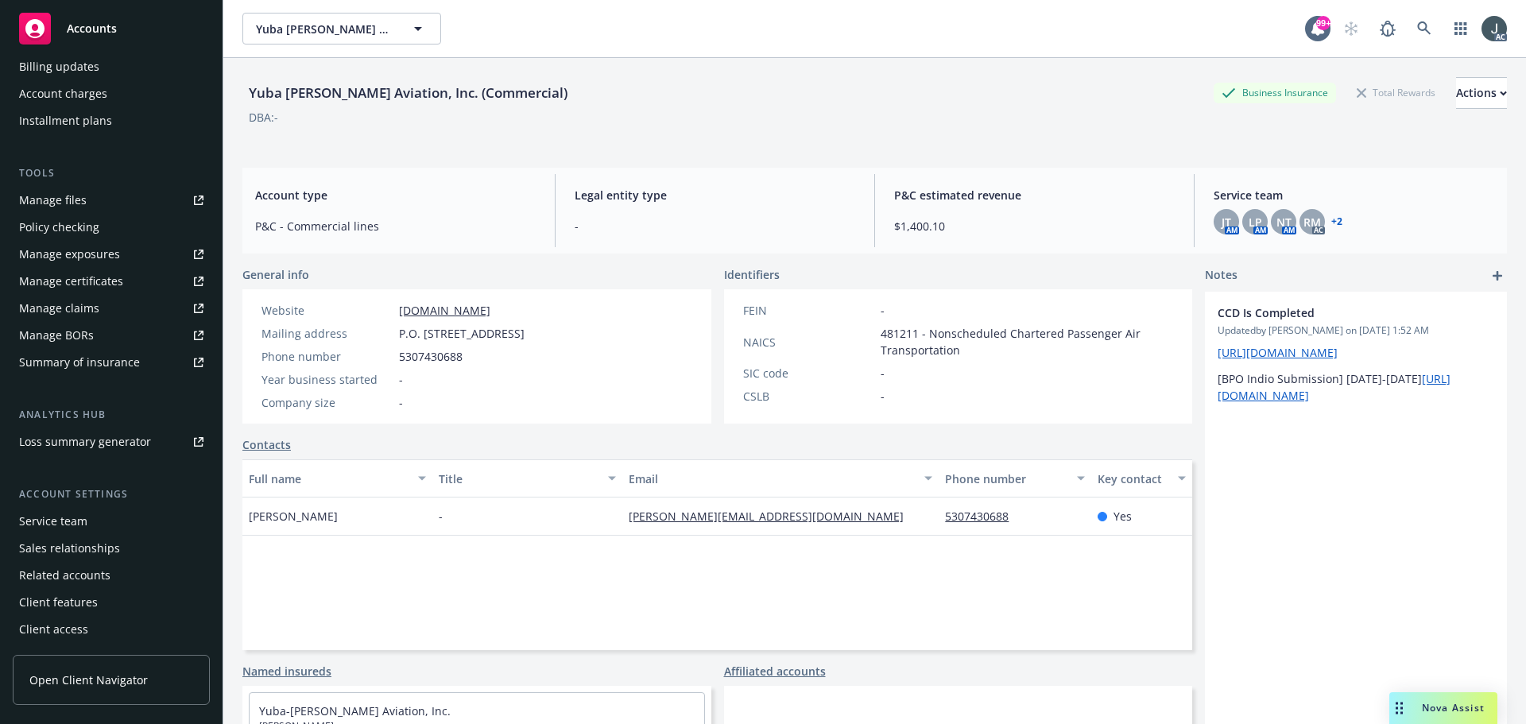
click at [36, 516] on div "Service team" at bounding box center [53, 521] width 68 height 25
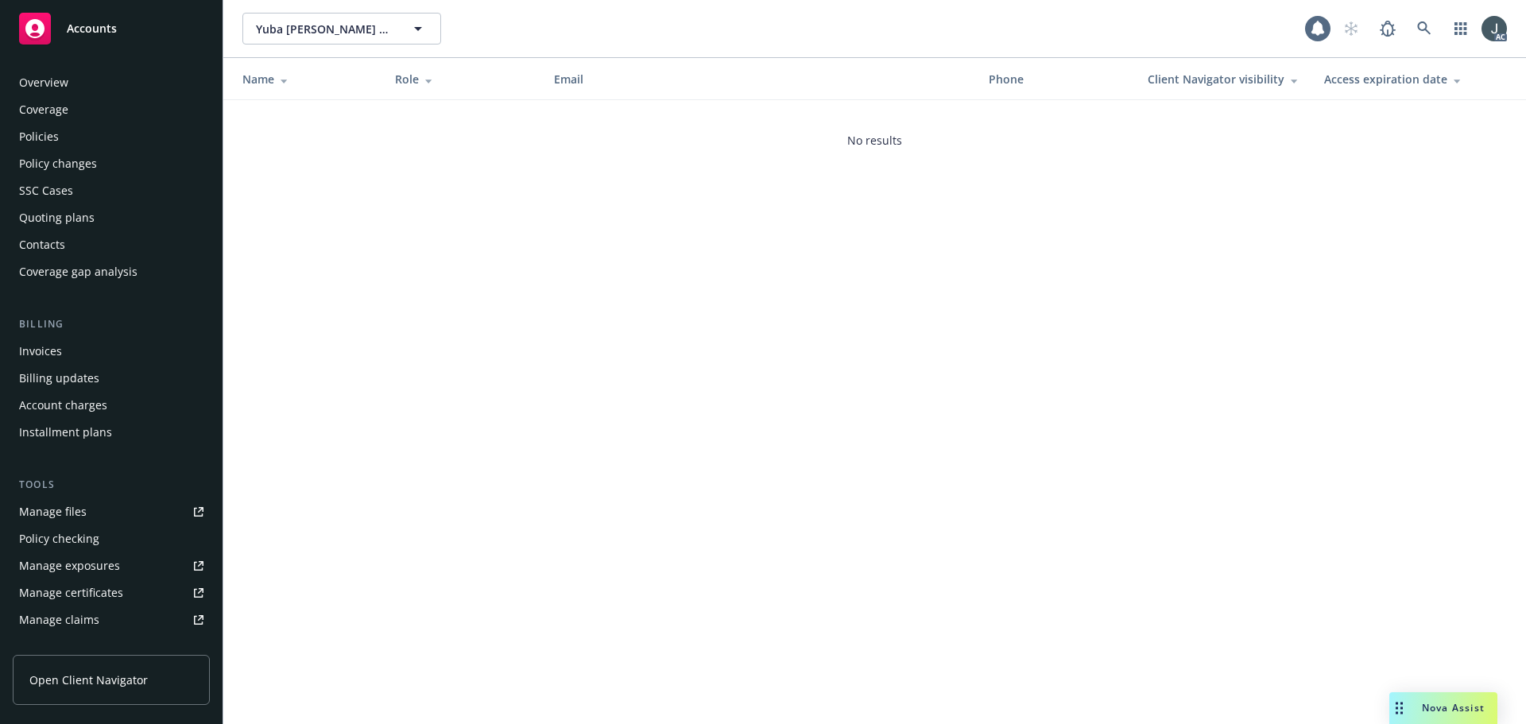
scroll to position [312, 0]
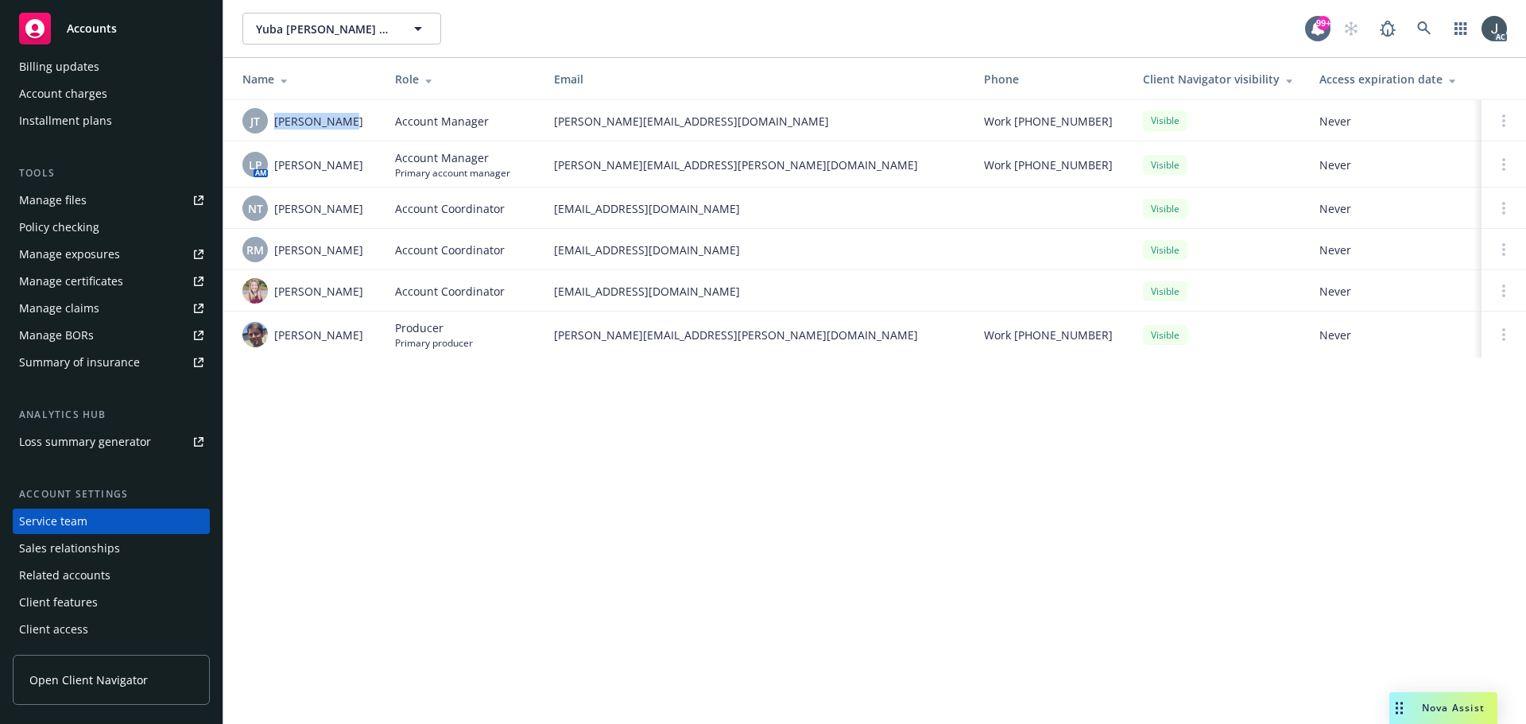
drag, startPoint x: 334, startPoint y: 114, endPoint x: 269, endPoint y: 120, distance: 65.4
click at [269, 120] on div "[PERSON_NAME] [PERSON_NAME] Thai" at bounding box center [305, 120] width 127 height 25
copy div "[PERSON_NAME]"
drag, startPoint x: 275, startPoint y: 168, endPoint x: 367, endPoint y: 170, distance: 91.5
click at [367, 170] on div "LP AM [PERSON_NAME]" at bounding box center [305, 164] width 127 height 25
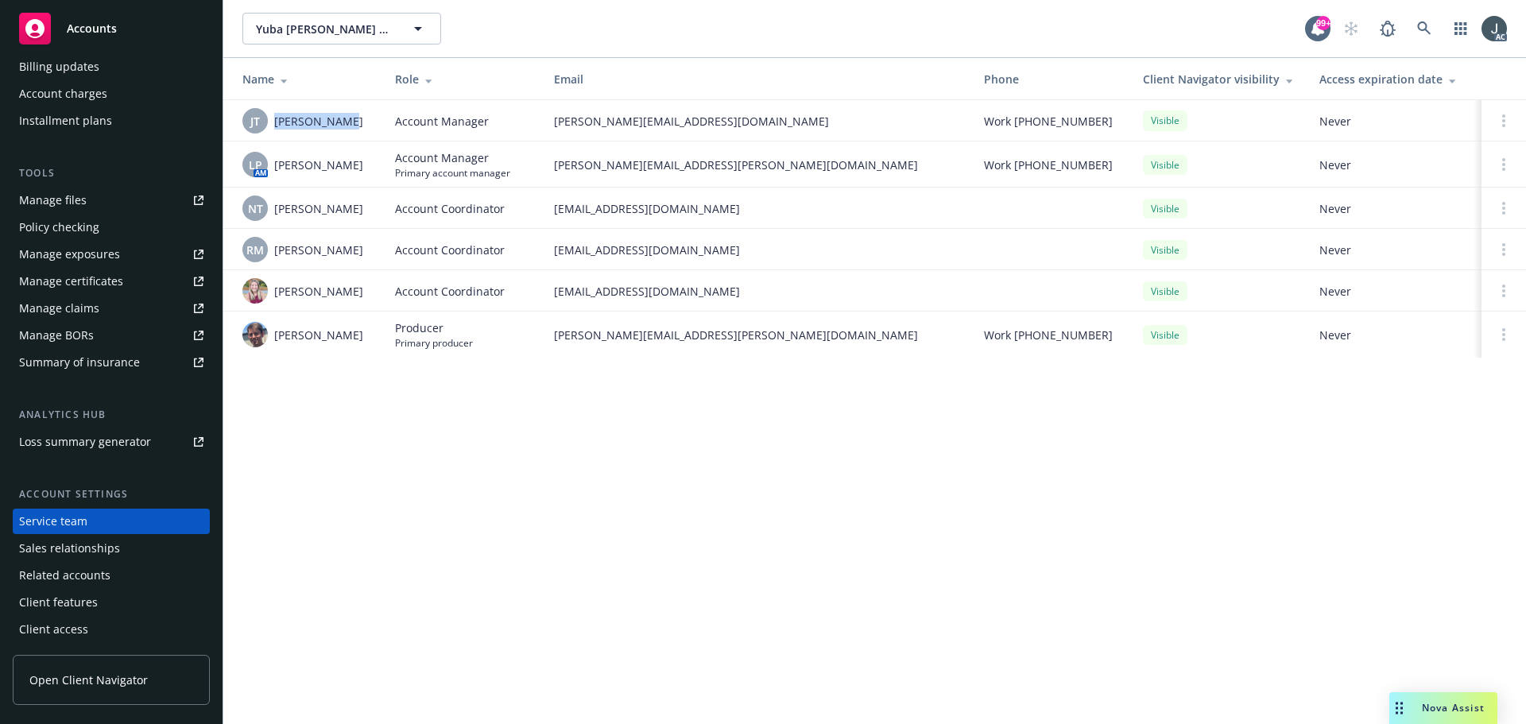
copy span "[PERSON_NAME]"
drag, startPoint x: 281, startPoint y: 286, endPoint x: 328, endPoint y: 293, distance: 47.3
click at [328, 293] on span "[PERSON_NAME]" at bounding box center [318, 291] width 89 height 17
drag, startPoint x: 273, startPoint y: 209, endPoint x: 398, endPoint y: 210, distance: 124.0
click at [398, 210] on tr "NT [PERSON_NAME] Account Coordinator [EMAIL_ADDRESS][DOMAIN_NAME] Visible Never" at bounding box center [874, 208] width 1303 height 41
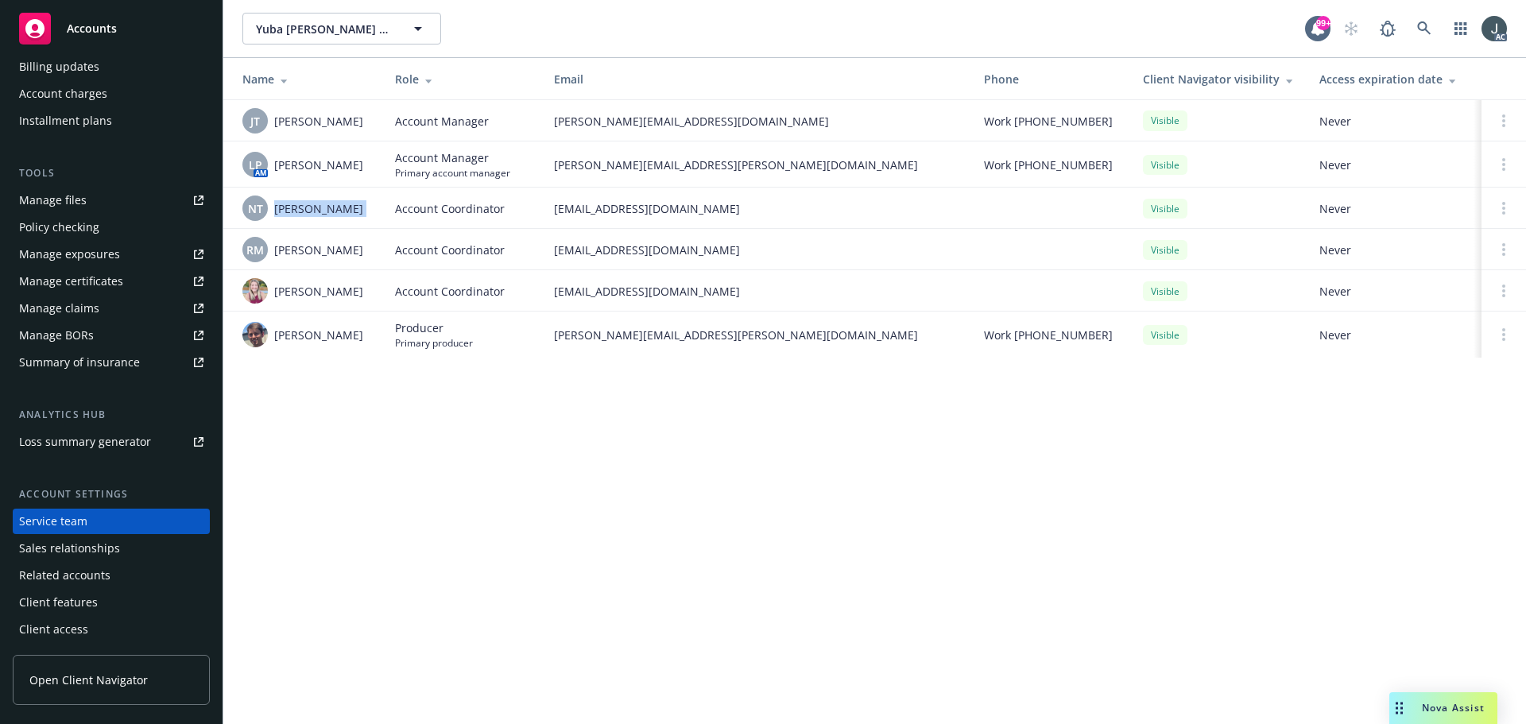
copy span "[PERSON_NAME]"
click at [828, 508] on div "Yuba [PERSON_NAME] Aviation, Inc. (Commercial) Yuba [PERSON_NAME] Aviation, Inc…" at bounding box center [874, 362] width 1303 height 724
click at [450, 510] on div "Yuba [PERSON_NAME] Aviation, Inc. (Commercial) Yuba [PERSON_NAME] Aviation, Inc…" at bounding box center [874, 362] width 1303 height 724
drag, startPoint x: 338, startPoint y: 122, endPoint x: 273, endPoint y: 122, distance: 65.2
click at [273, 122] on div "[PERSON_NAME] [PERSON_NAME] Thai" at bounding box center [305, 120] width 127 height 25
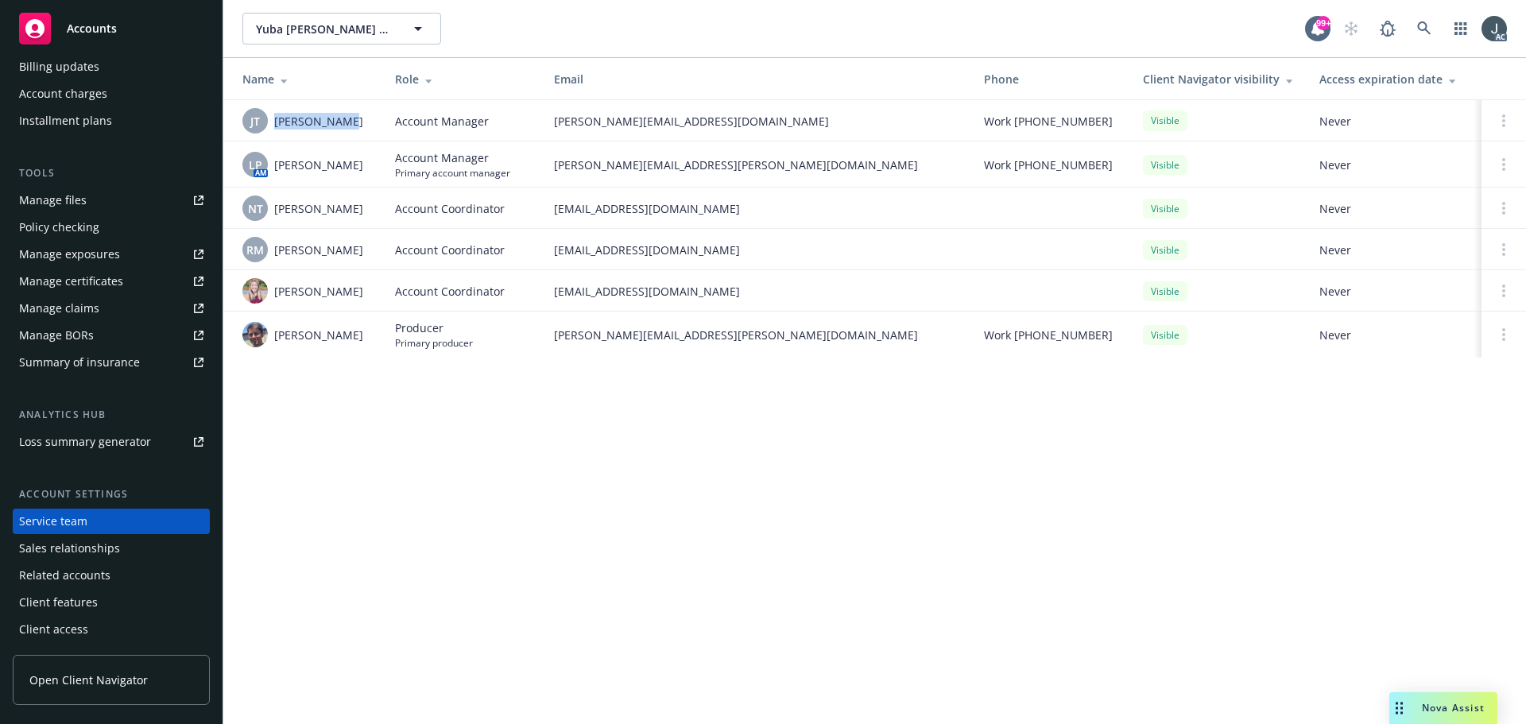
copy span "[PERSON_NAME]"
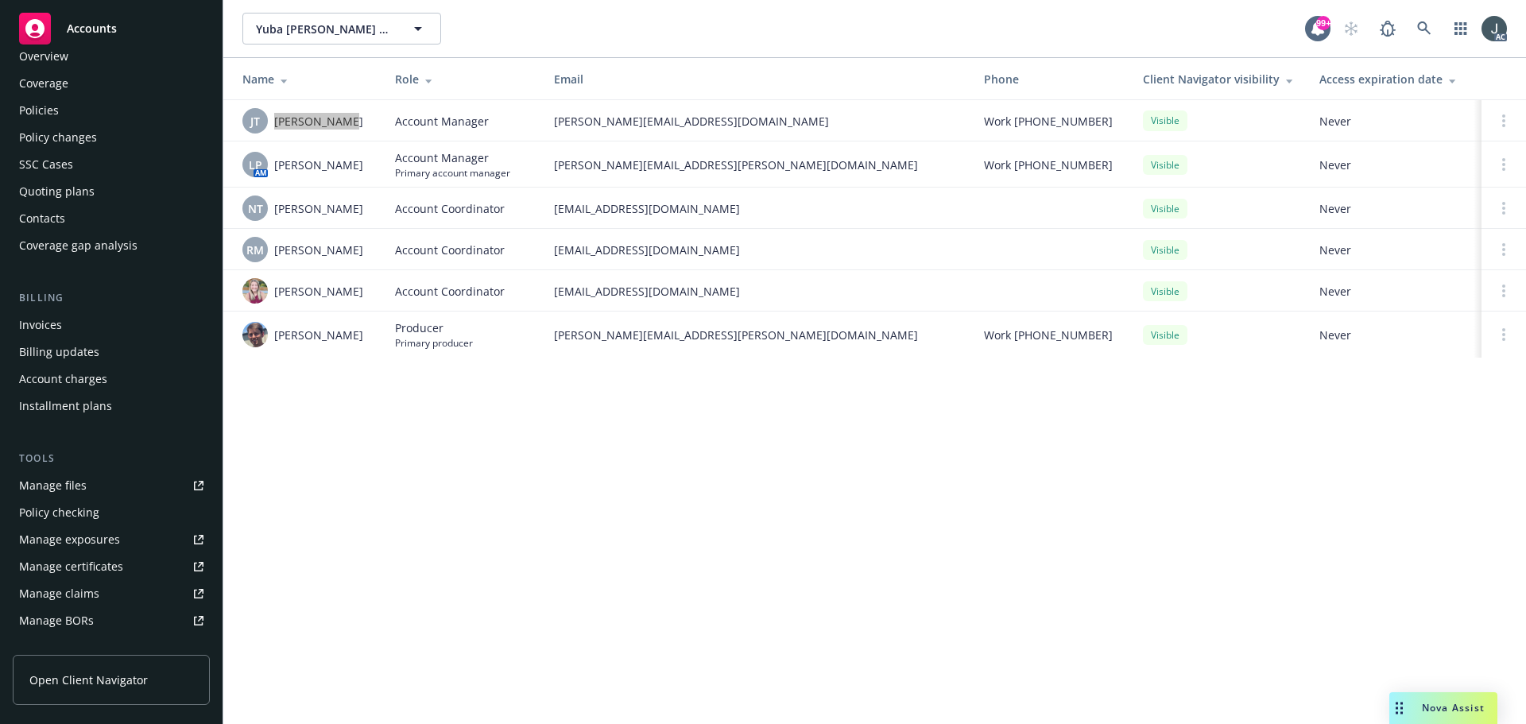
scroll to position [0, 0]
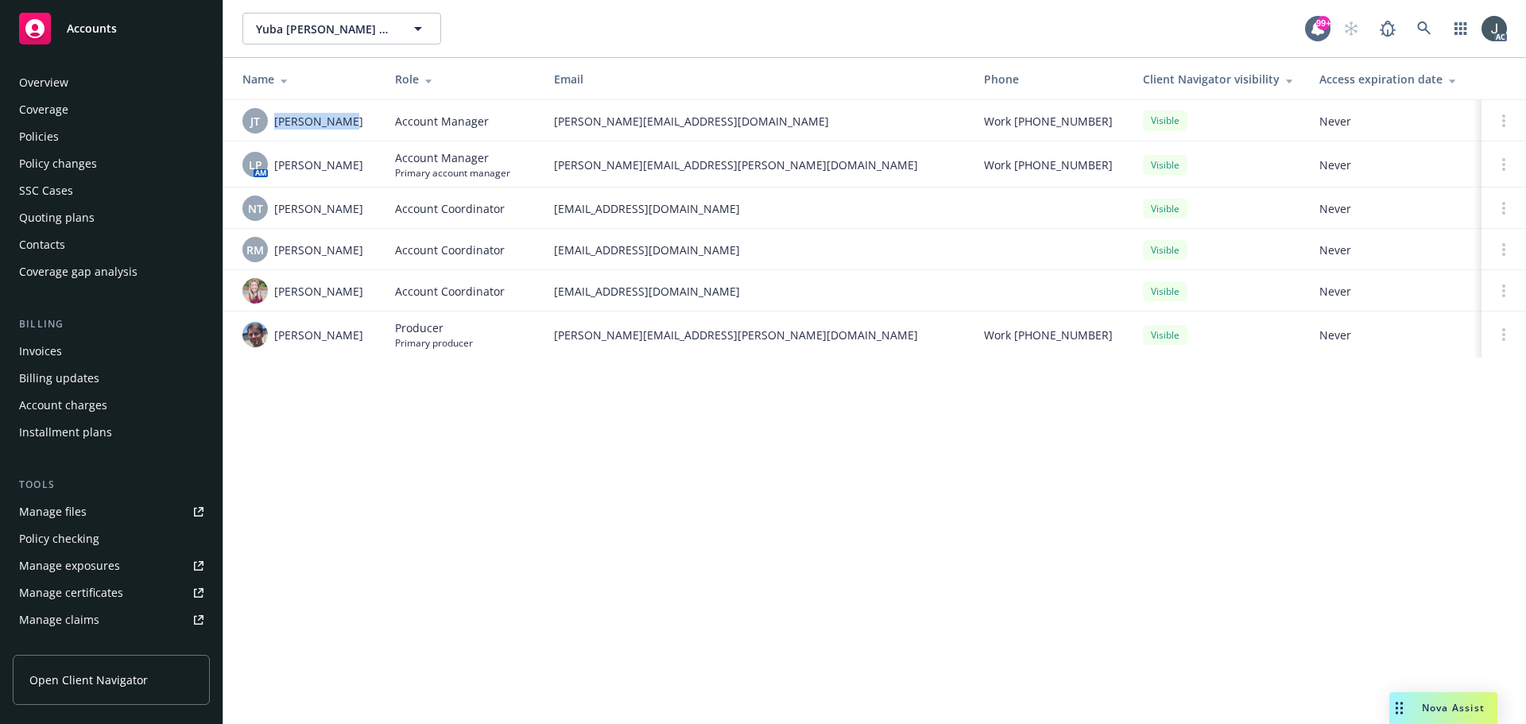
click at [60, 134] on div "Policies" at bounding box center [111, 136] width 184 height 25
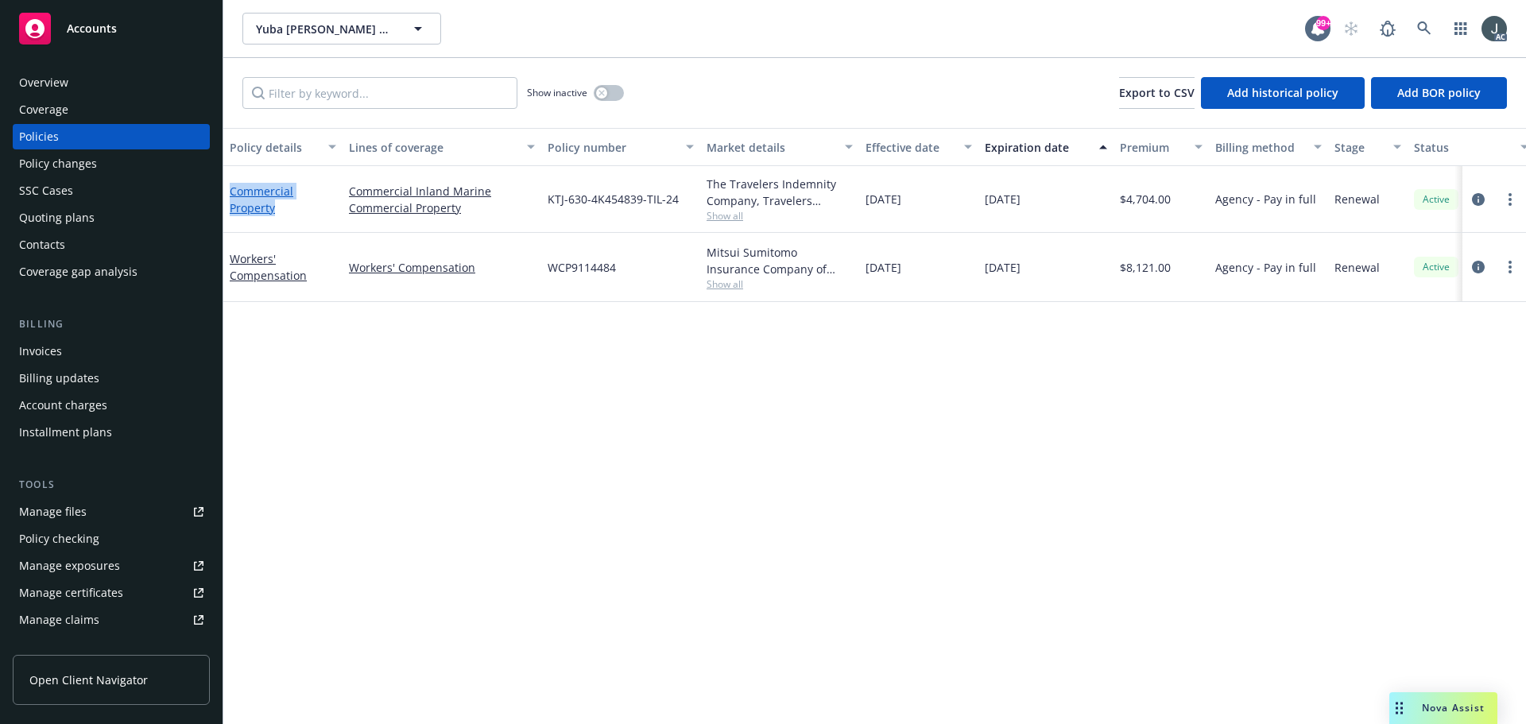
drag, startPoint x: 293, startPoint y: 222, endPoint x: 231, endPoint y: 190, distance: 69.7
click at [231, 190] on div "Commercial Property" at bounding box center [282, 199] width 119 height 67
copy link "Commercial Property"
drag, startPoint x: 987, startPoint y: 200, endPoint x: 1067, endPoint y: 200, distance: 80.3
click at [1067, 200] on div "[DATE]" at bounding box center [1046, 199] width 135 height 67
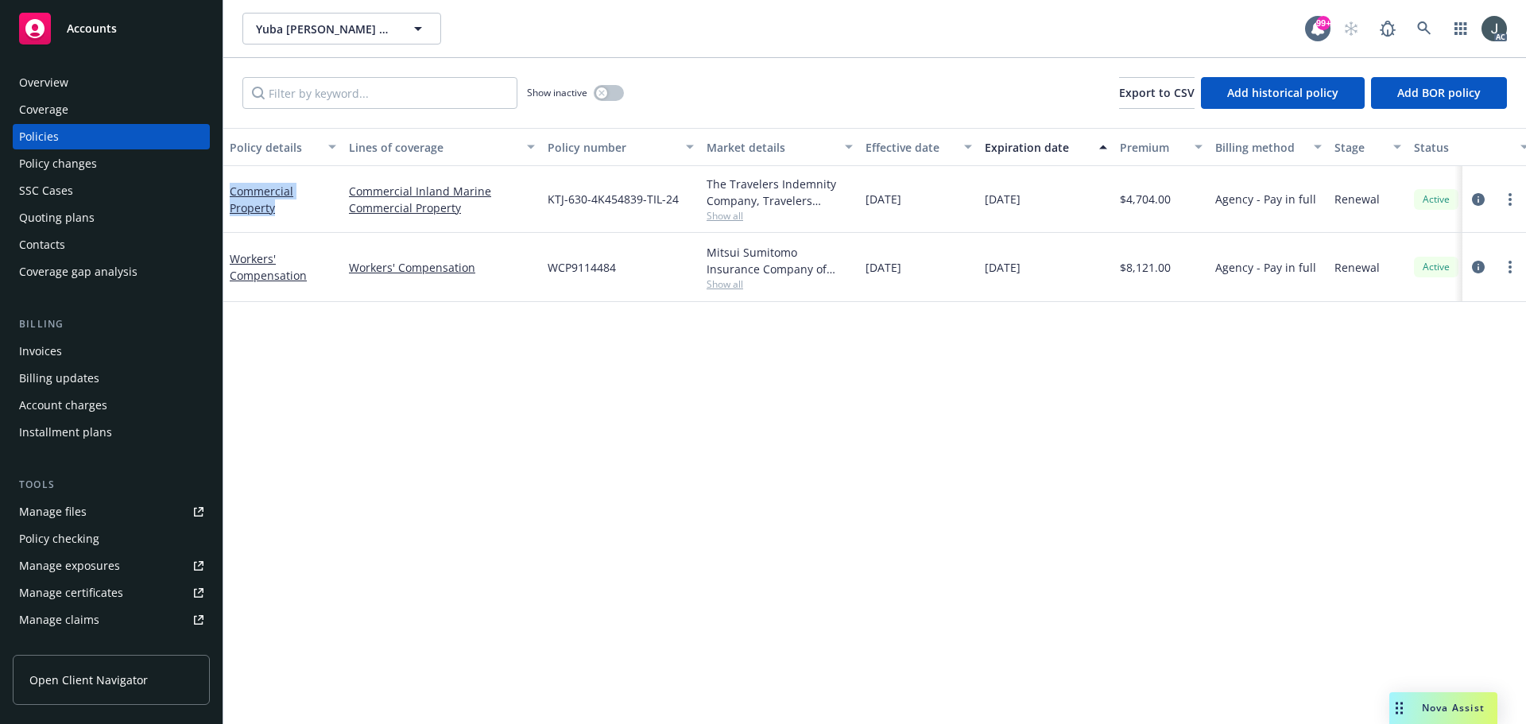
copy span "[DATE]"
click at [1478, 202] on icon "circleInformation" at bounding box center [1478, 199] width 13 height 13
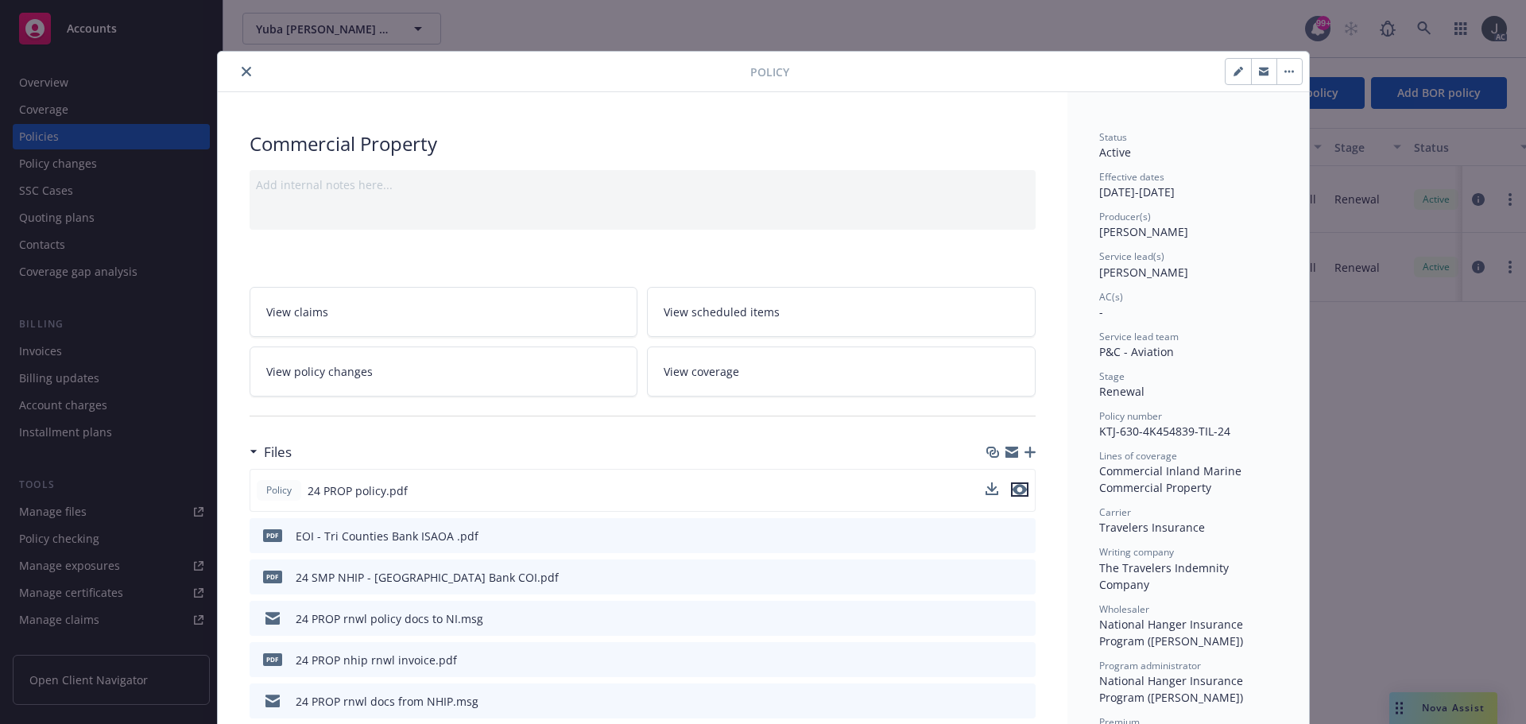
click at [1014, 490] on icon "preview file" at bounding box center [1020, 489] width 14 height 11
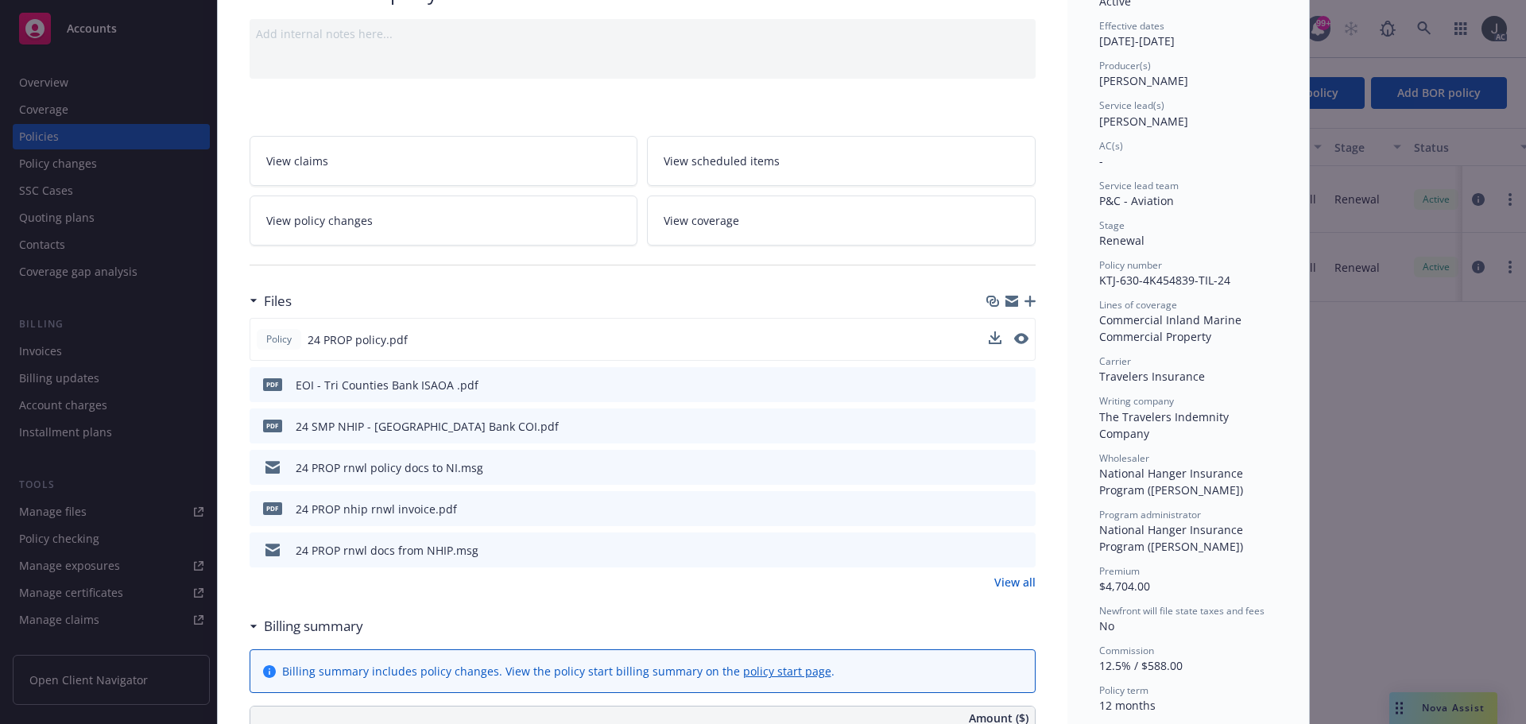
scroll to position [239, 0]
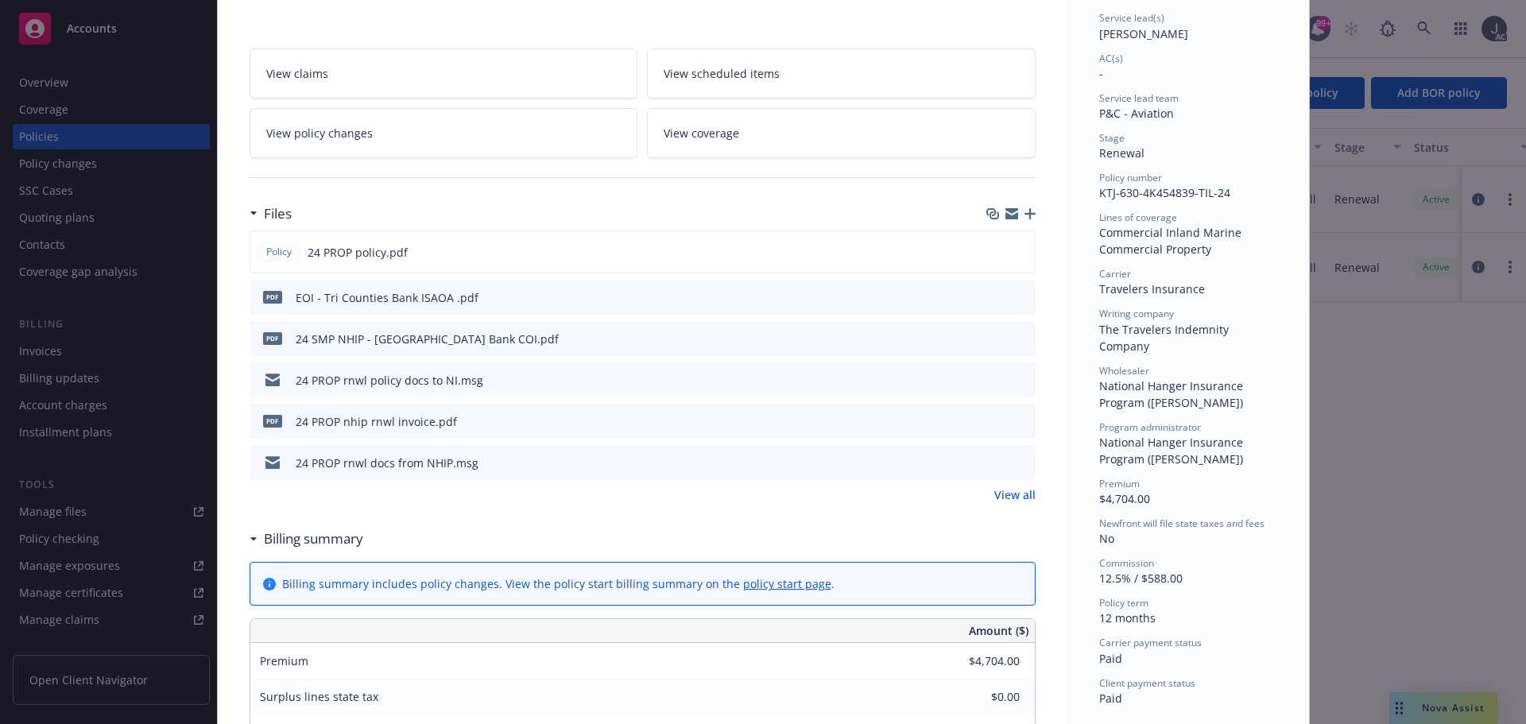
click at [1011, 490] on link "View all" at bounding box center [1015, 495] width 41 height 17
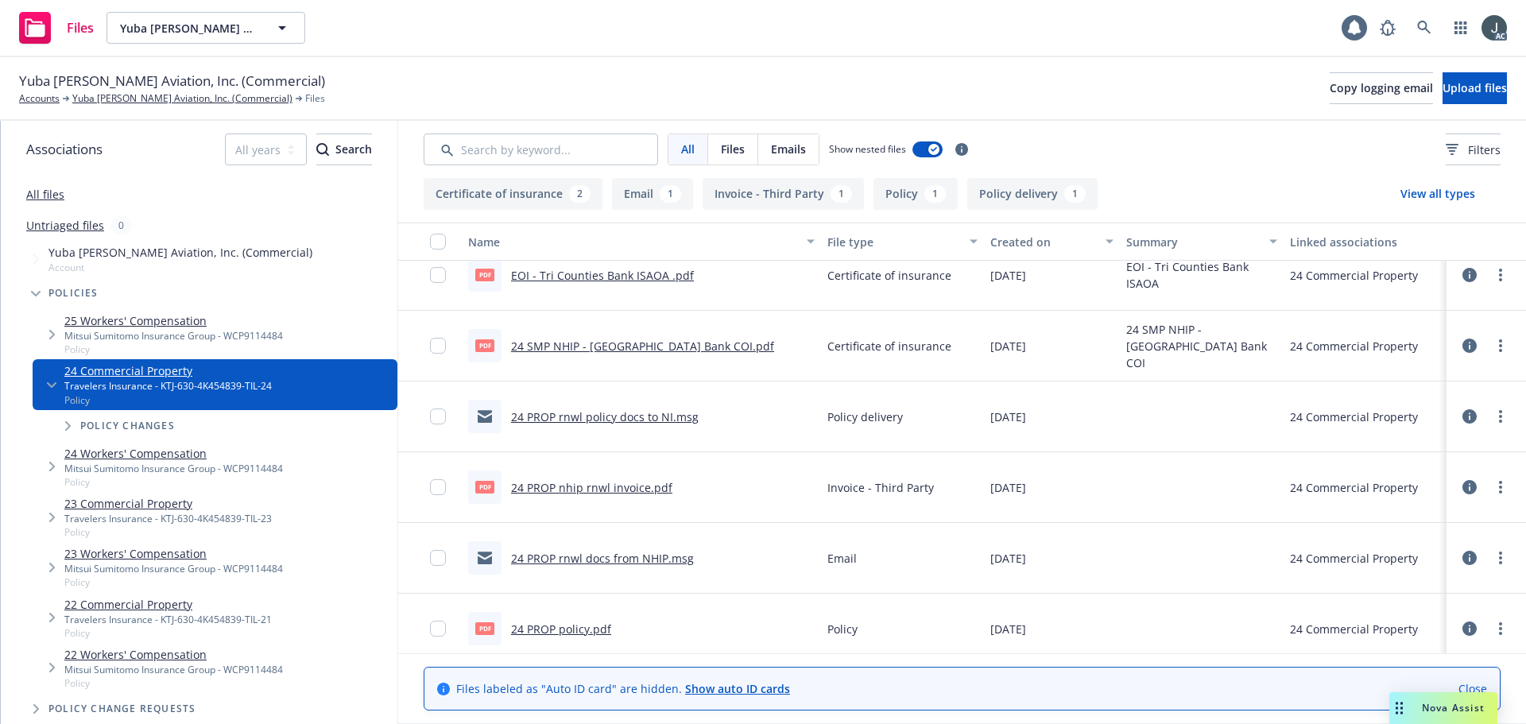
scroll to position [32, 0]
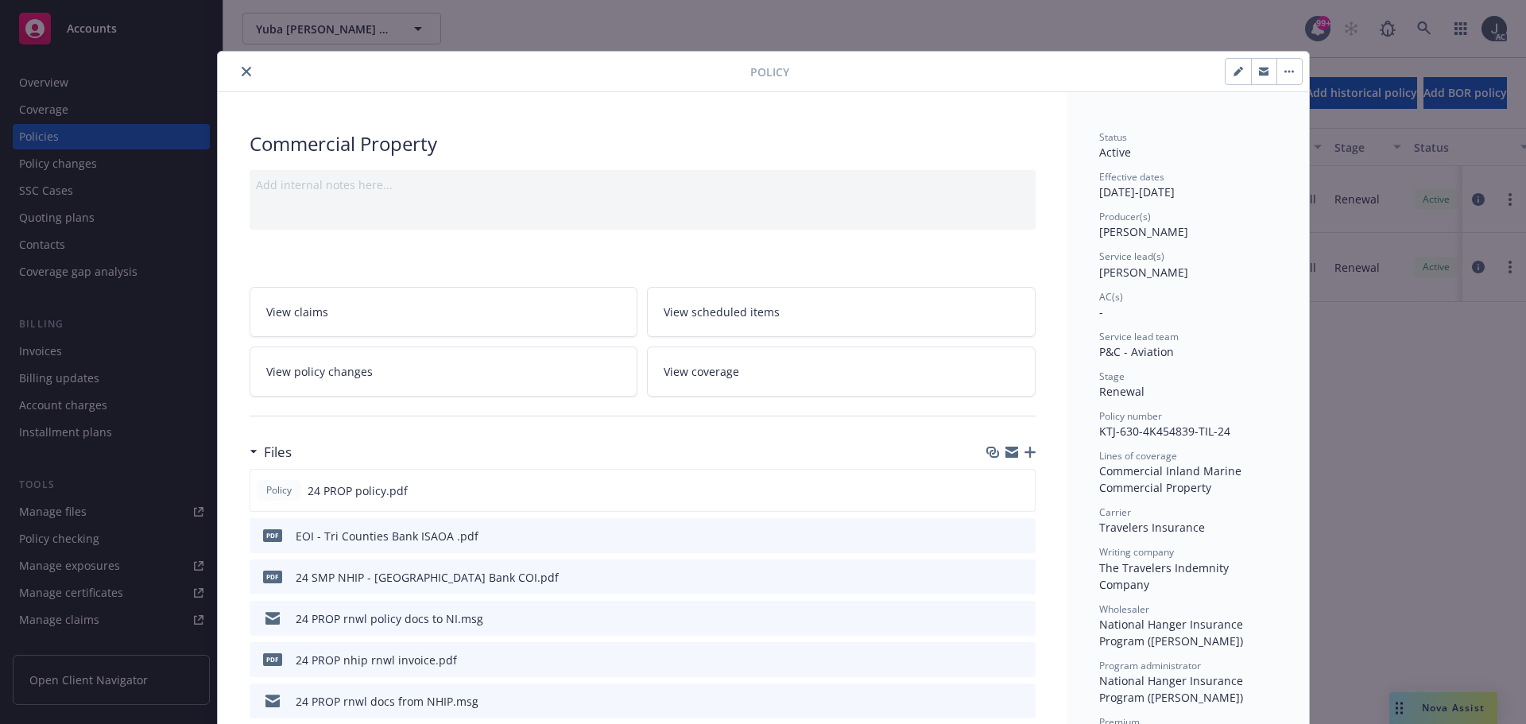
click at [242, 70] on icon "close" at bounding box center [247, 72] width 10 height 10
click at [73, 518] on div "Manage files" at bounding box center [53, 511] width 68 height 25
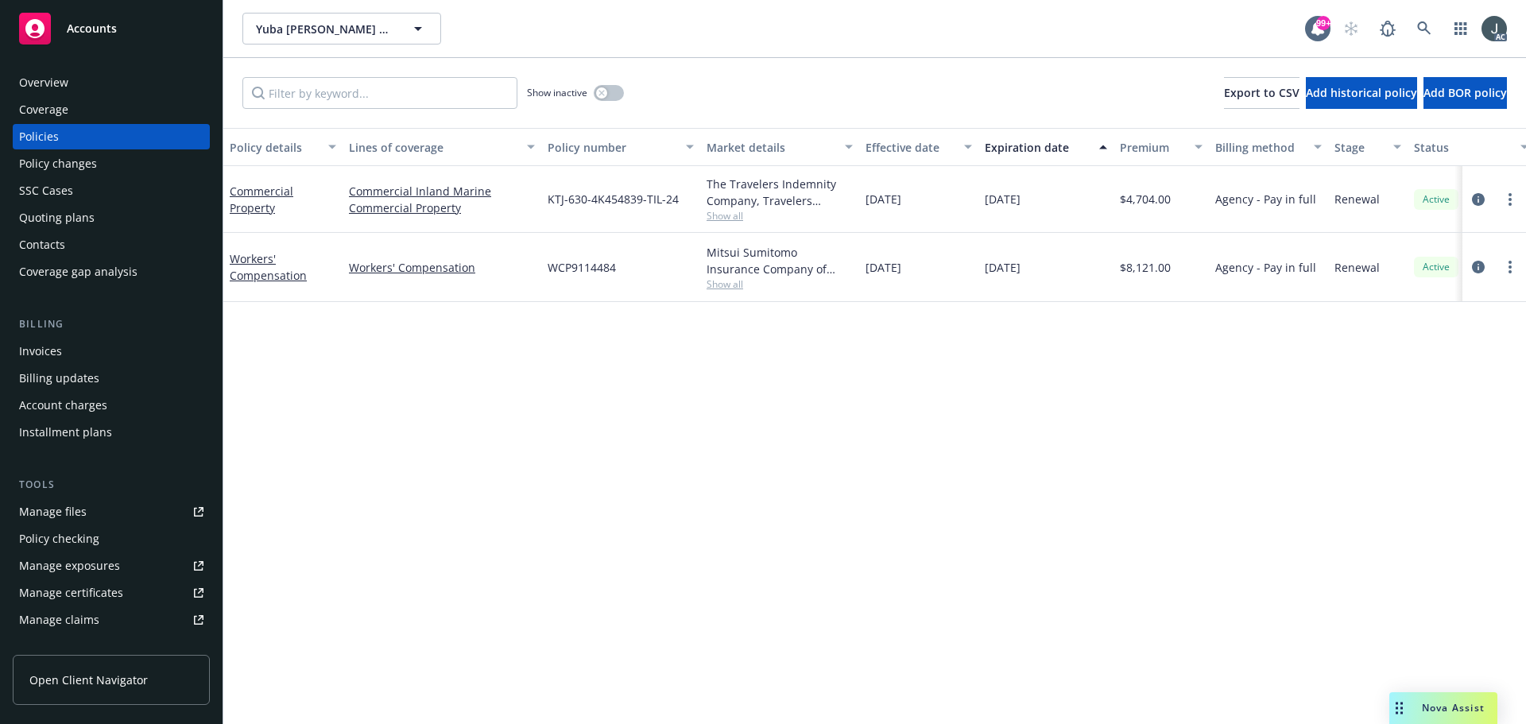
click at [82, 83] on div "Overview" at bounding box center [111, 82] width 184 height 25
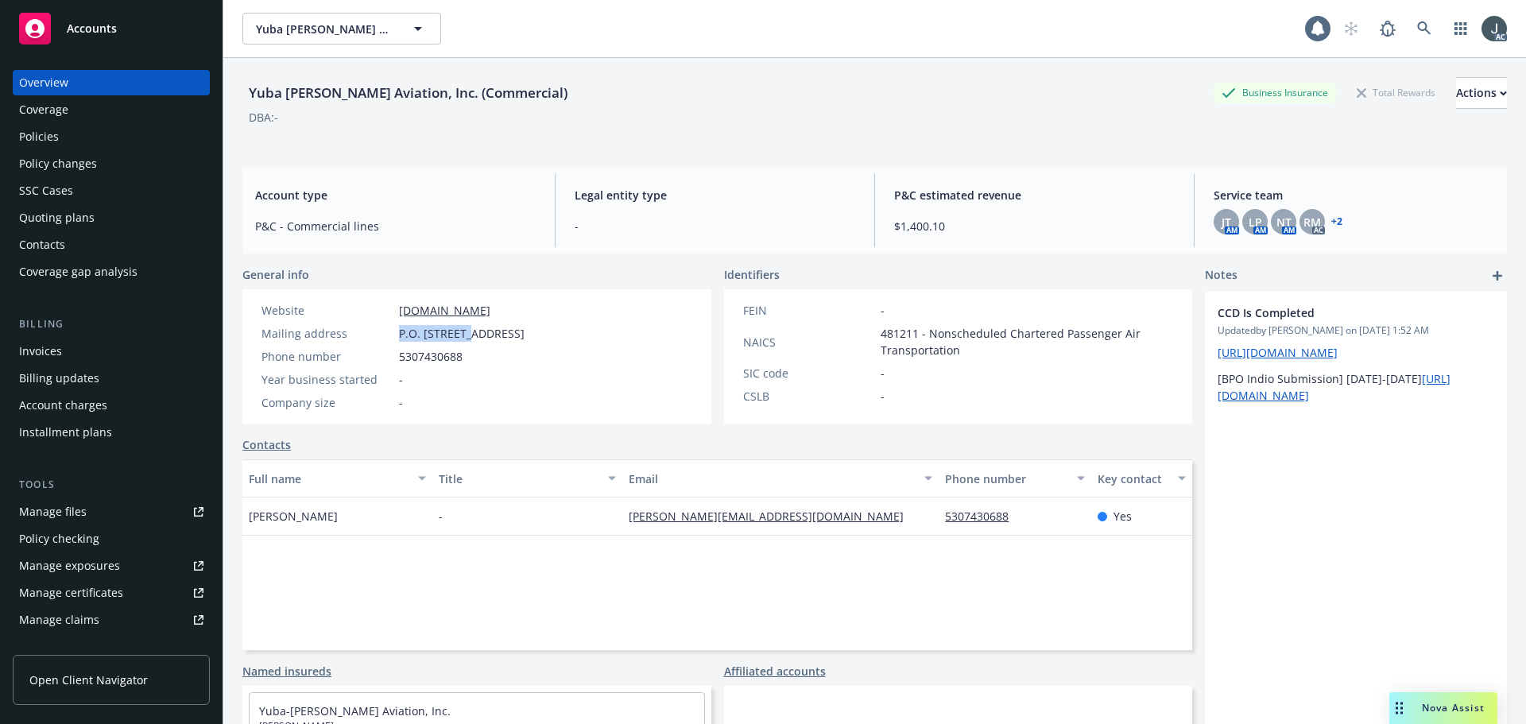
drag, startPoint x: 400, startPoint y: 331, endPoint x: 470, endPoint y: 331, distance: 70.0
click at [470, 331] on span "P.O. Box 2448, Marysville, CA, 95901" at bounding box center [462, 333] width 126 height 17
copy span "P.O. Box 2448"
click at [498, 336] on span "P.O. Box 2448, Marysville, CA, 95901" at bounding box center [462, 333] width 126 height 17
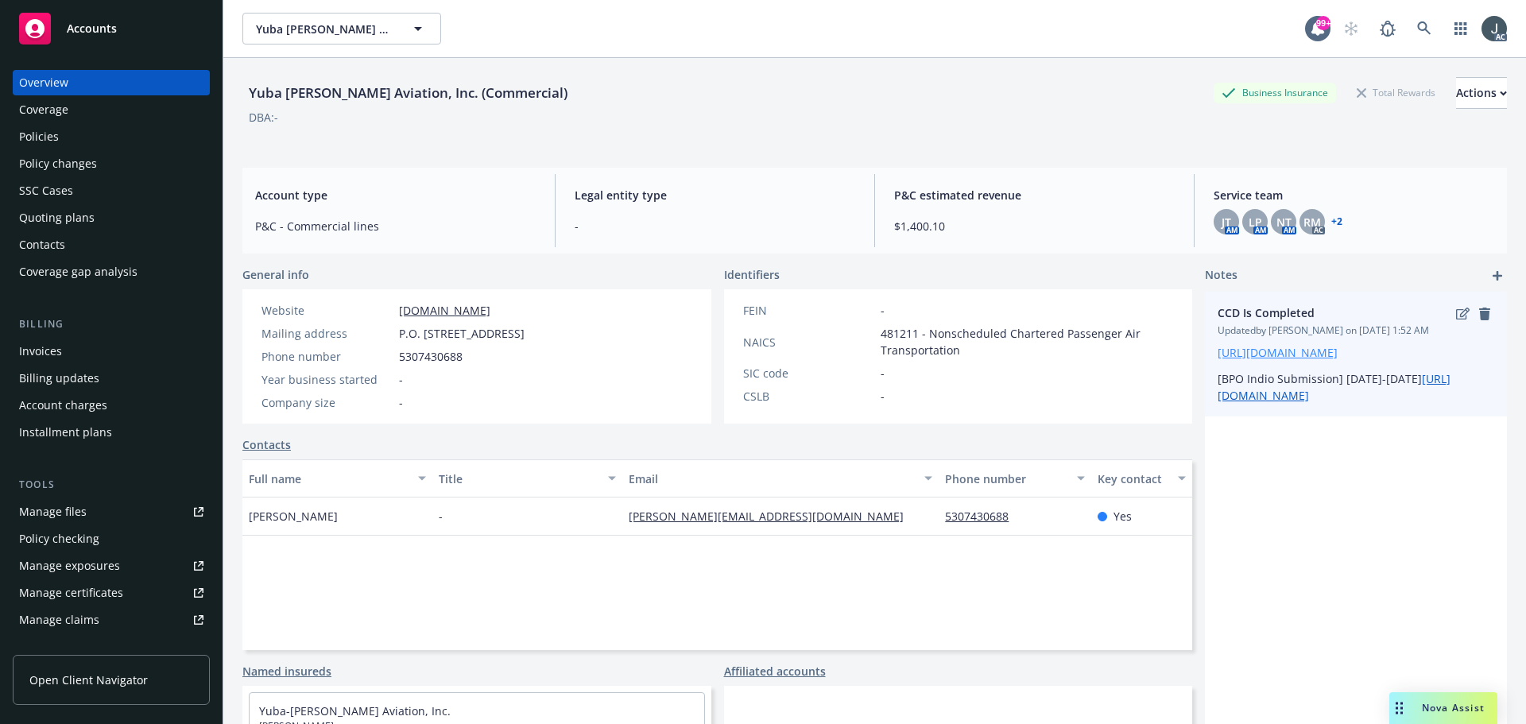
copy span "Marysville"
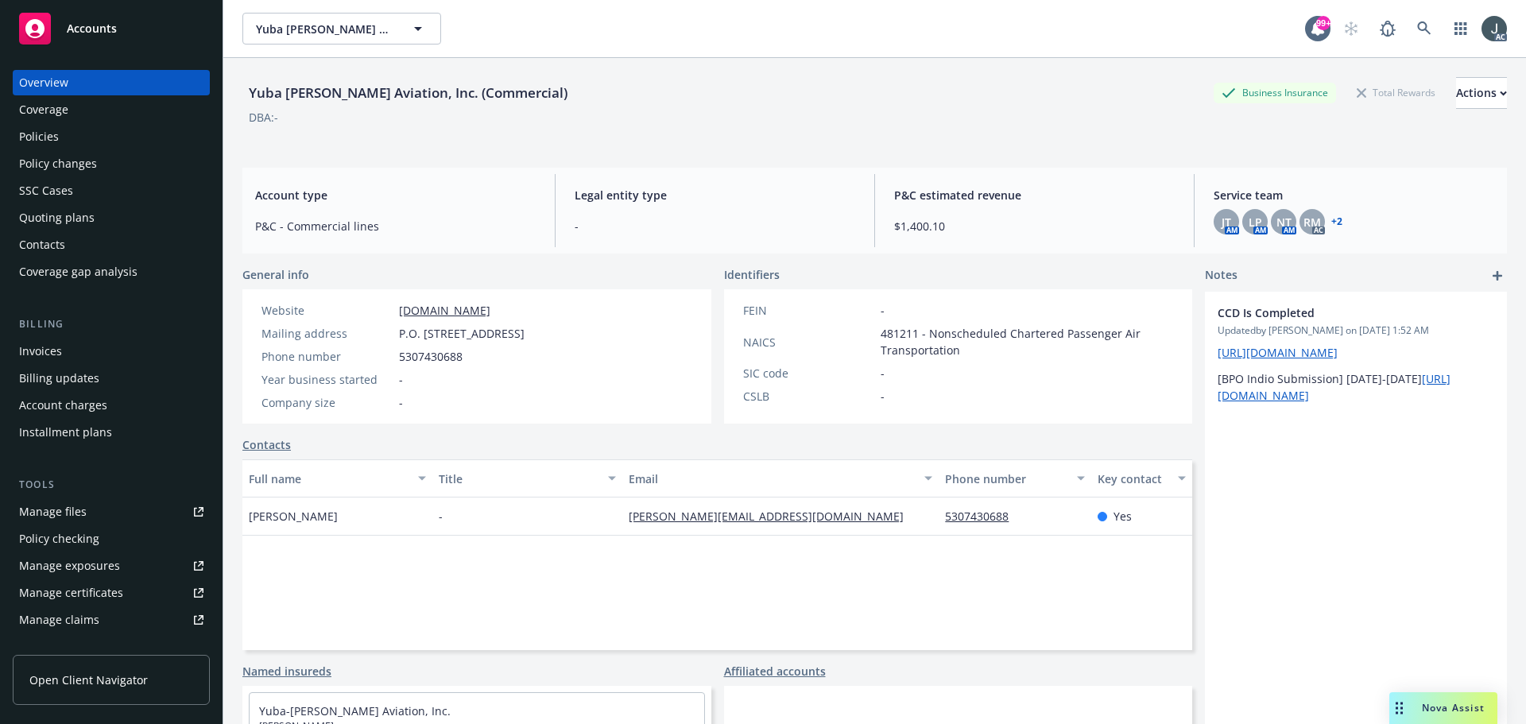
click at [968, 572] on div "Full name Title Email Phone number Key contact Raquel Hall - raquel@ysaviation.…" at bounding box center [717, 555] width 950 height 191
drag, startPoint x: 1014, startPoint y: 521, endPoint x: 938, endPoint y: 517, distance: 76.4
click at [939, 517] on div "5307430688" at bounding box center [1015, 517] width 152 height 38
copy link "5307430688"
click at [45, 130] on div "Policies" at bounding box center [39, 136] width 40 height 25
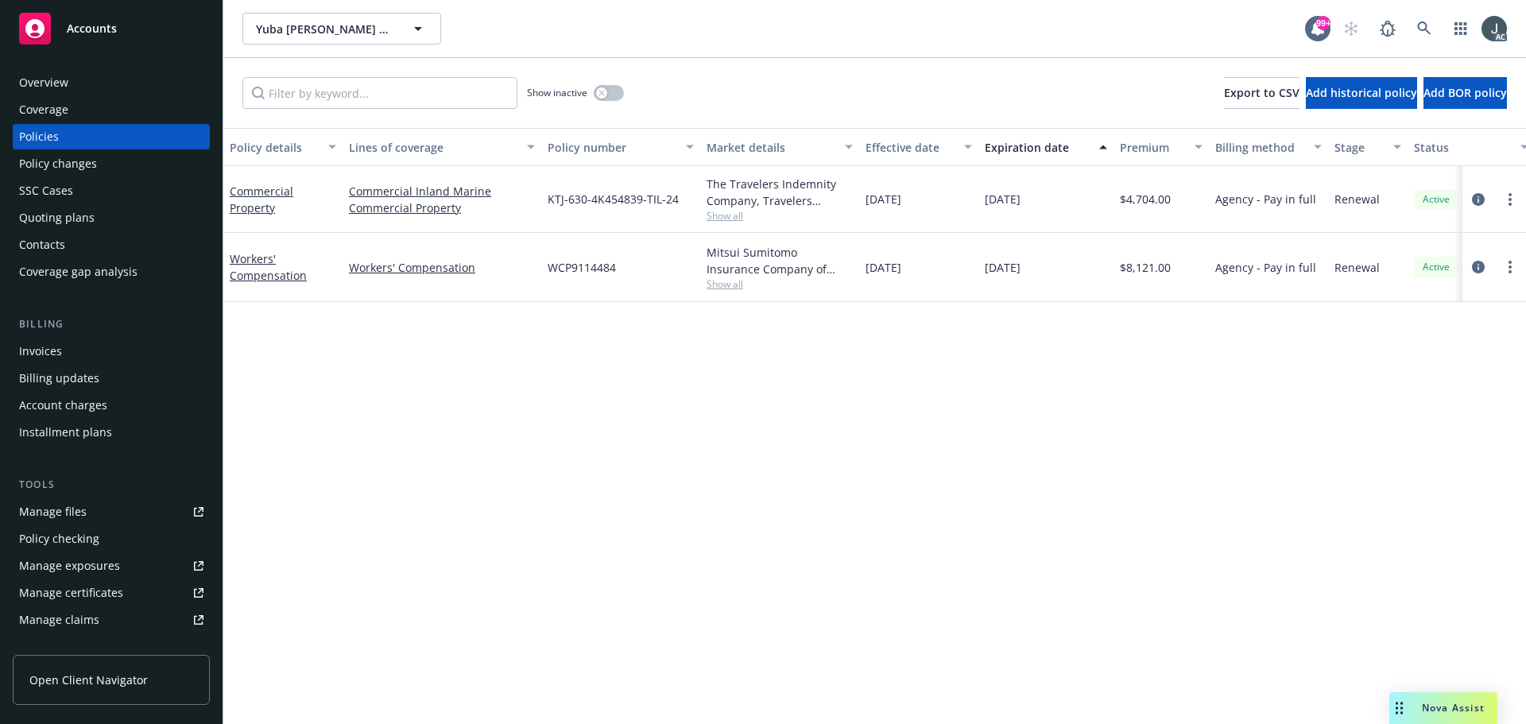
drag, startPoint x: 866, startPoint y: 201, endPoint x: 1053, endPoint y: 204, distance: 186.8
click at [1053, 204] on div "Commercial Property Commercial Inland Marine Commercial Property KTJ-630-4K4548…" at bounding box center [990, 199] width 1534 height 67
copy div "12/15/2024 12/15/2025"
click at [719, 218] on span "Show all" at bounding box center [780, 216] width 146 height 14
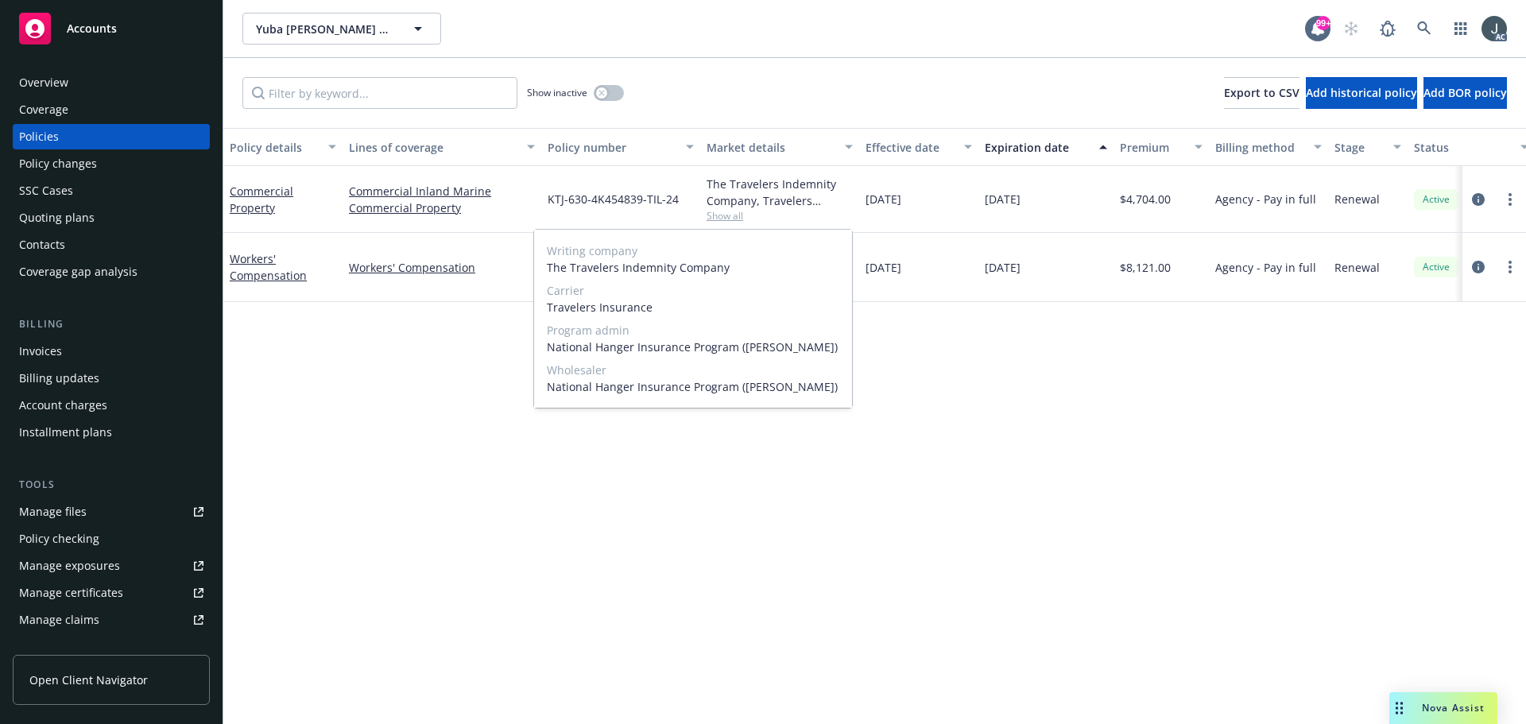
click at [553, 309] on span "Travelers Insurance" at bounding box center [693, 307] width 293 height 17
drag, startPoint x: 545, startPoint y: 310, endPoint x: 682, endPoint y: 306, distance: 136.8
click at [682, 306] on div "Writing company The Travelers Indemnity Company Carrier Travelers Insurance Pro…" at bounding box center [693, 319] width 318 height 178
copy span "Travelers Insurance"
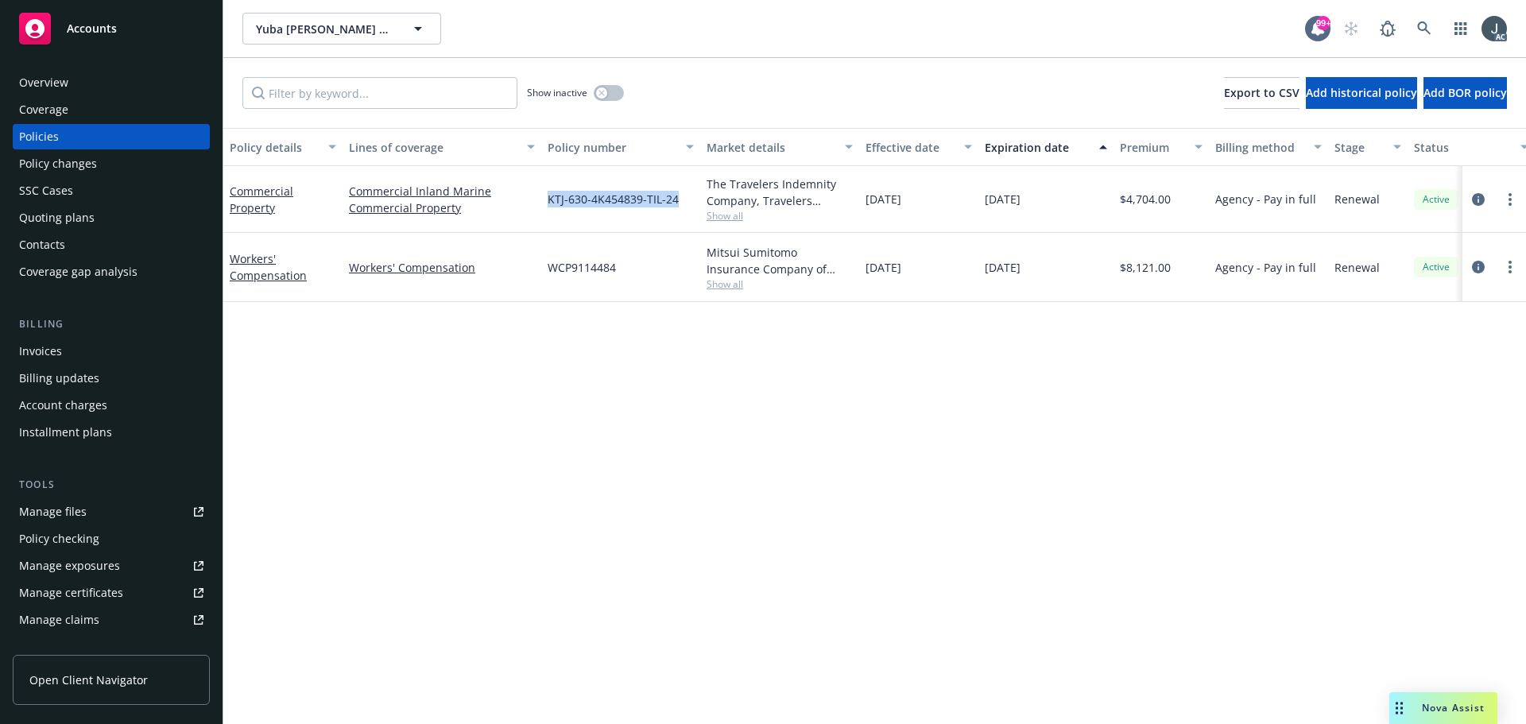
drag, startPoint x: 579, startPoint y: 199, endPoint x: 684, endPoint y: 199, distance: 104.9
click at [684, 199] on div "KTJ-630-4K454839-TIL-24" at bounding box center [620, 199] width 159 height 67
copy span "KTJ-630-4K454839-TIL-24"
click at [1131, 202] on span "$4,704.00" at bounding box center [1145, 199] width 51 height 17
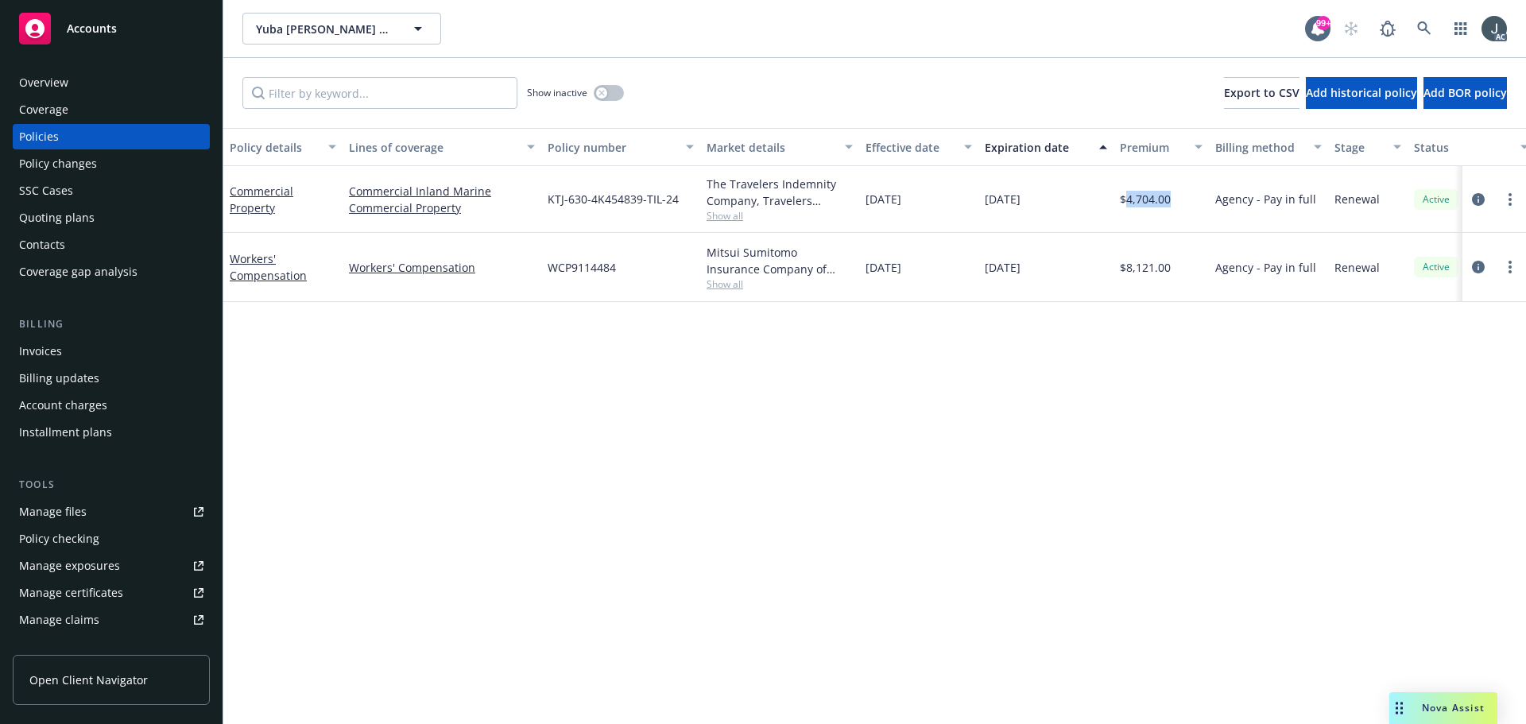
copy span "4,704.00"
click at [608, 99] on button "button" at bounding box center [609, 93] width 30 height 16
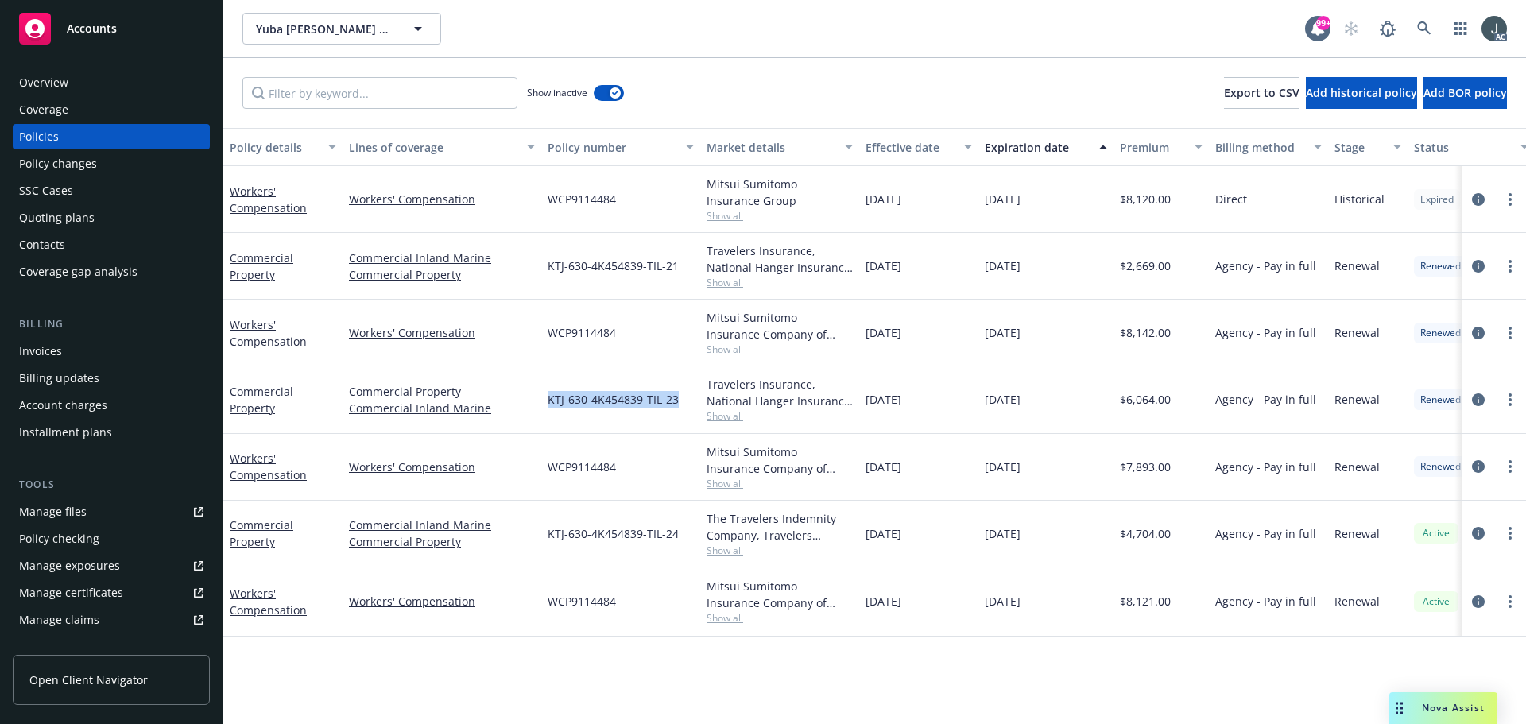
drag, startPoint x: 547, startPoint y: 400, endPoint x: 681, endPoint y: 408, distance: 134.6
click at [681, 408] on div "KTJ-630-4K454839-TIL-23" at bounding box center [620, 400] width 159 height 67
copy span "KTJ-630-4K454839-TIL-23"
drag, startPoint x: 868, startPoint y: 399, endPoint x: 1059, endPoint y: 402, distance: 190.8
click at [1059, 402] on div "Commercial Property Commercial Property Commercial Inland Marine KTJ-630-4K4548…" at bounding box center [990, 400] width 1534 height 67
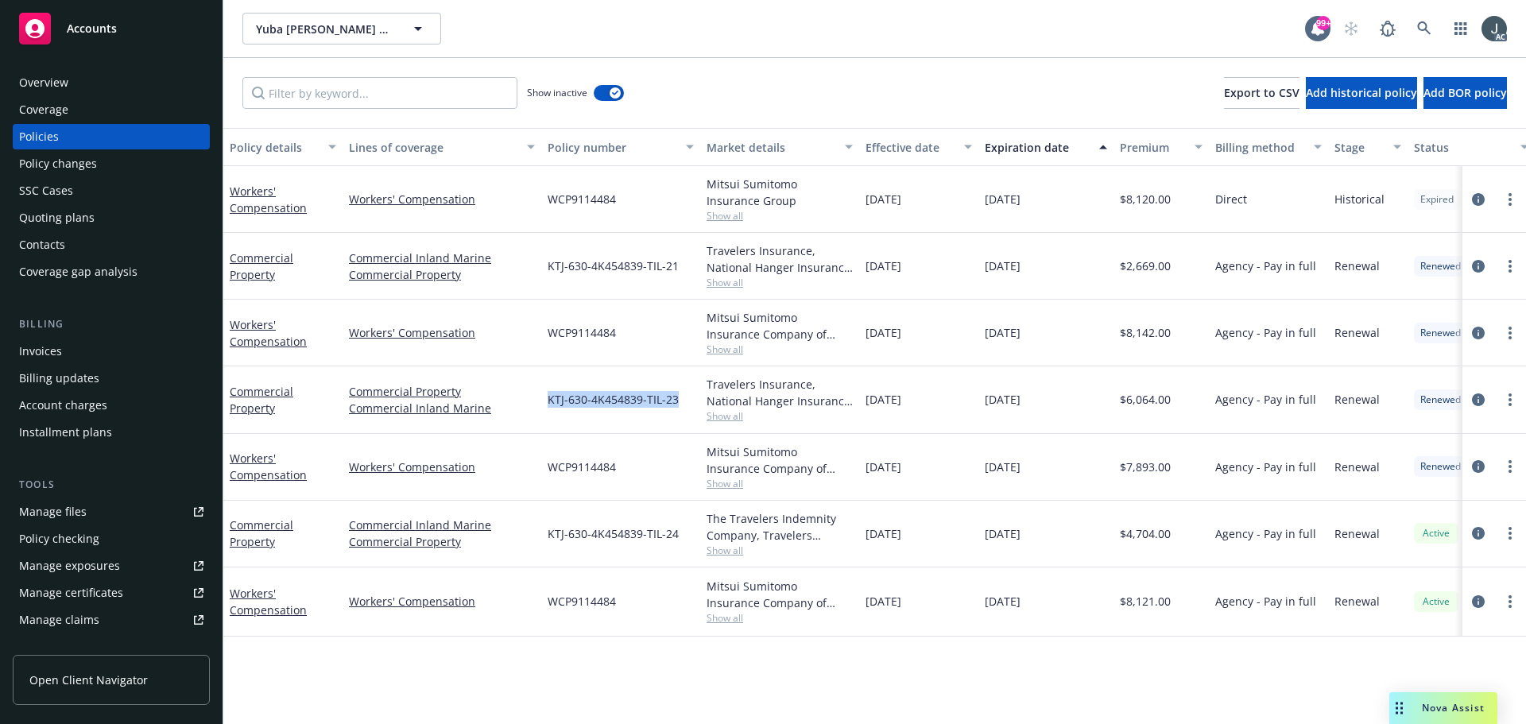
copy div "12/15/2023 12/15/2024"
click at [711, 415] on span "Show all" at bounding box center [780, 416] width 146 height 14
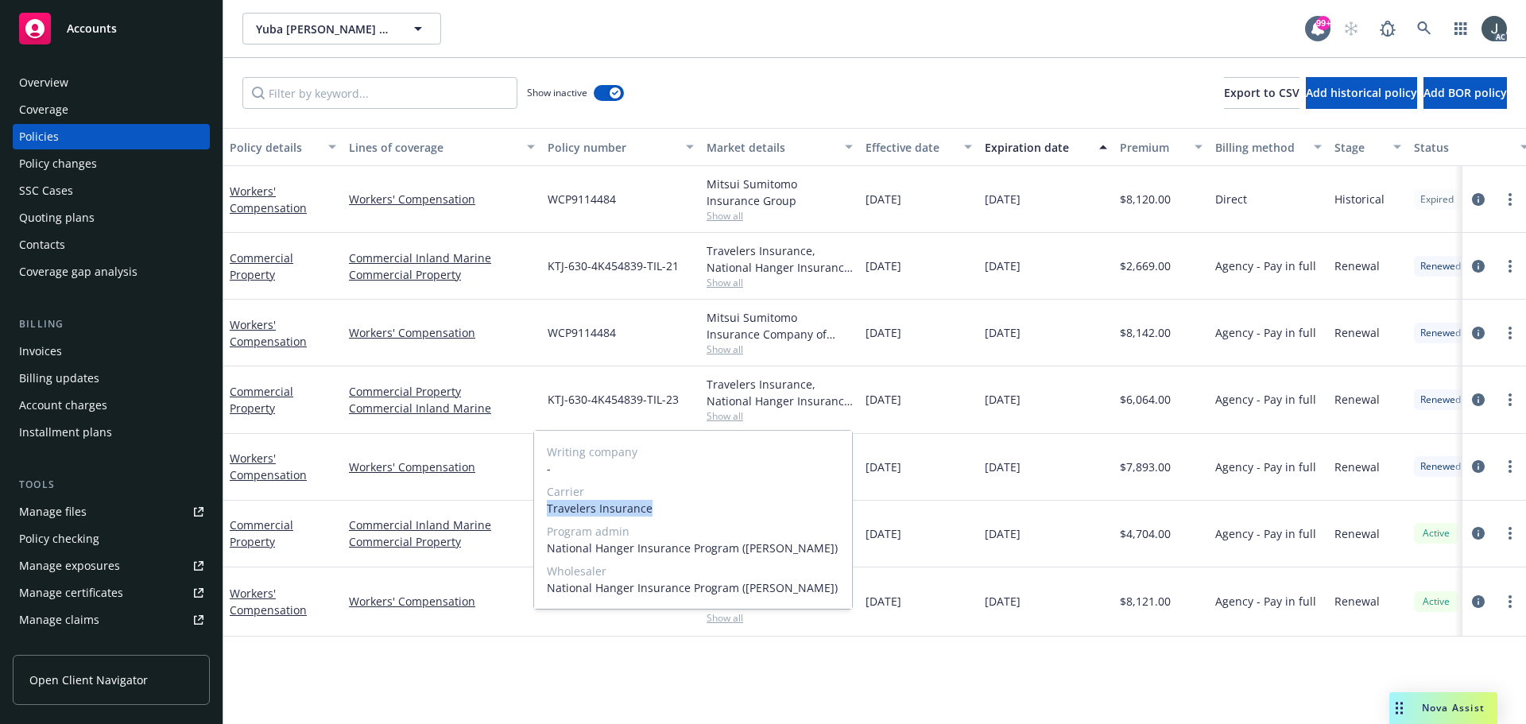
drag, startPoint x: 543, startPoint y: 506, endPoint x: 684, endPoint y: 510, distance: 140.8
click at [684, 510] on div "Writing company - Carrier Travelers Insurance Program admin National Hanger Ins…" at bounding box center [693, 520] width 318 height 178
copy span "Travelers Insurance"
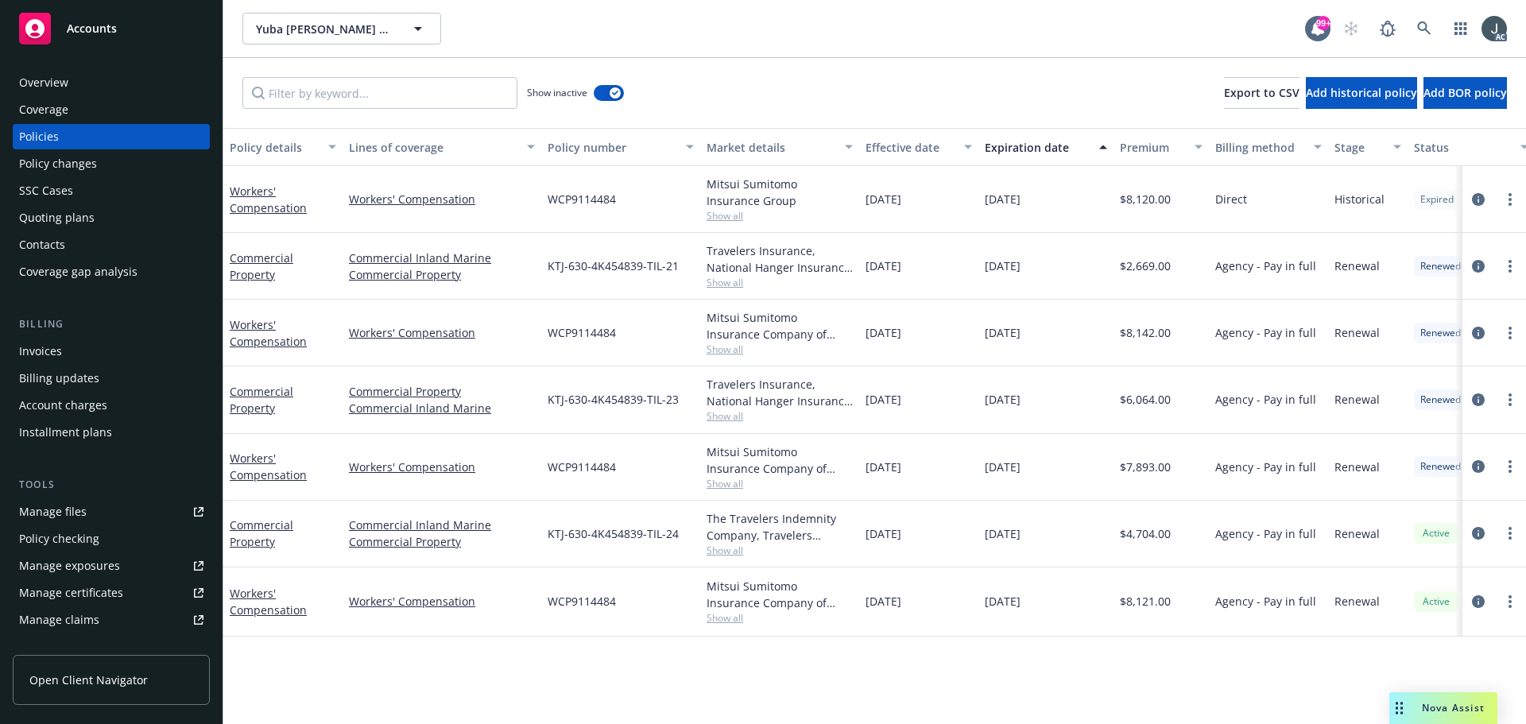
click at [1128, 468] on span "$7,893.00" at bounding box center [1145, 467] width 51 height 17
click at [1152, 401] on span "$6,064.00" at bounding box center [1145, 399] width 51 height 17
drag, startPoint x: 547, startPoint y: 262, endPoint x: 681, endPoint y: 273, distance: 134.1
click at [681, 273] on div "KTJ-630-4K454839-TIL-21" at bounding box center [620, 266] width 159 height 67
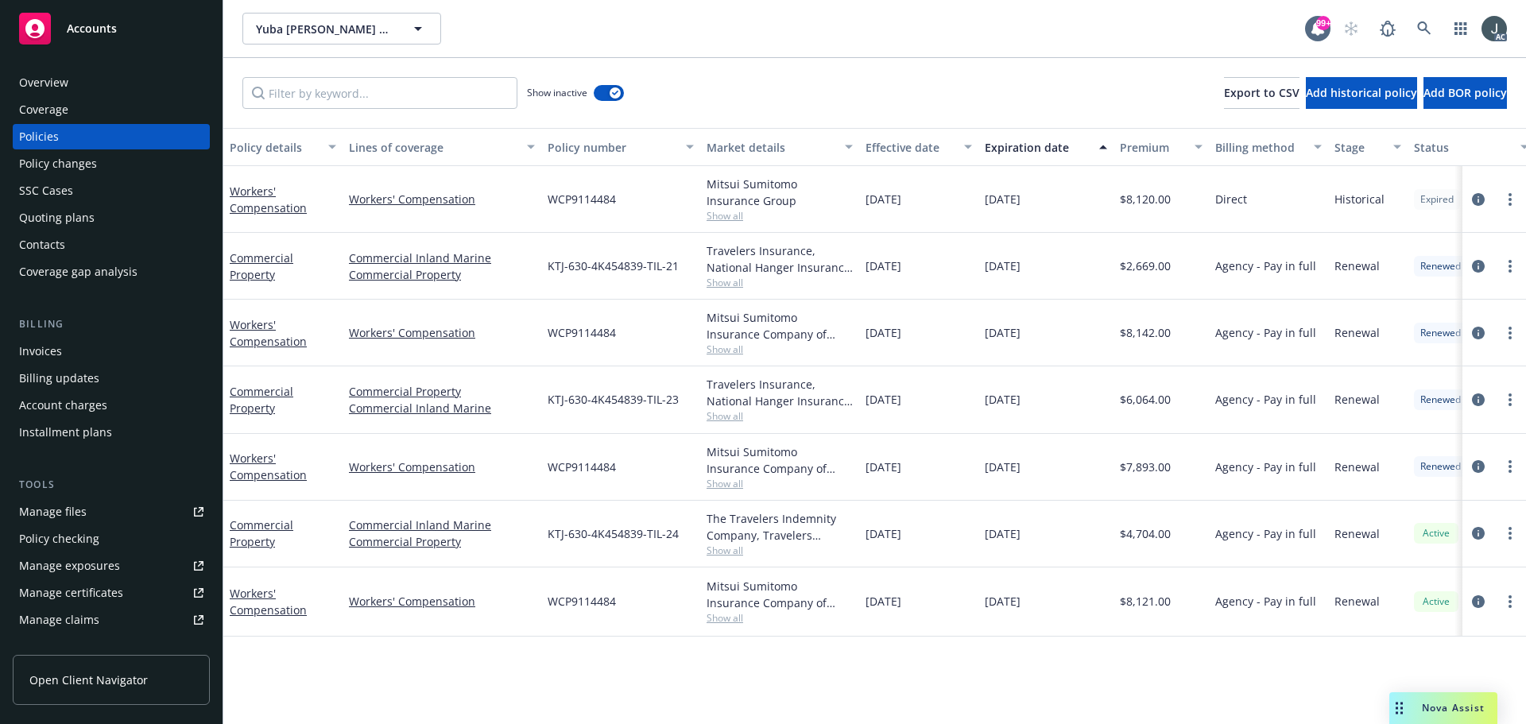
click at [725, 286] on span "Show all" at bounding box center [780, 283] width 146 height 14
drag, startPoint x: 866, startPoint y: 265, endPoint x: 1084, endPoint y: 268, distance: 217.9
click at [1084, 268] on div "Commercial Property Commercial Inland Marine Commercial Property KTJ-630-4K4548…" at bounding box center [990, 266] width 1534 height 67
click at [1147, 266] on span "$2,669.00" at bounding box center [1145, 266] width 51 height 17
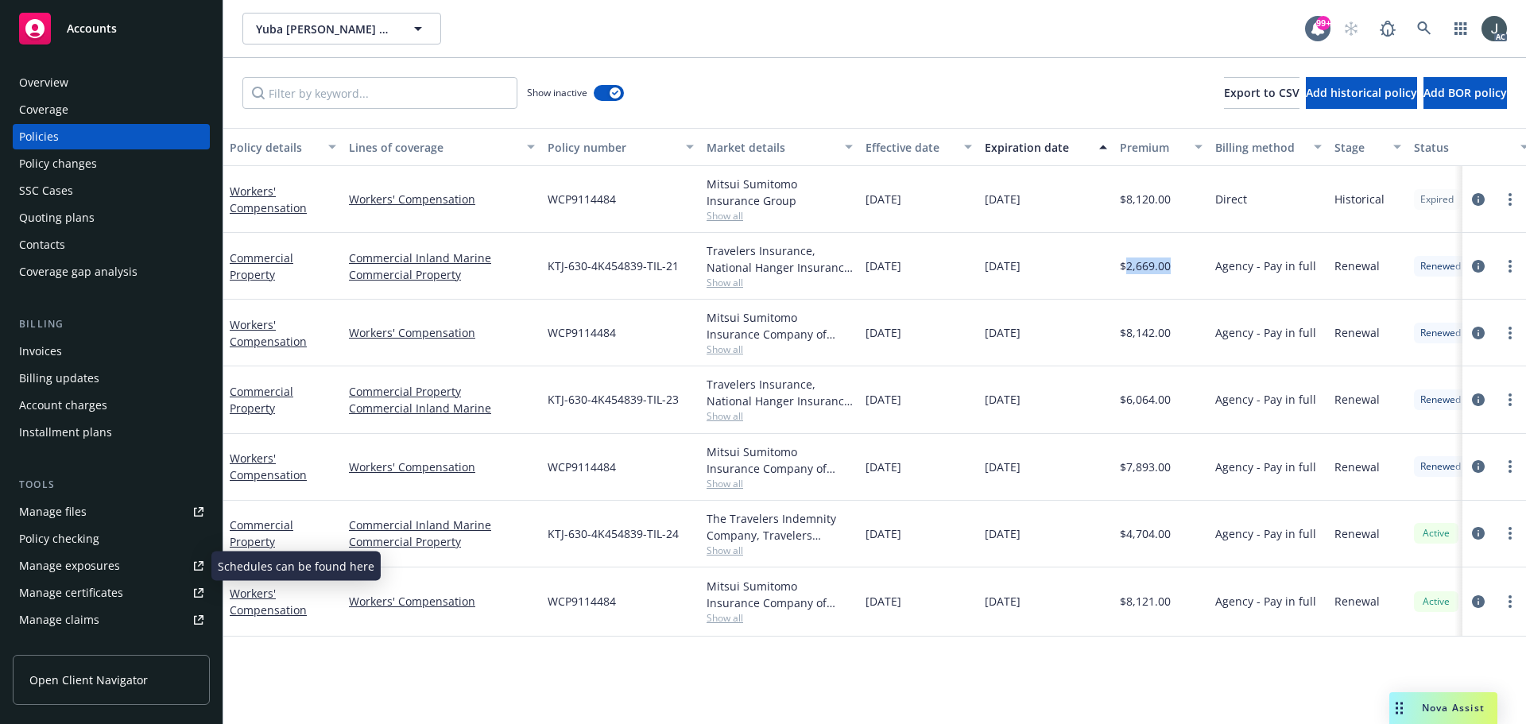
click at [65, 564] on div "Manage exposures" at bounding box center [69, 565] width 101 height 25
click at [65, 81] on div "Overview" at bounding box center [43, 82] width 49 height 25
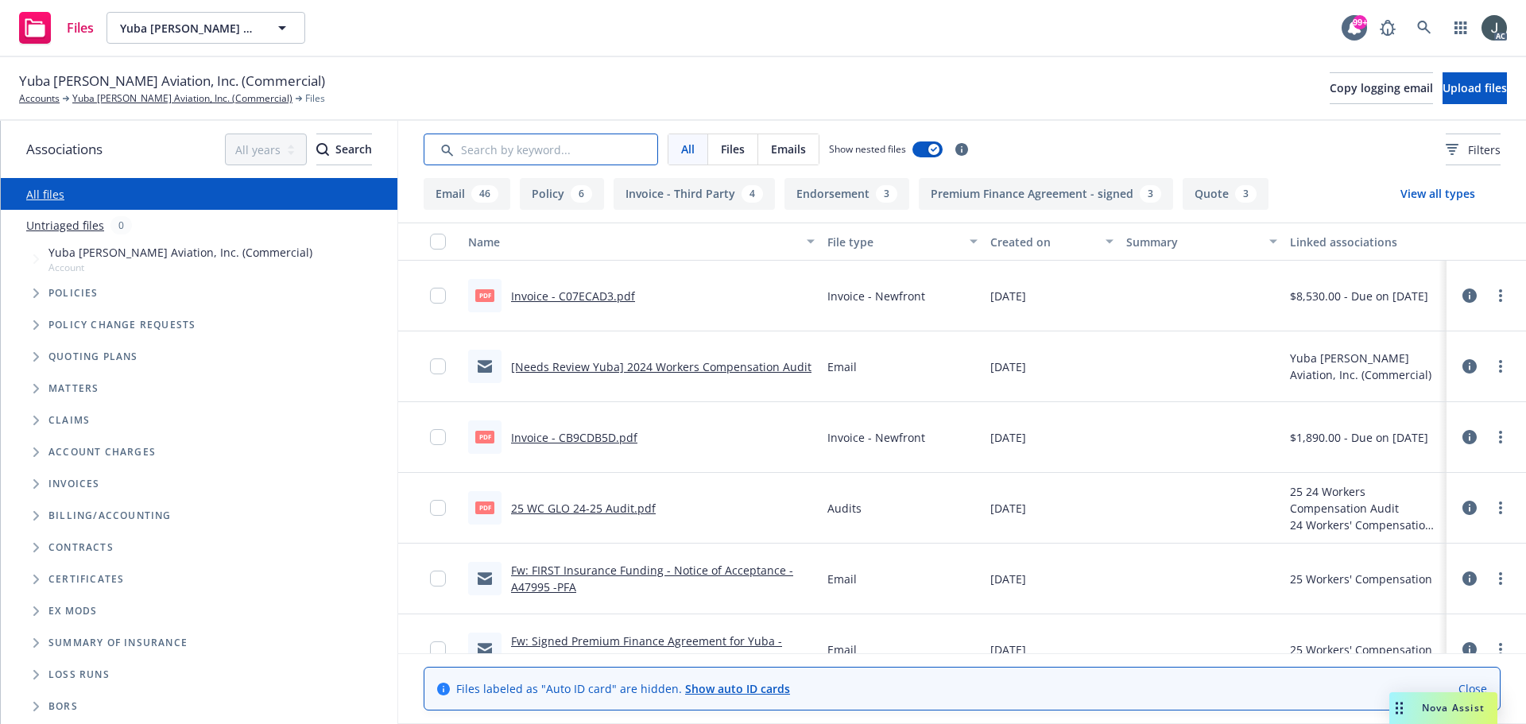
click at [538, 145] on input "Search by keyword..." at bounding box center [541, 150] width 235 height 32
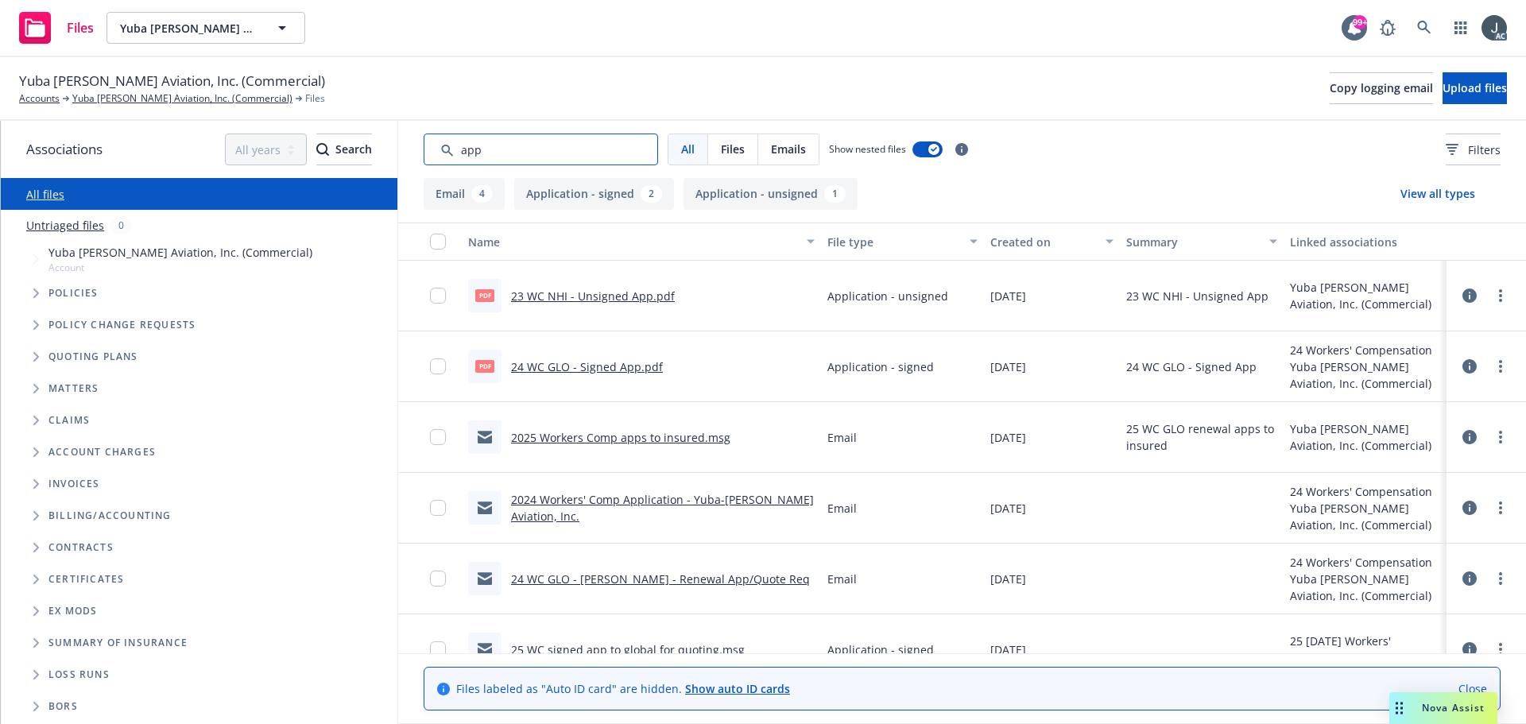
type input "app"
click at [535, 75] on div "Yuba [PERSON_NAME] Aviation, Inc. (Commercial) Accounts Yuba [PERSON_NAME] Avia…" at bounding box center [763, 88] width 1488 height 35
click at [592, 151] on input "Search by keyword..." at bounding box center [541, 150] width 235 height 32
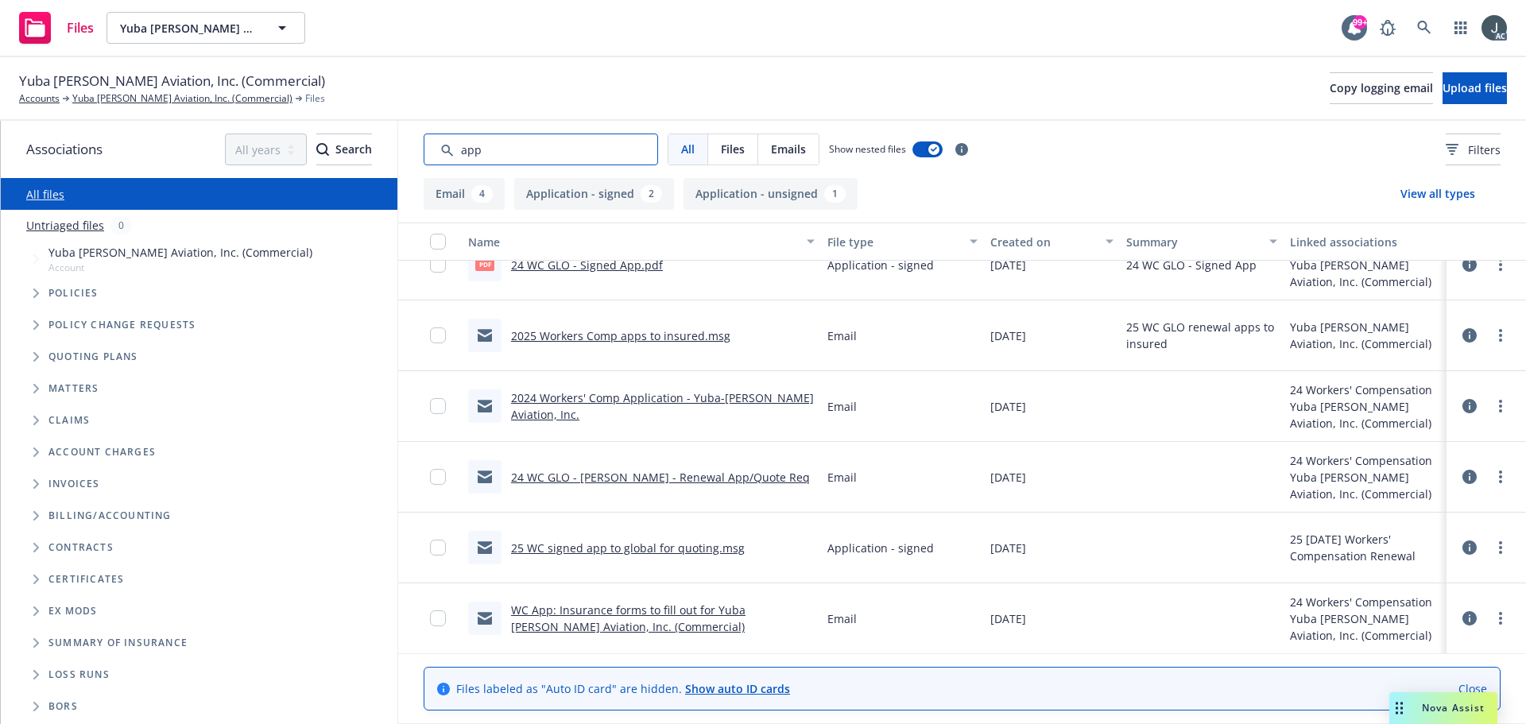
scroll to position [103, 0]
click at [544, 146] on input "Search by keyword..." at bounding box center [541, 150] width 235 height 32
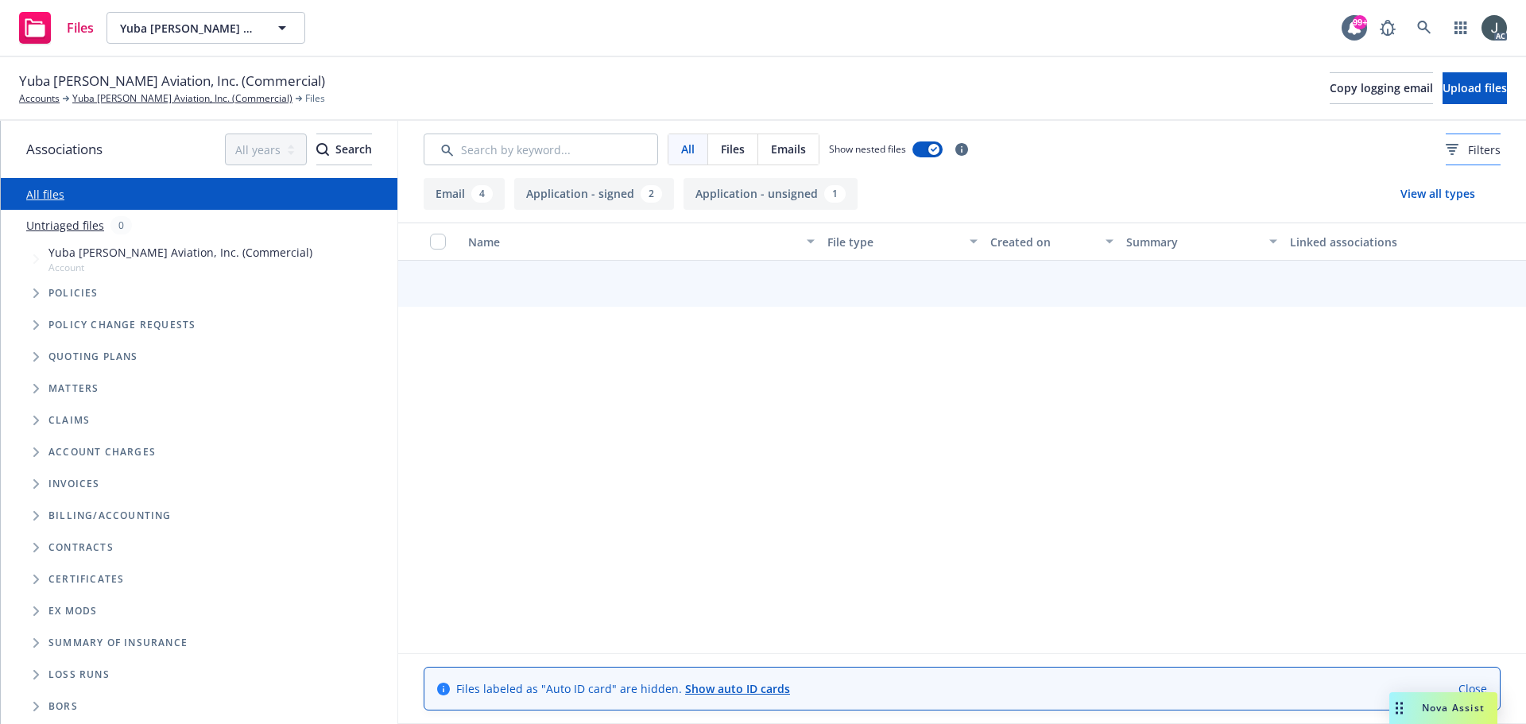
click at [1472, 144] on span "Filters" at bounding box center [1484, 150] width 33 height 17
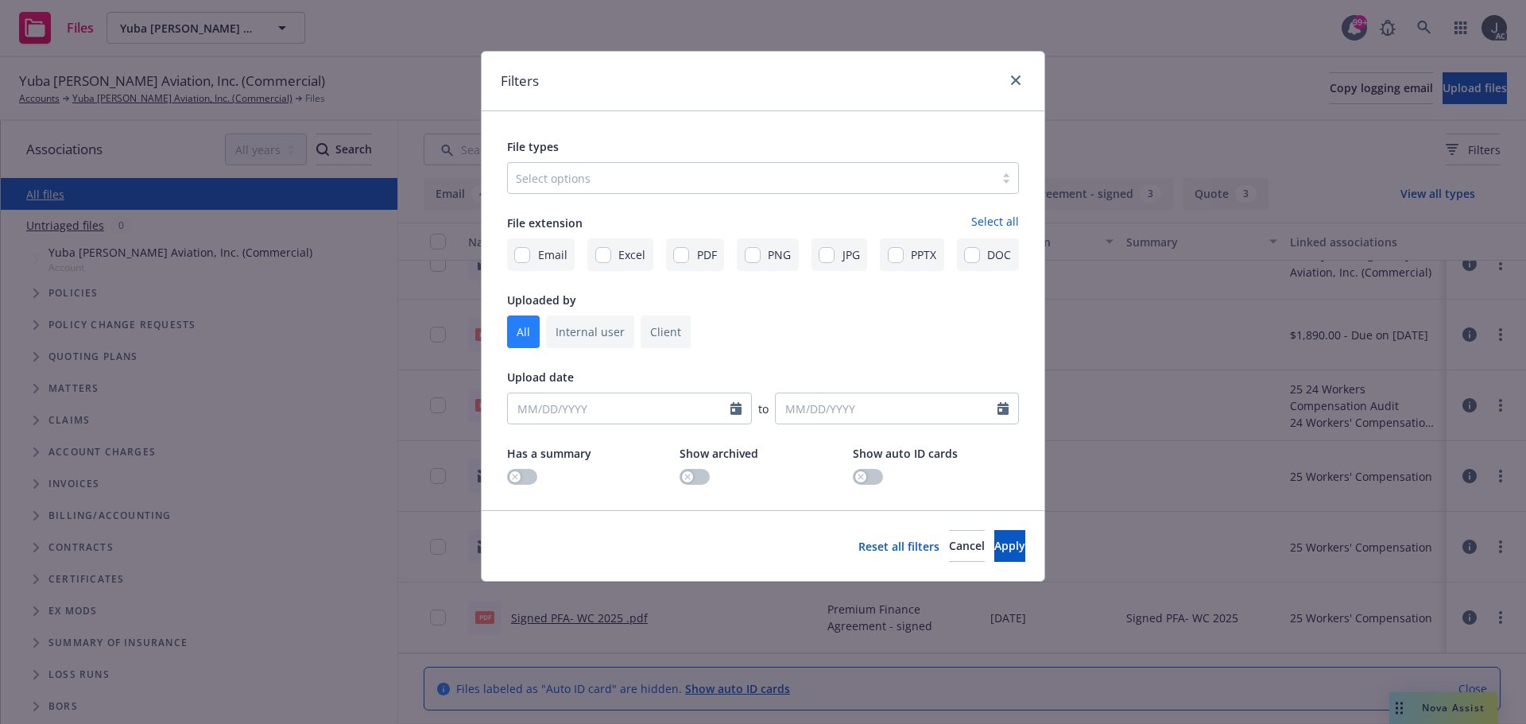
click at [595, 180] on div at bounding box center [751, 178] width 471 height 19
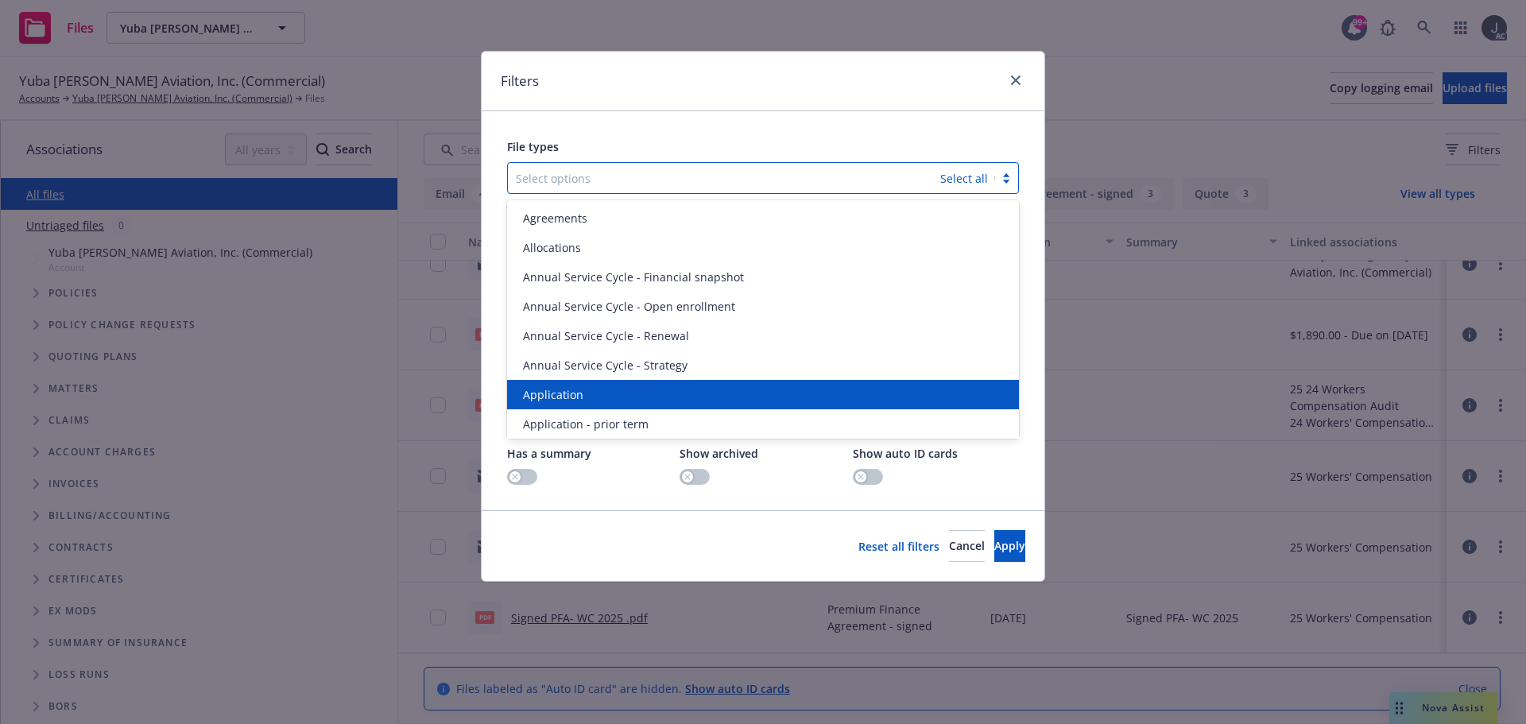
click at [568, 381] on div "Application" at bounding box center [763, 394] width 512 height 29
click at [568, 382] on div "Application - prior term" at bounding box center [763, 394] width 512 height 29
click at [568, 382] on div "Application - signed" at bounding box center [763, 394] width 512 height 29
click at [568, 383] on div "Application - unsigned" at bounding box center [763, 394] width 512 height 29
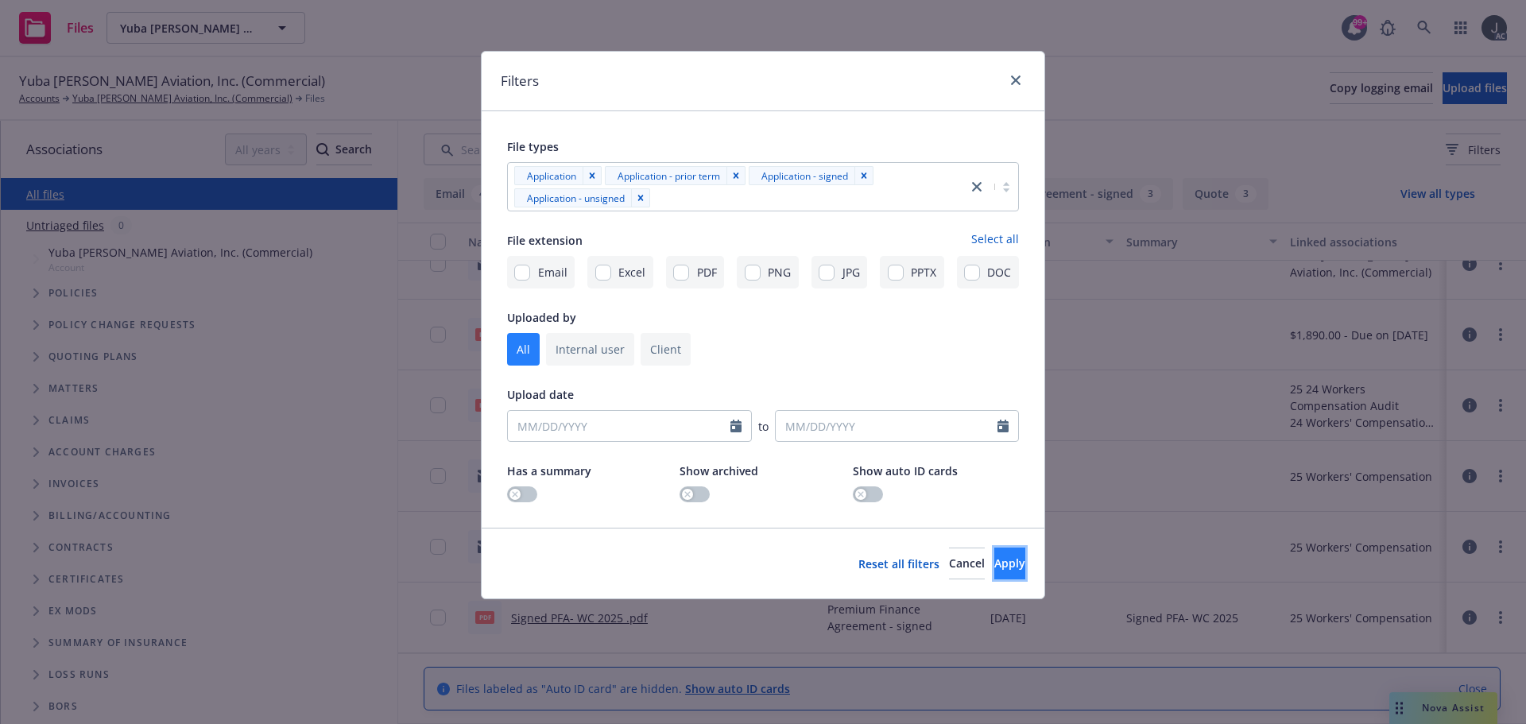
click at [995, 563] on span "Apply" at bounding box center [1010, 563] width 31 height 15
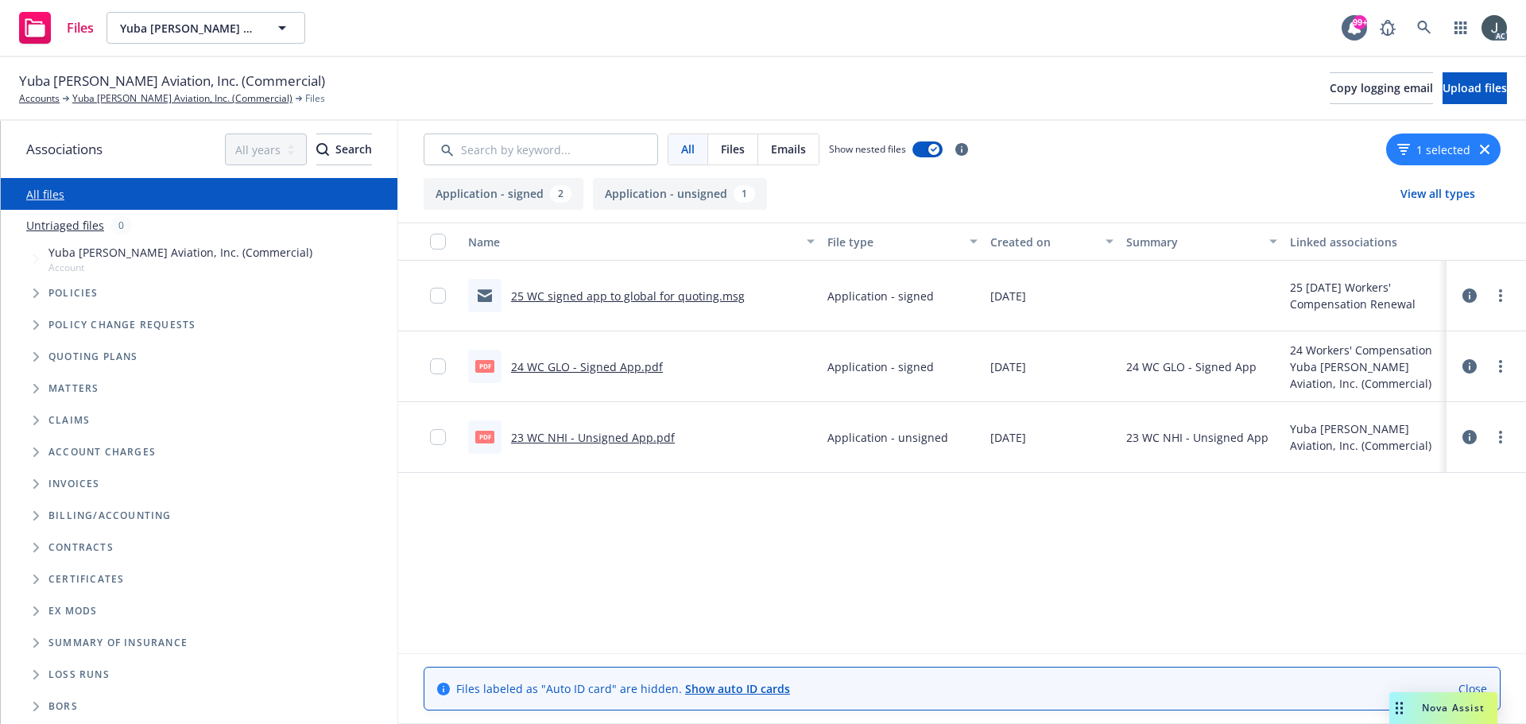
scroll to position [0, 0]
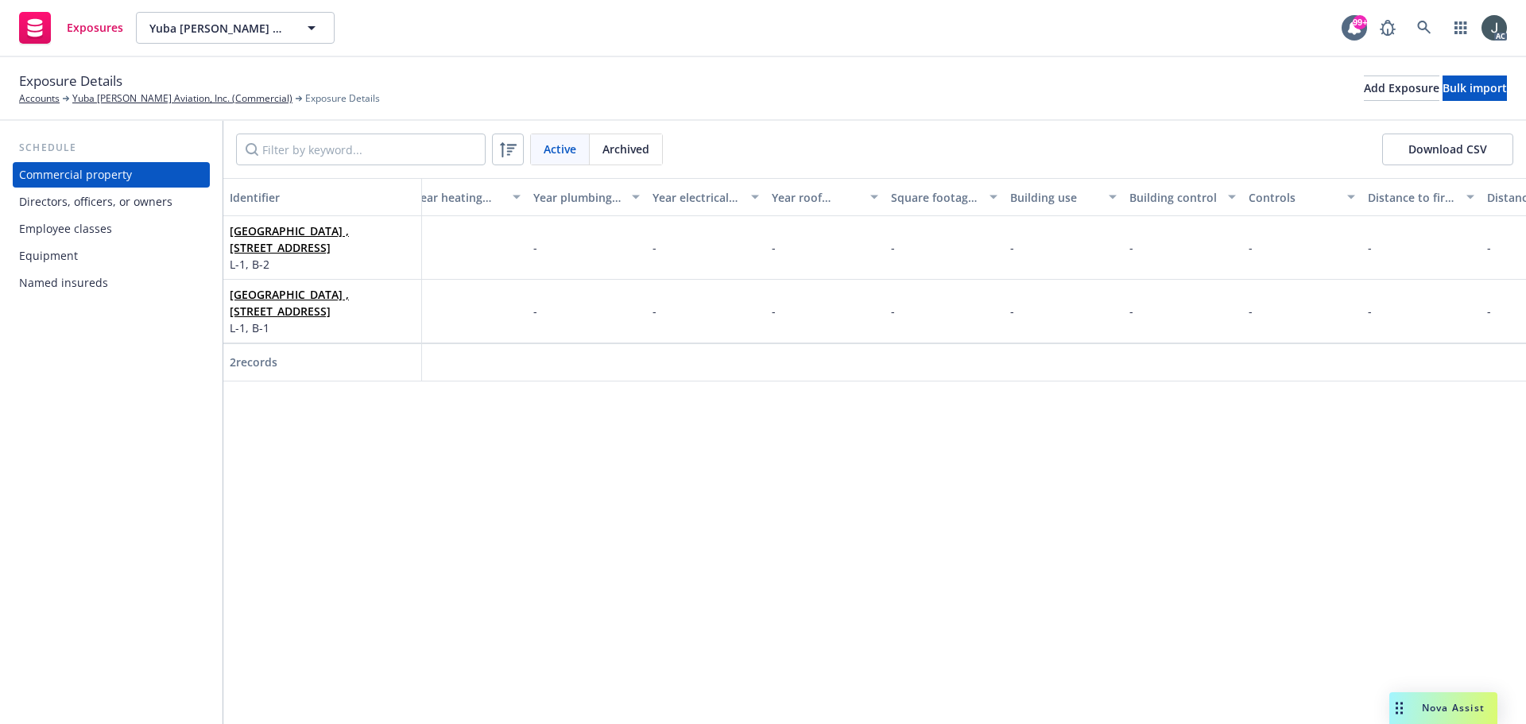
scroll to position [0, 3427]
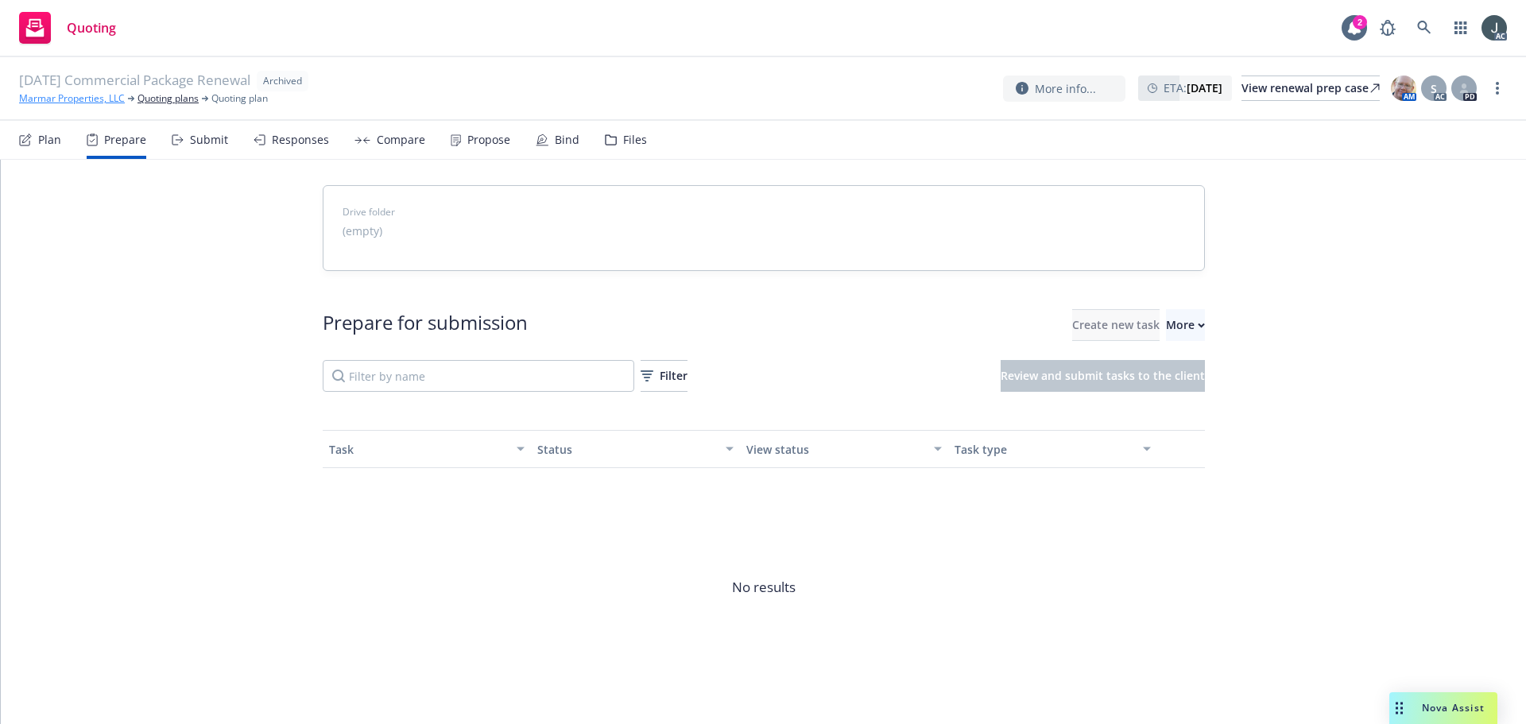
drag, startPoint x: 0, startPoint y: 0, endPoint x: 51, endPoint y: 100, distance: 112.4
click at [51, 100] on link "Marmar Properties, LLC" at bounding box center [72, 98] width 106 height 14
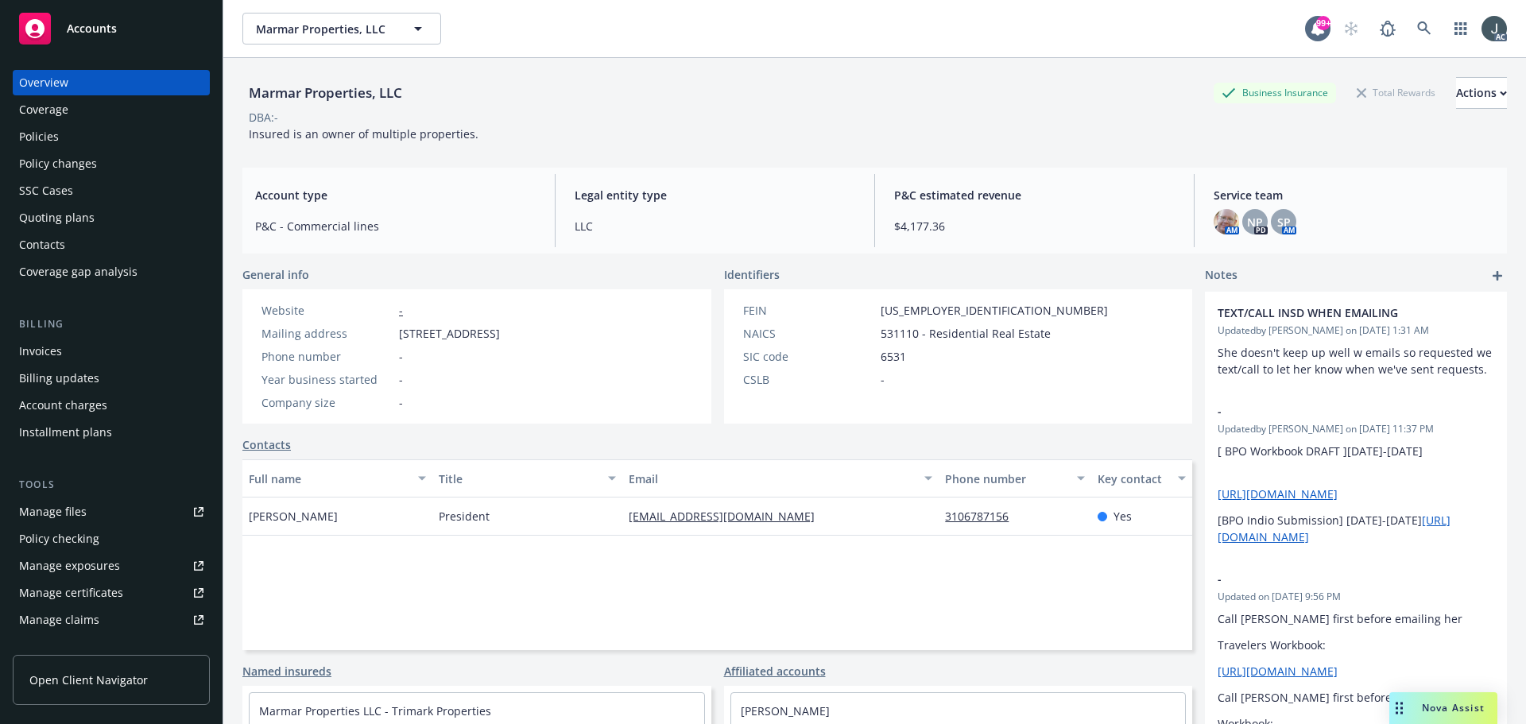
scroll to position [312, 0]
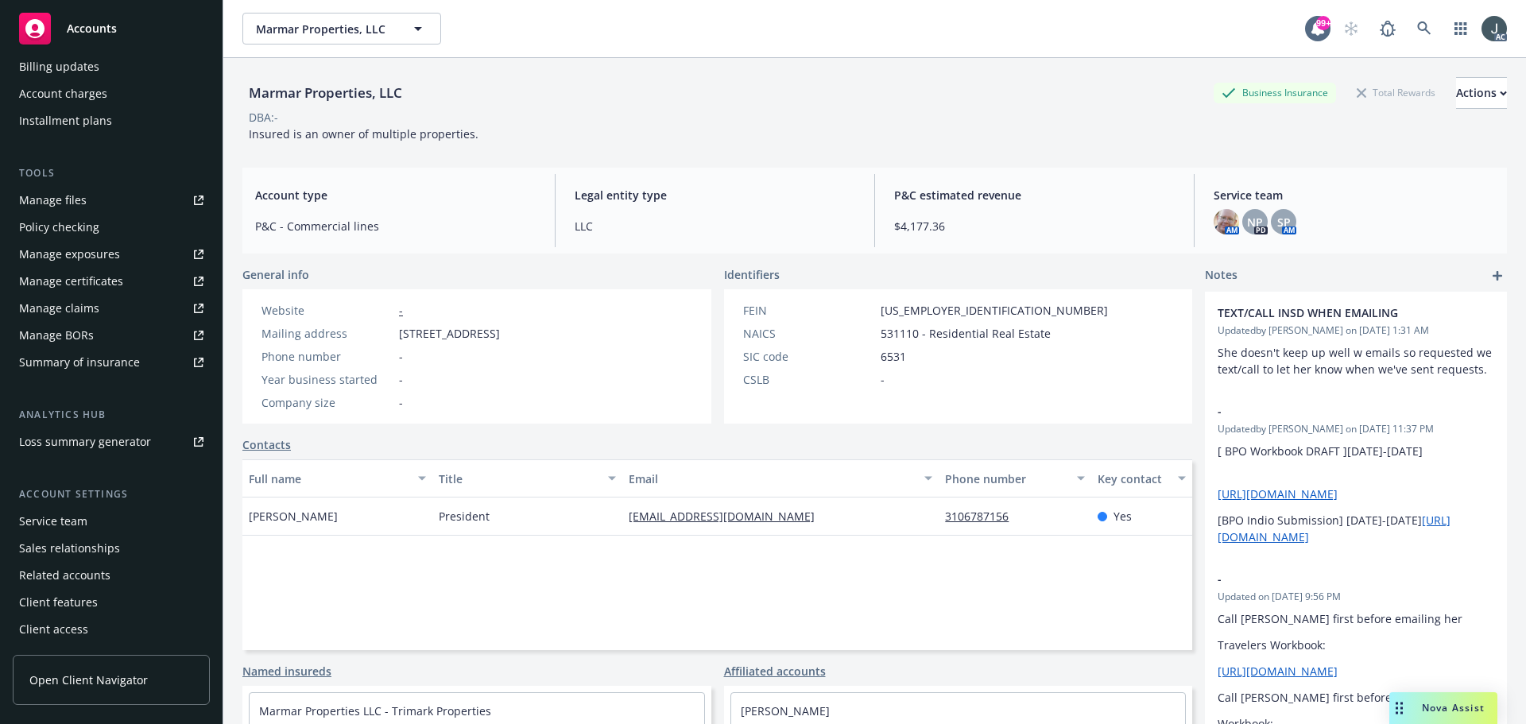
click at [42, 524] on div "Service team" at bounding box center [53, 521] width 68 height 25
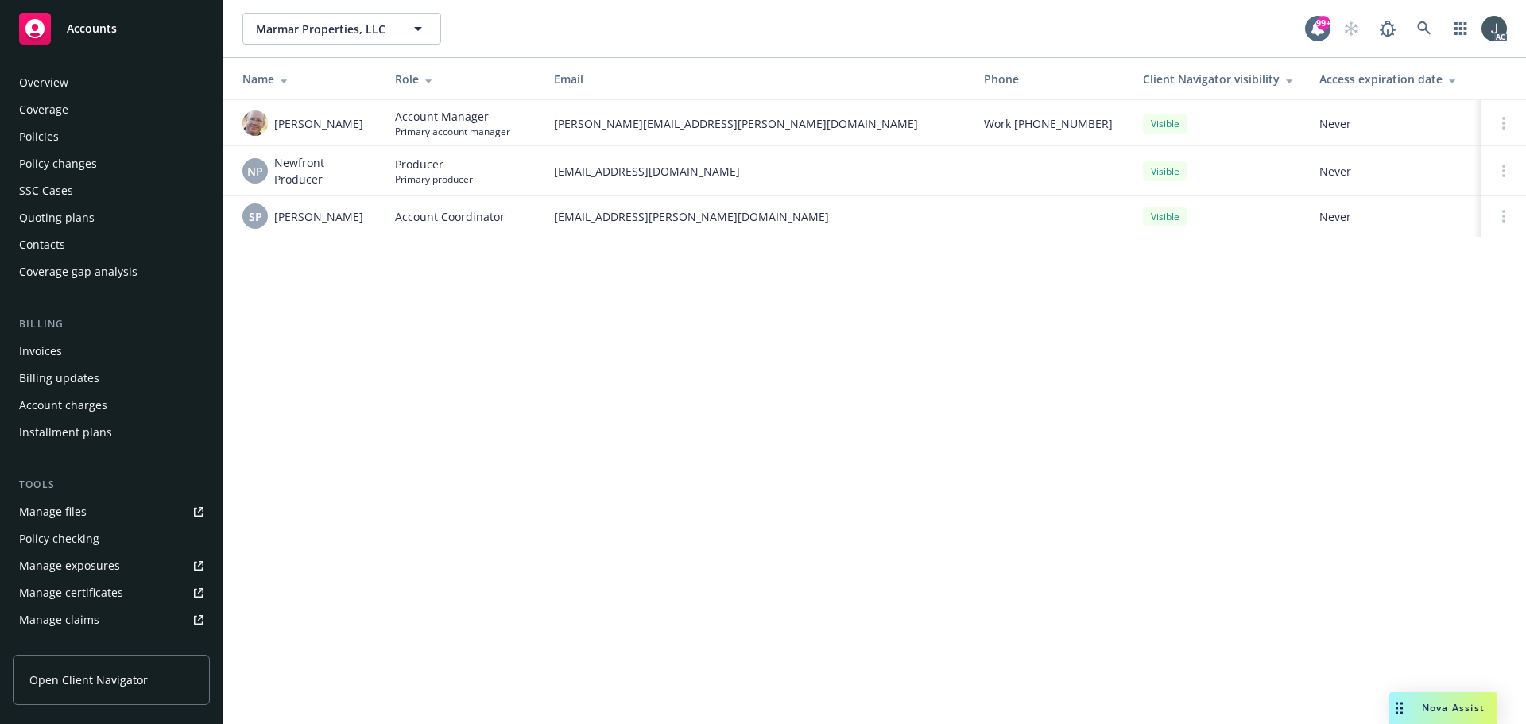
click at [48, 135] on div "Policies" at bounding box center [39, 136] width 40 height 25
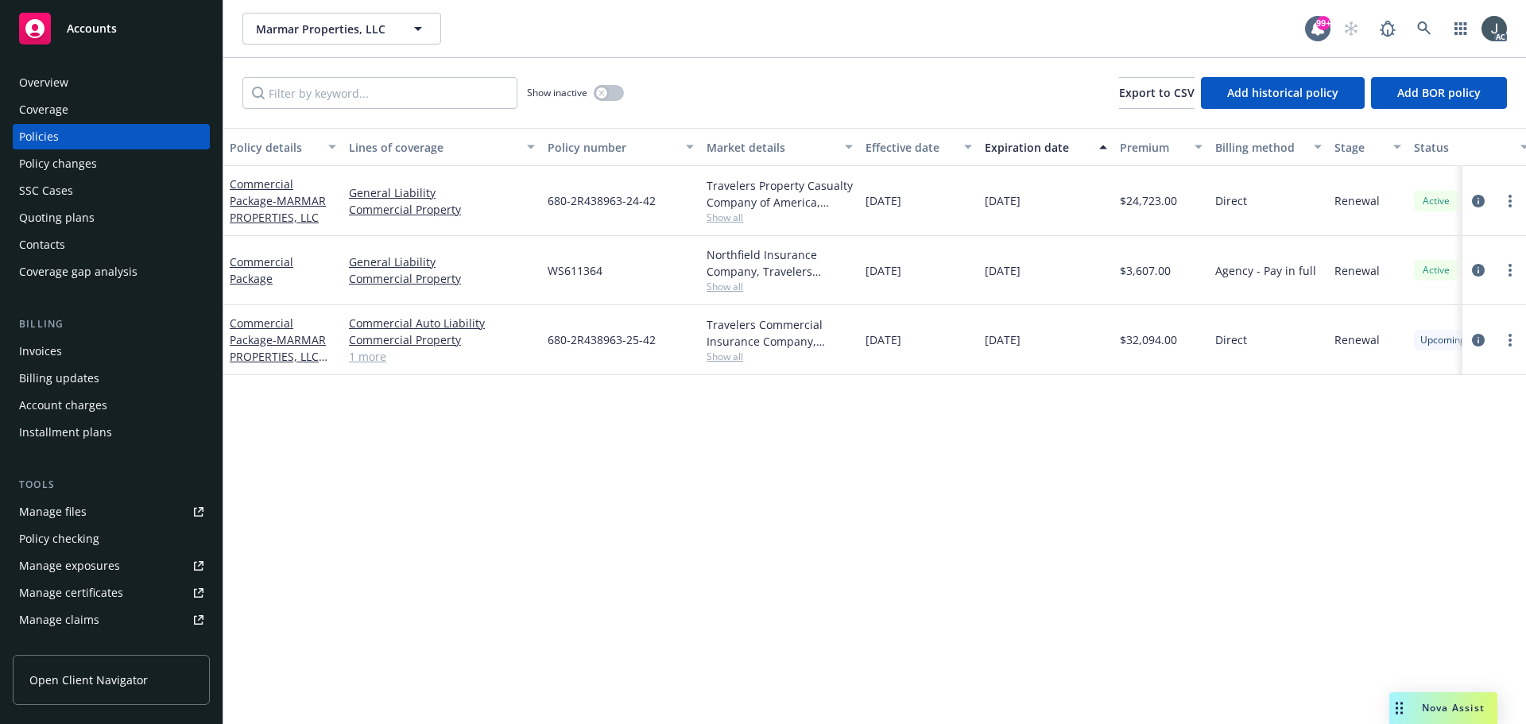
click at [364, 357] on link "1 more" at bounding box center [442, 356] width 186 height 17
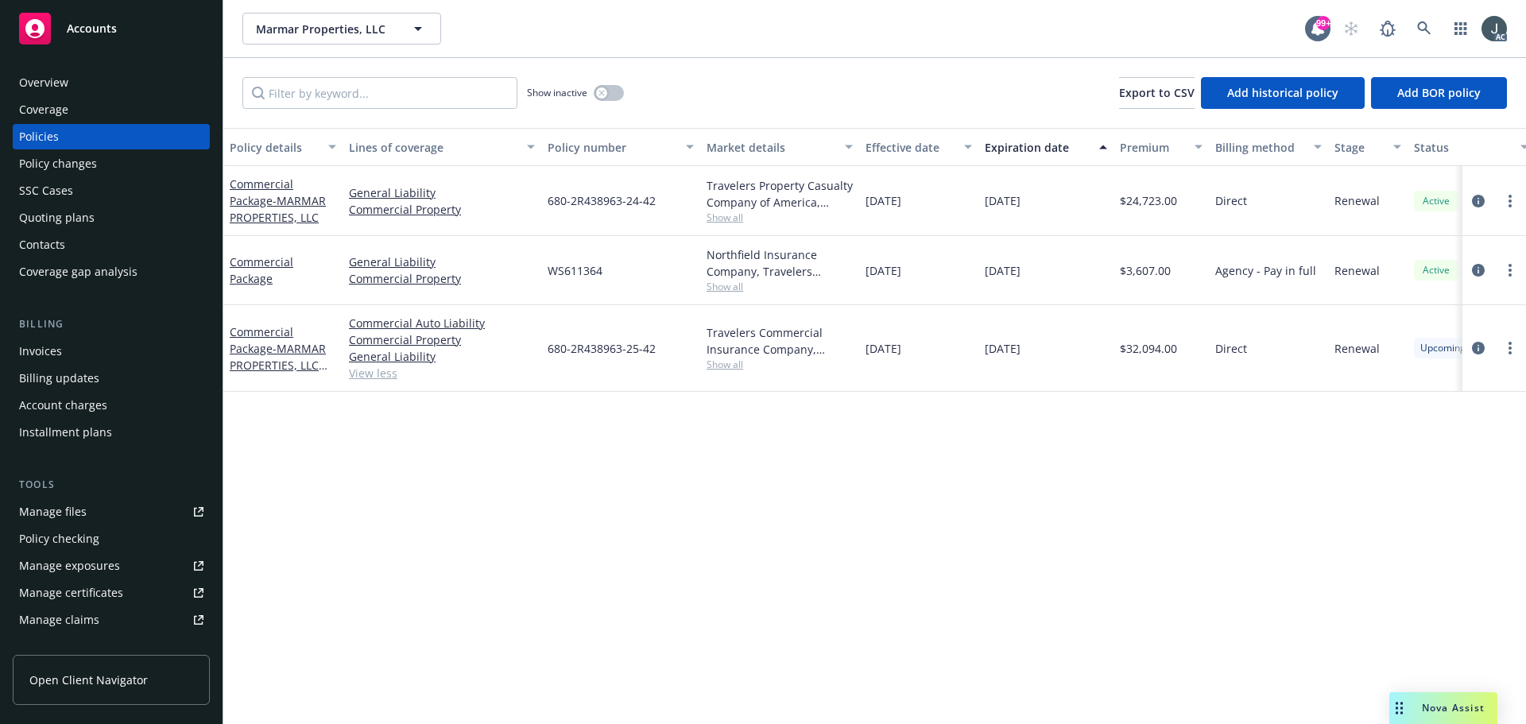
drag, startPoint x: 867, startPoint y: 350, endPoint x: 925, endPoint y: 351, distance: 57.3
click at [902, 351] on span "[DATE]" at bounding box center [884, 348] width 36 height 17
copy span "[DATE]"
drag, startPoint x: 223, startPoint y: 316, endPoint x: 272, endPoint y: 355, distance: 61.7
click at [272, 355] on div "Commercial Package - MARMAR PROPERTIES, LLC 25-26" at bounding box center [282, 348] width 119 height 87
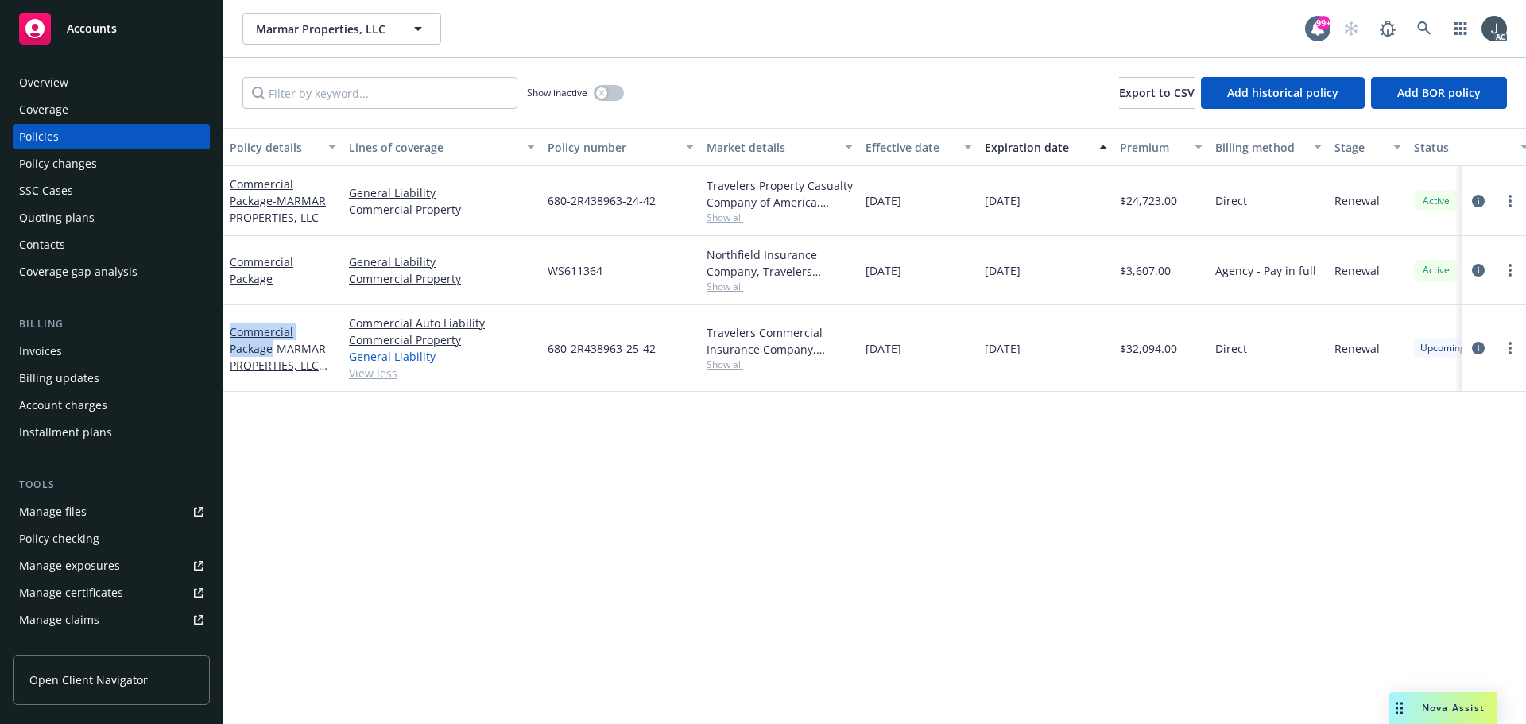
copy link "Commercial Package"
